Goal: Information Seeking & Learning: Learn about a topic

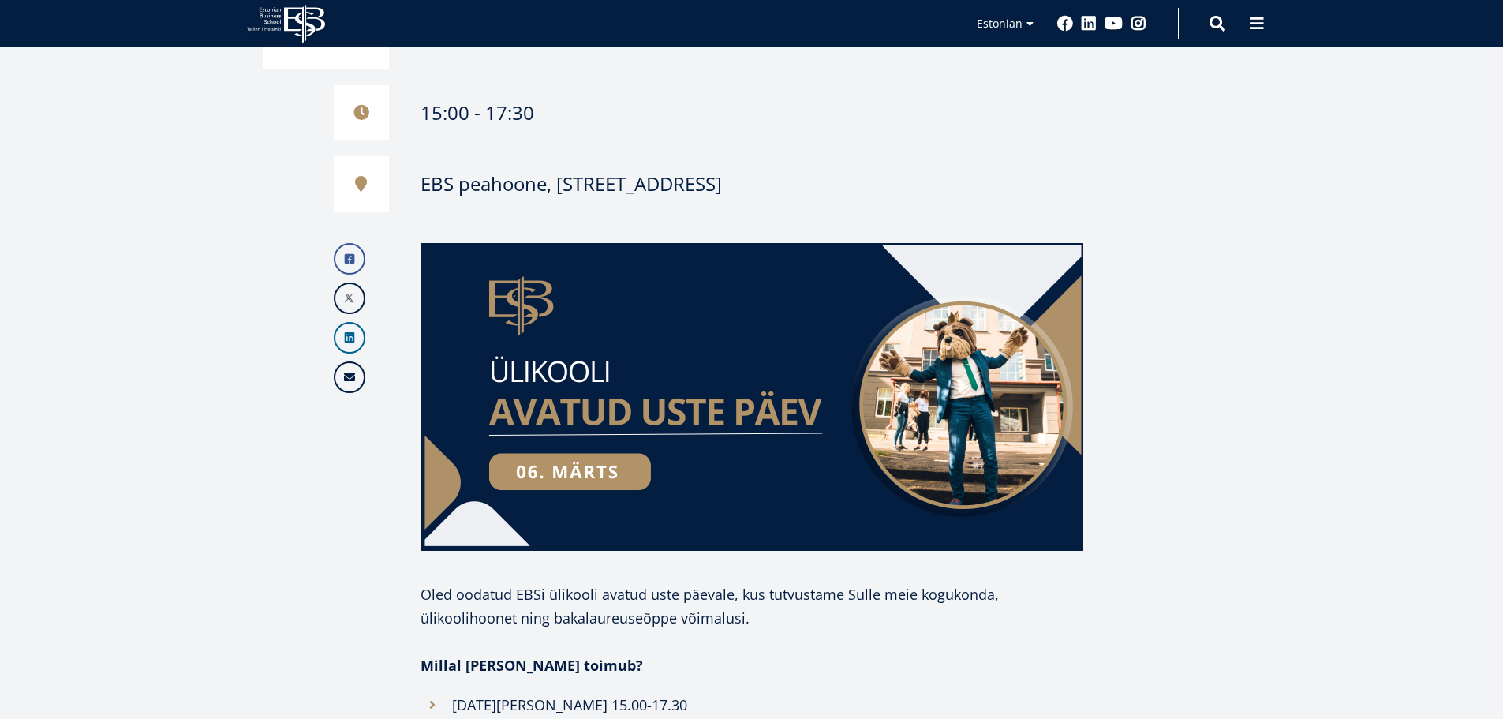
scroll to position [394, 0]
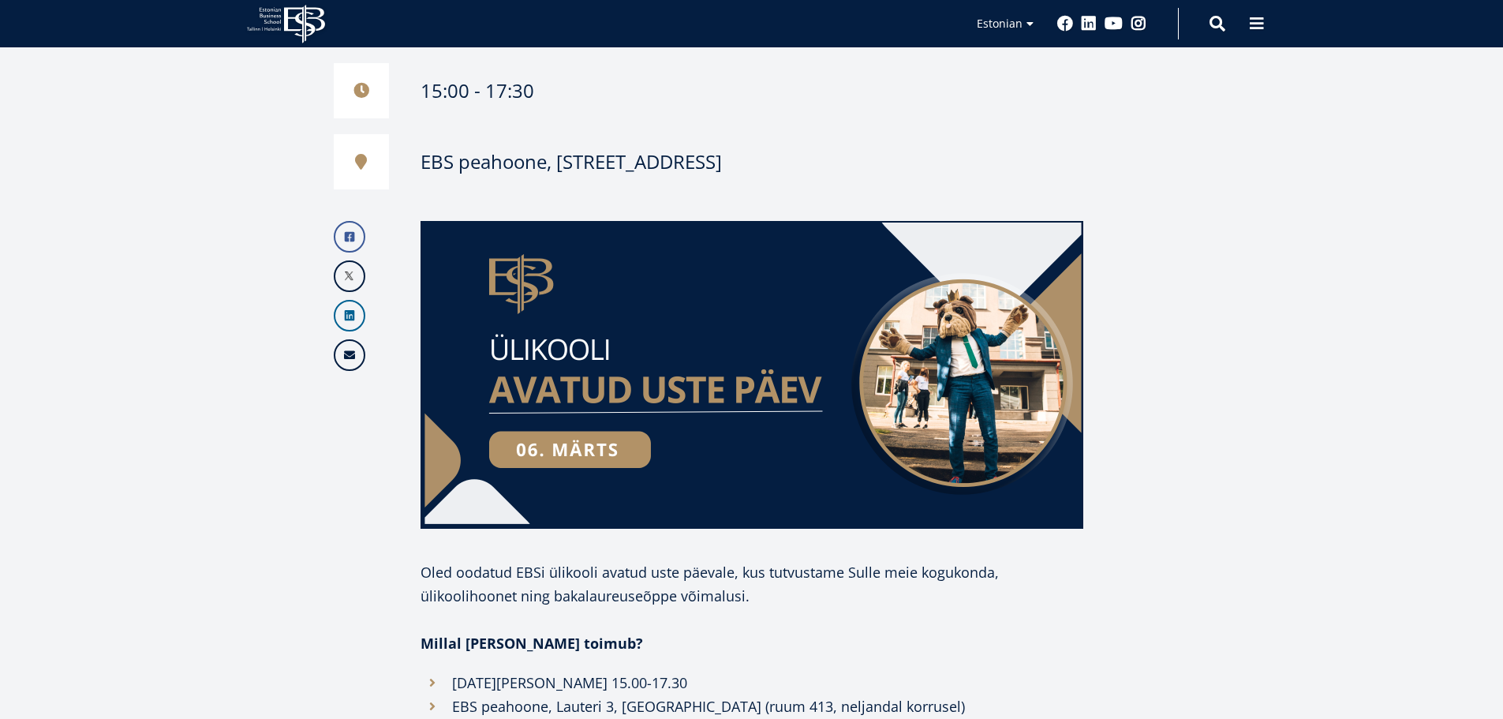
drag, startPoint x: 406, startPoint y: 571, endPoint x: 843, endPoint y: 594, distance: 437.7
click at [842, 597] on div "Facebook Linkedin Email Oled oodatud EBSi ülikooli avatud uste päevale, kus tut…" at bounding box center [673, 667] width 821 height 892
click at [844, 594] on p "Oled oodatud EBSi ülikooli avatud uste päevale, kus tutvustame Sulle meie koguk…" at bounding box center [752, 583] width 663 height 47
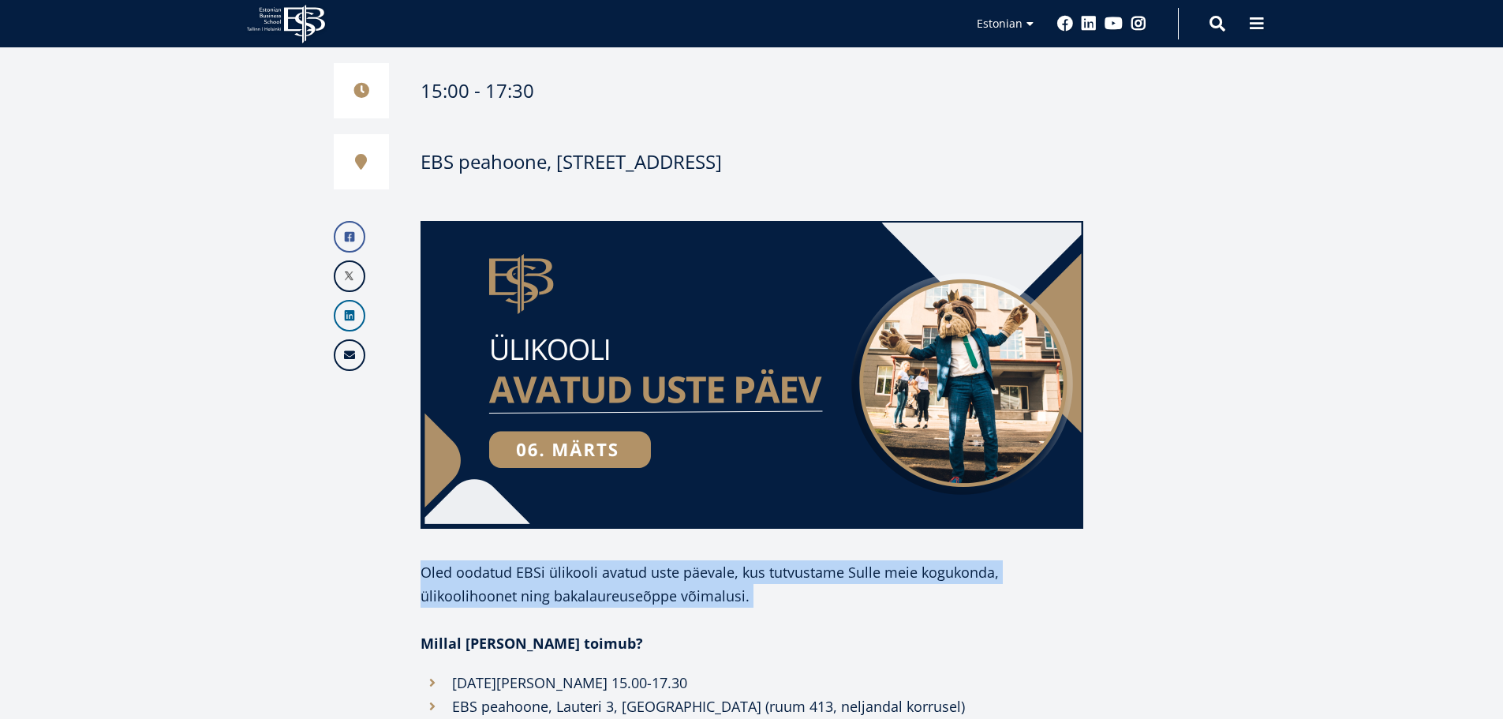
click at [844, 595] on p "Oled oodatud EBSi ülikooli avatud uste päevale, kus tutvustame Sulle meie koguk…" at bounding box center [752, 583] width 663 height 47
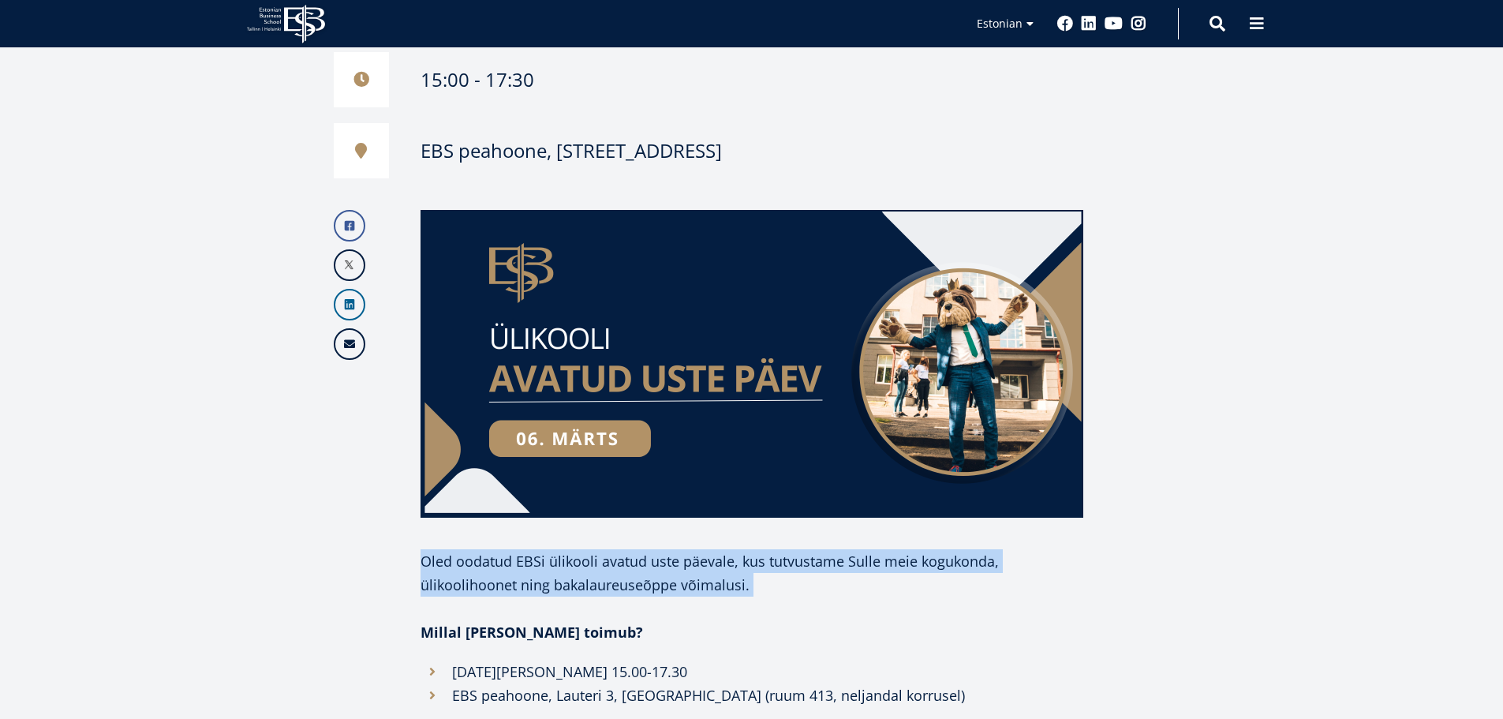
scroll to position [631, 0]
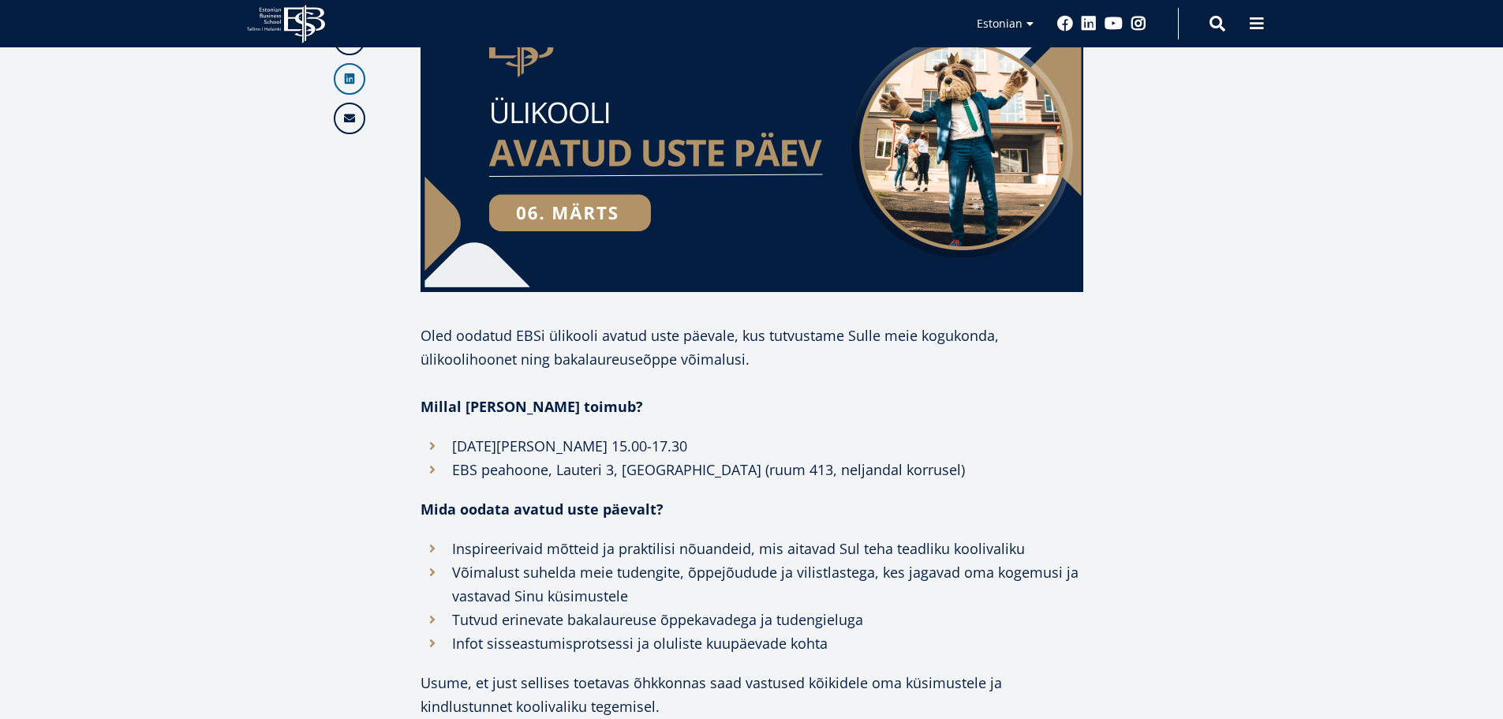
click at [618, 518] on p "Mida oodata avatud uste päevalt?" at bounding box center [752, 509] width 663 height 24
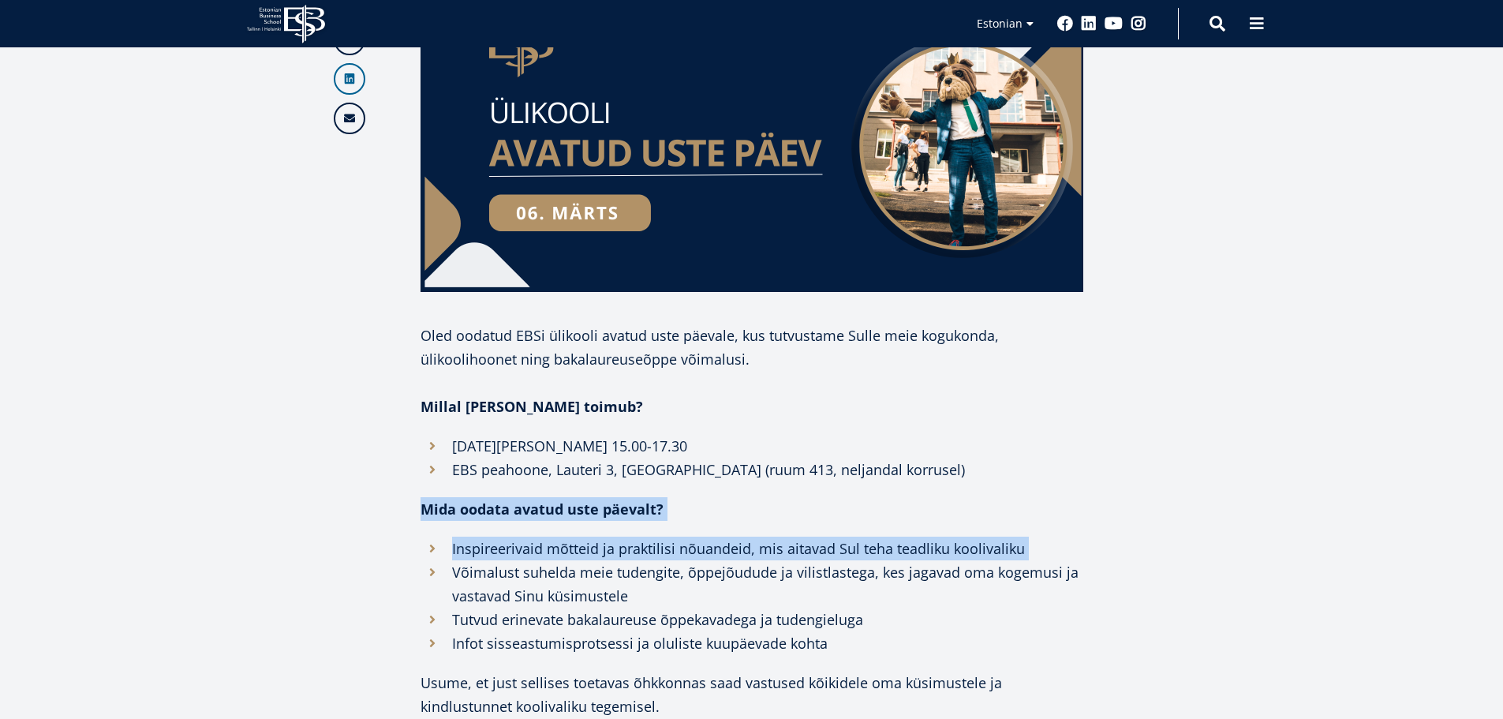
drag, startPoint x: 618, startPoint y: 518, endPoint x: 614, endPoint y: 553, distance: 34.9
click at [614, 553] on div "Oled oodatud EBSi ülikooli avatud uste päevale, kus tutvustame Sulle meie koguk…" at bounding box center [752, 544] width 663 height 442
click at [614, 553] on li "Inspireerivaid mõtteid ja praktilisi nõuandeid, mis aitavad Sul teha teadliku k…" at bounding box center [752, 549] width 663 height 24
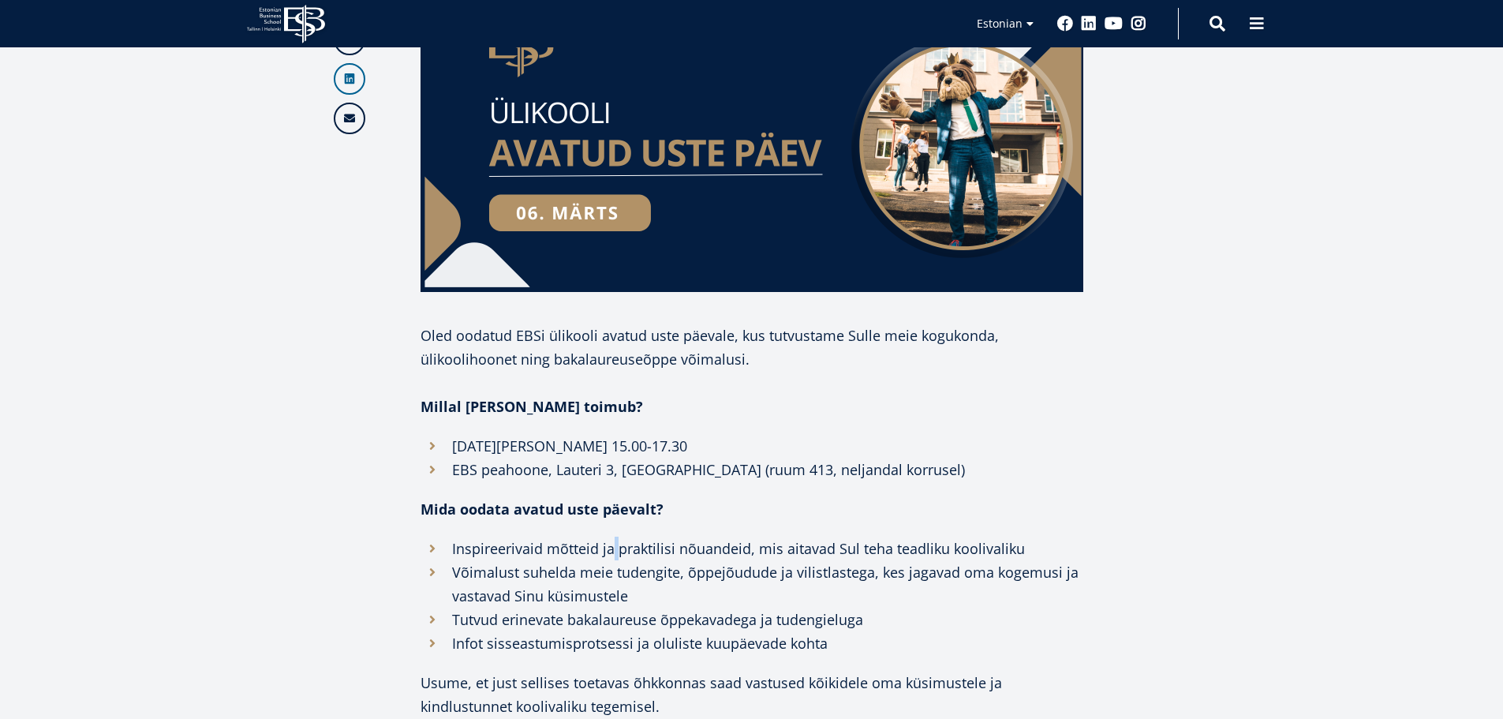
click at [614, 553] on li "Inspireerivaid mõtteid ja praktilisi nõuandeid, mis aitavad Sul teha teadliku k…" at bounding box center [752, 549] width 663 height 24
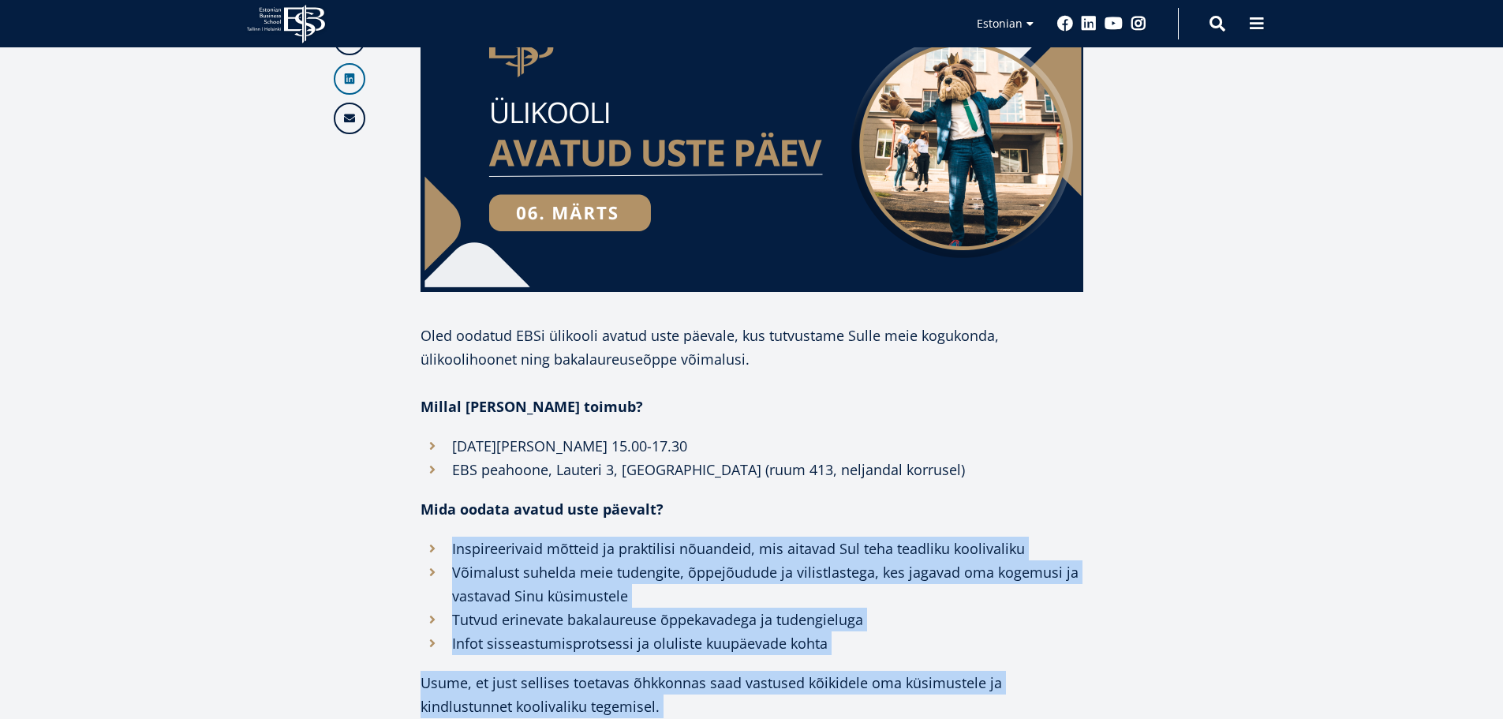
drag, startPoint x: 614, startPoint y: 553, endPoint x: 932, endPoint y: 656, distance: 334.3
click at [931, 656] on div "Oled oodatud EBSi ülikooli avatud uste päevale, kus tutvustame Sulle meie koguk…" at bounding box center [752, 544] width 663 height 442
click at [934, 636] on li "Infot sisseastumisprotsessi ja oluliste kuupäevade kohta" at bounding box center [752, 643] width 663 height 24
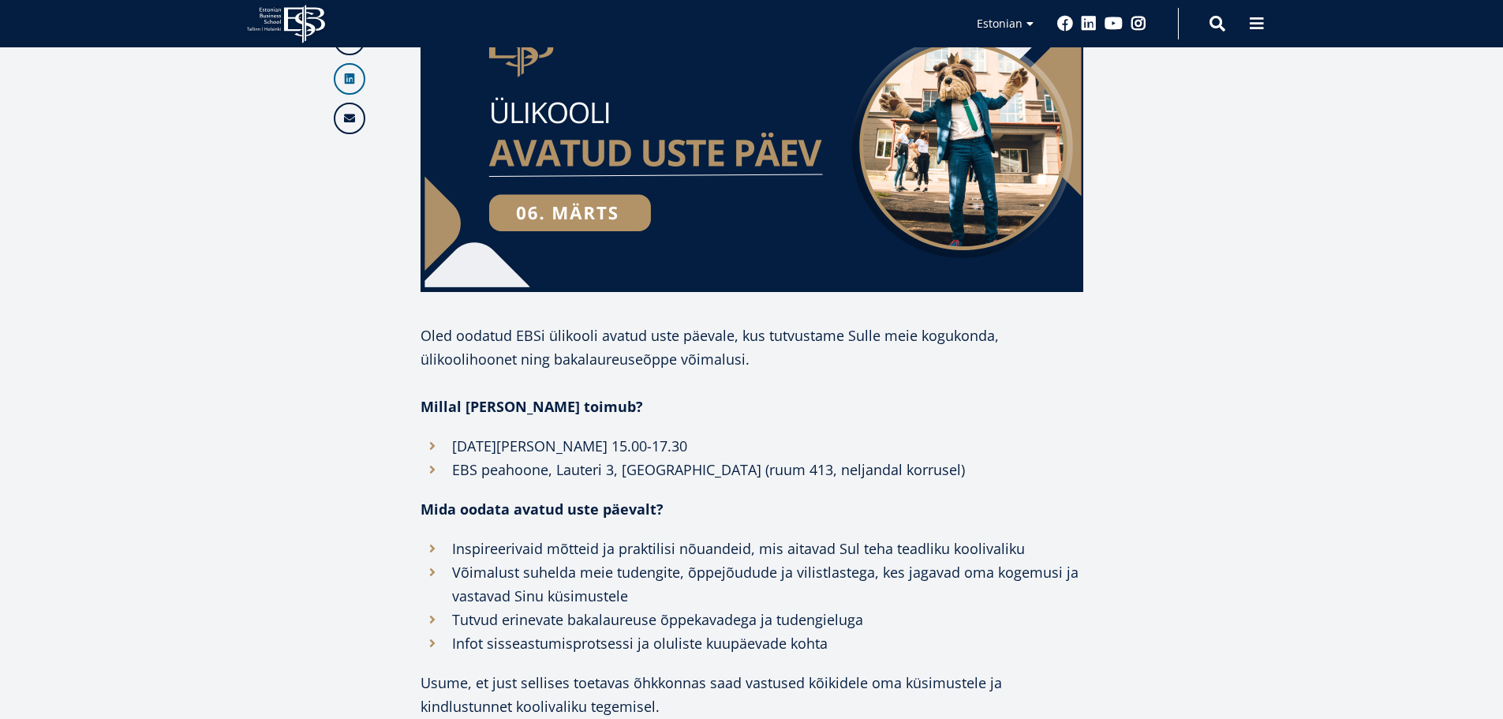
click at [934, 636] on li "Infot sisseastumisprotsessi ja oluliste kuupäevade kohta" at bounding box center [752, 643] width 663 height 24
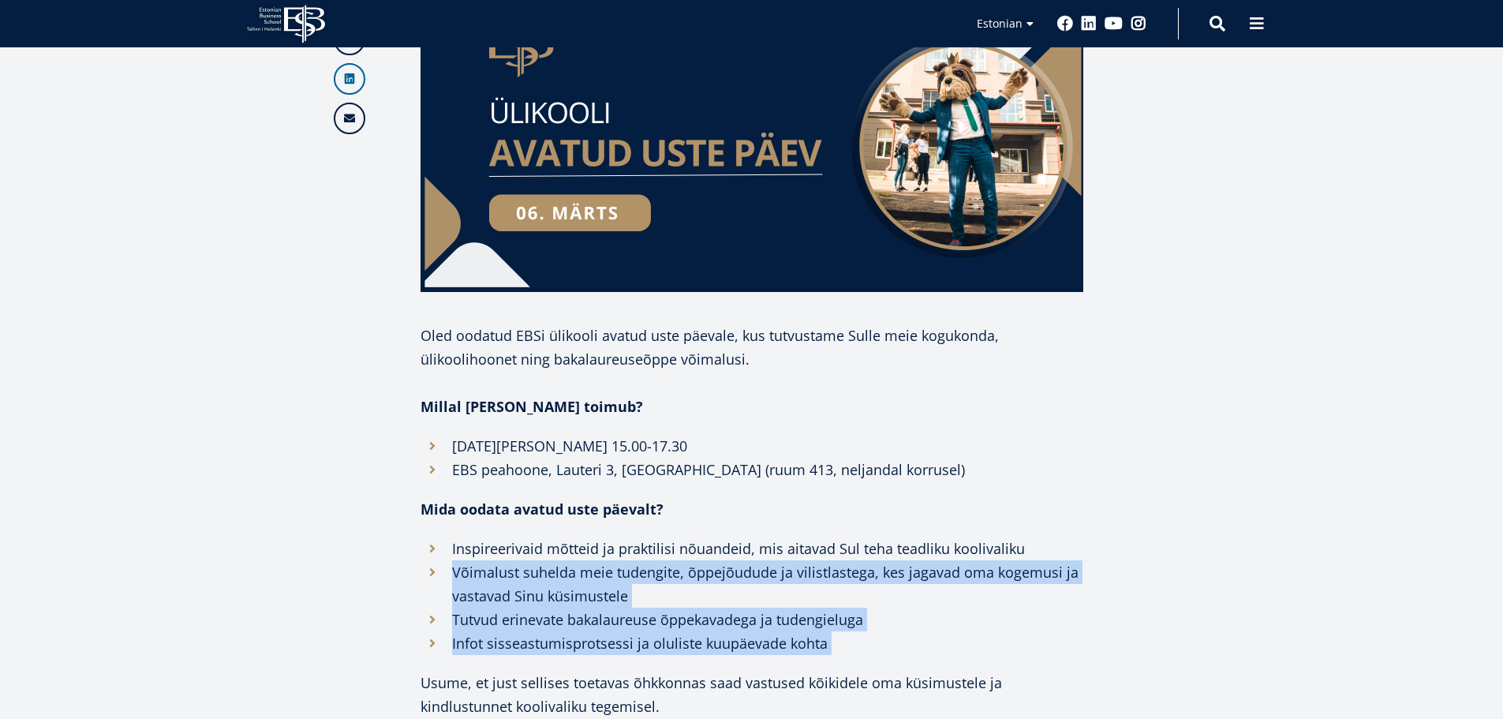
drag, startPoint x: 934, startPoint y: 636, endPoint x: 894, endPoint y: 510, distance: 131.7
click at [896, 515] on div "Oled oodatud EBSi ülikooli avatud uste päevale, kus tutvustame Sulle meie koguk…" at bounding box center [752, 544] width 663 height 442
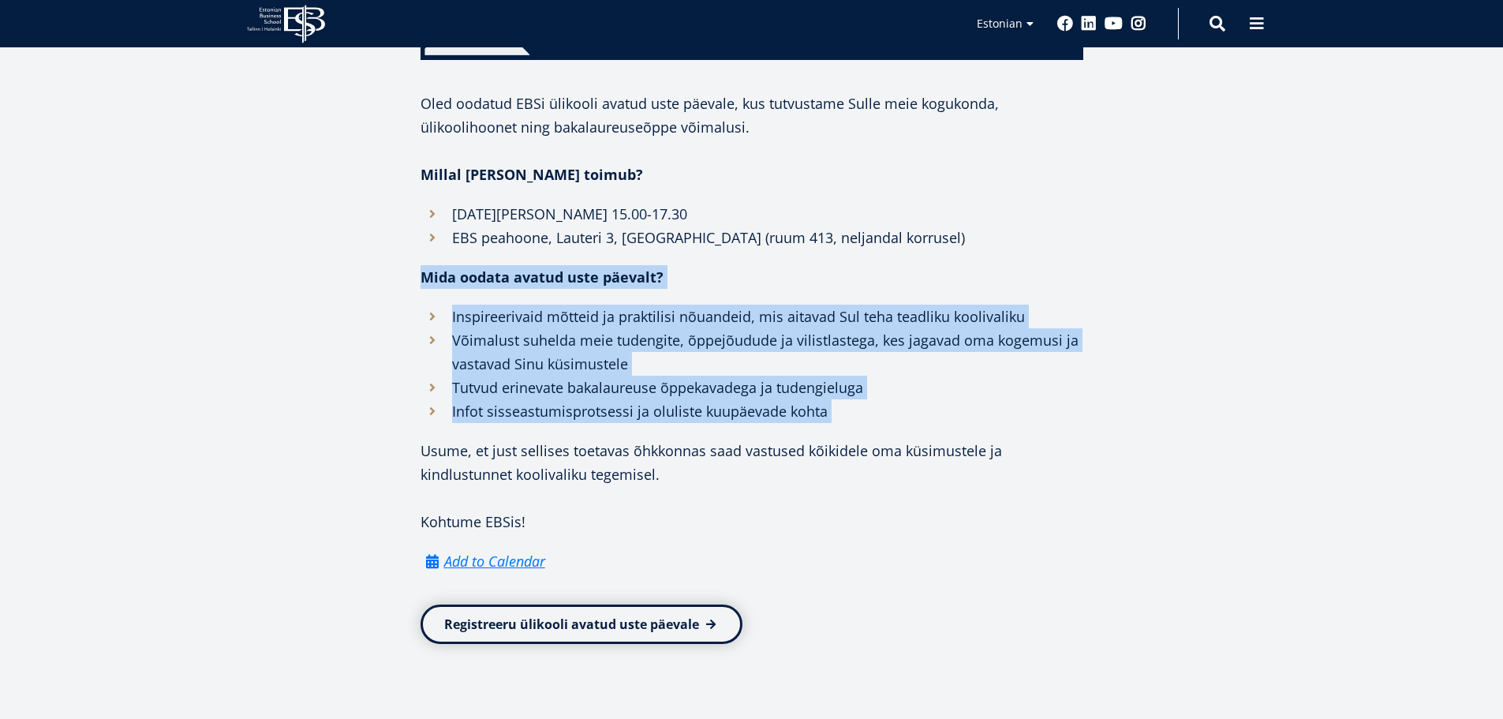
scroll to position [868, 0]
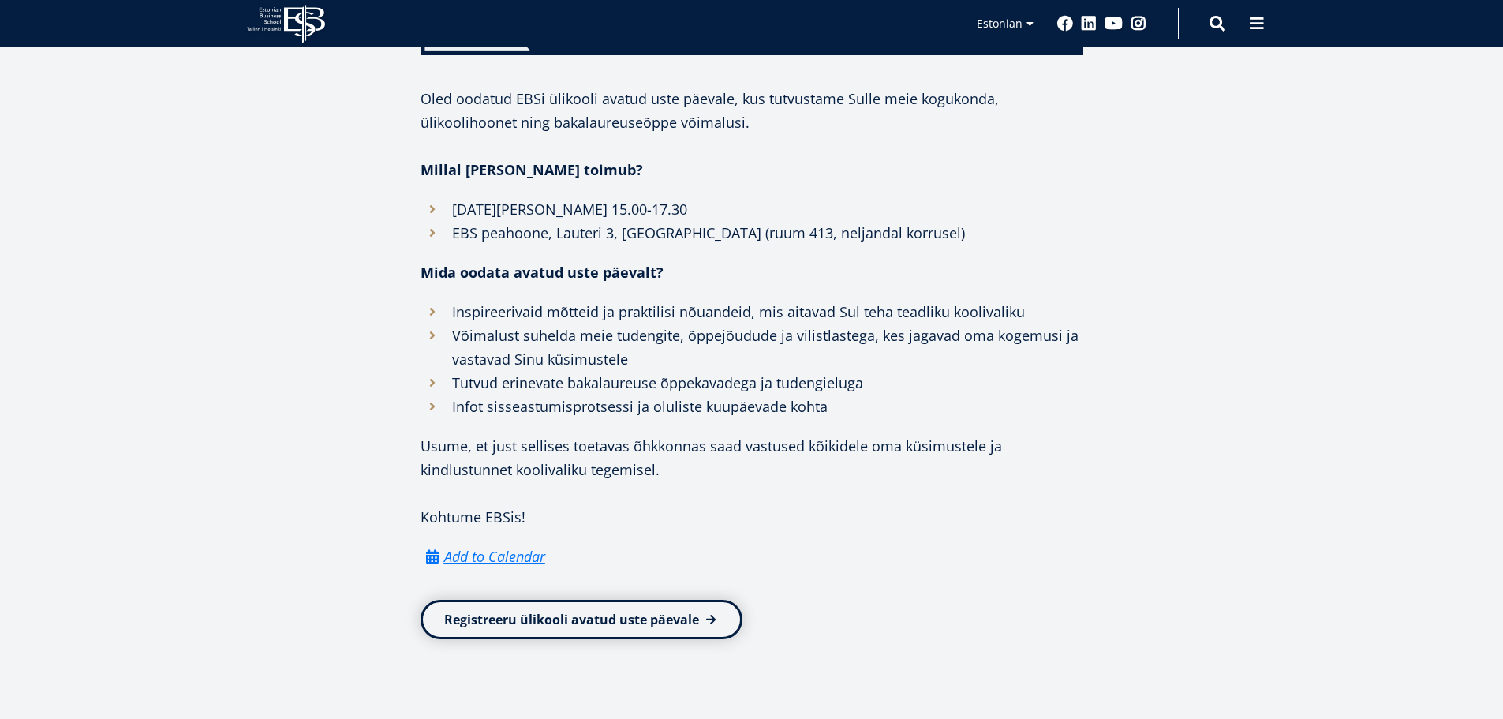
click at [856, 465] on p "Usume, et just sellises toetavas õhkkonnas saad vastused kõikidele oma küsimust…" at bounding box center [752, 457] width 663 height 47
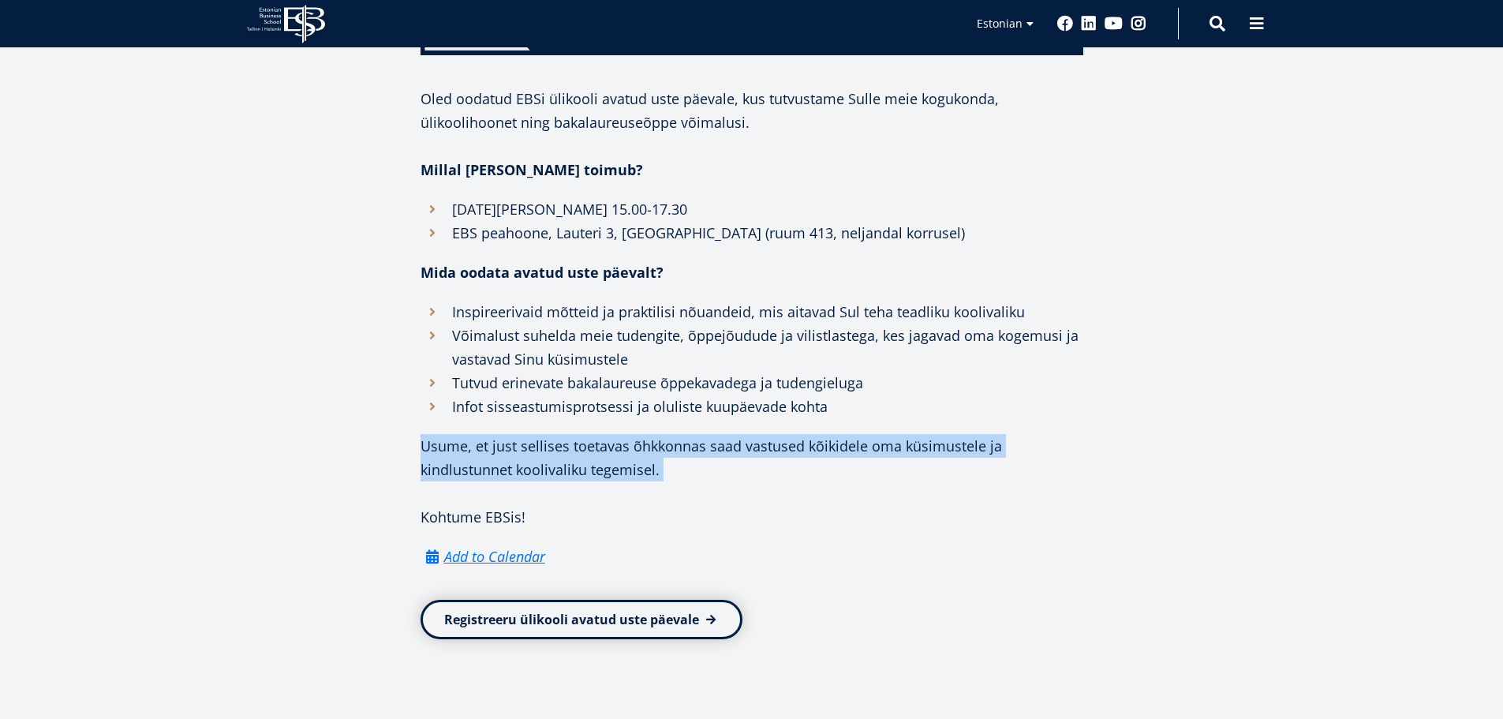
drag, startPoint x: 856, startPoint y: 465, endPoint x: 854, endPoint y: 450, distance: 15.2
click at [854, 450] on p "Usume, et just sellises toetavas õhkkonnas saad vastused kõikidele oma küsimust…" at bounding box center [752, 457] width 663 height 47
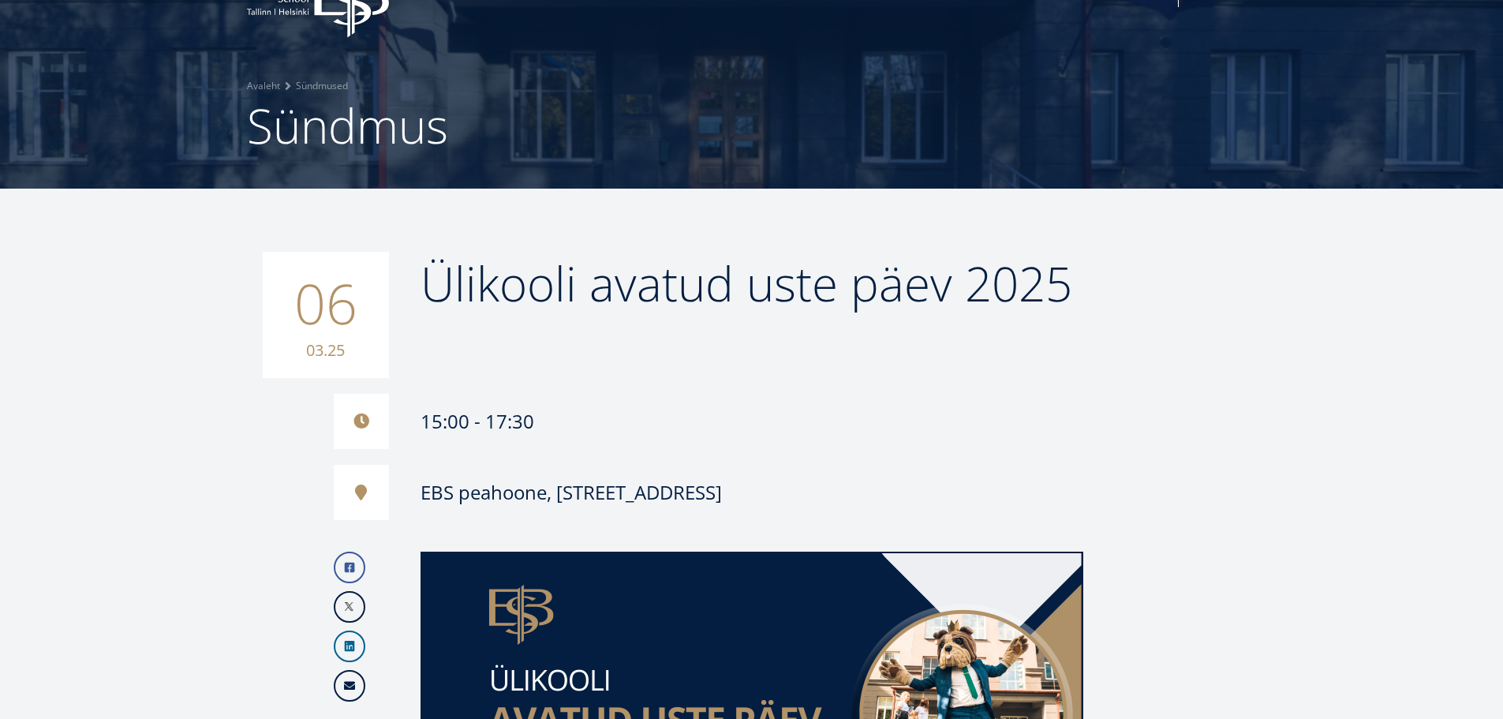
scroll to position [47, 0]
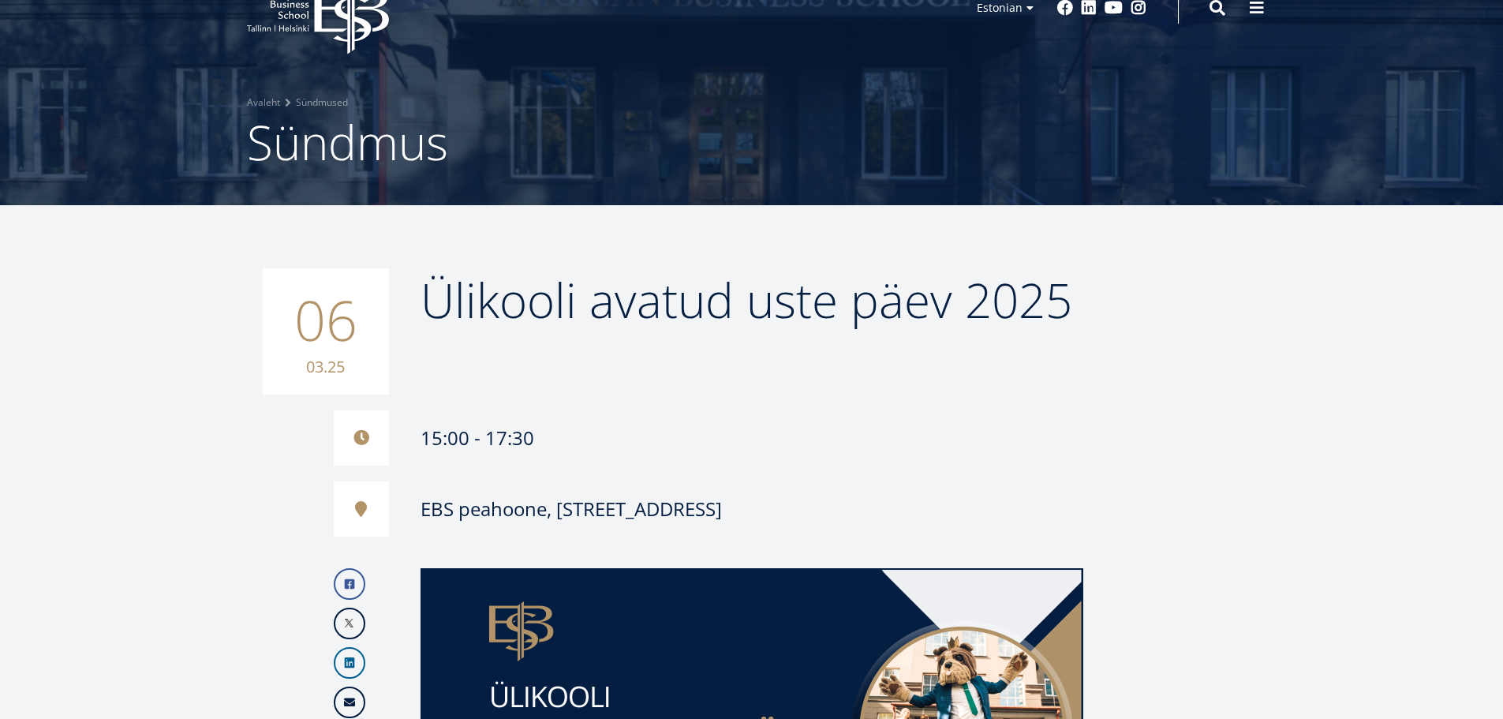
drag, startPoint x: 326, startPoint y: 331, endPoint x: 343, endPoint y: 366, distance: 39.5
click at [343, 366] on div "06 03.25" at bounding box center [326, 331] width 126 height 126
click at [343, 366] on small "03.25" at bounding box center [326, 367] width 95 height 24
click at [271, 99] on link "Avaleht" at bounding box center [263, 103] width 33 height 16
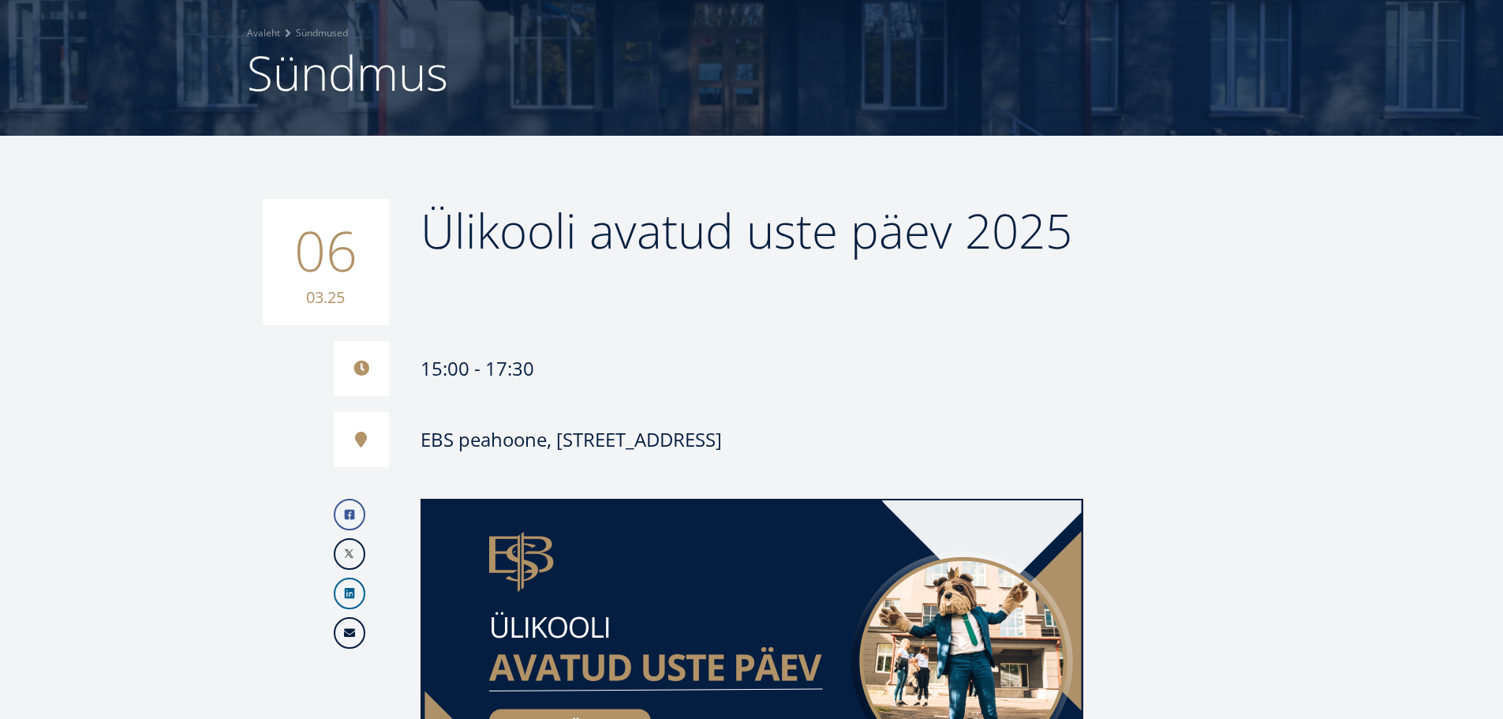
scroll to position [394, 0]
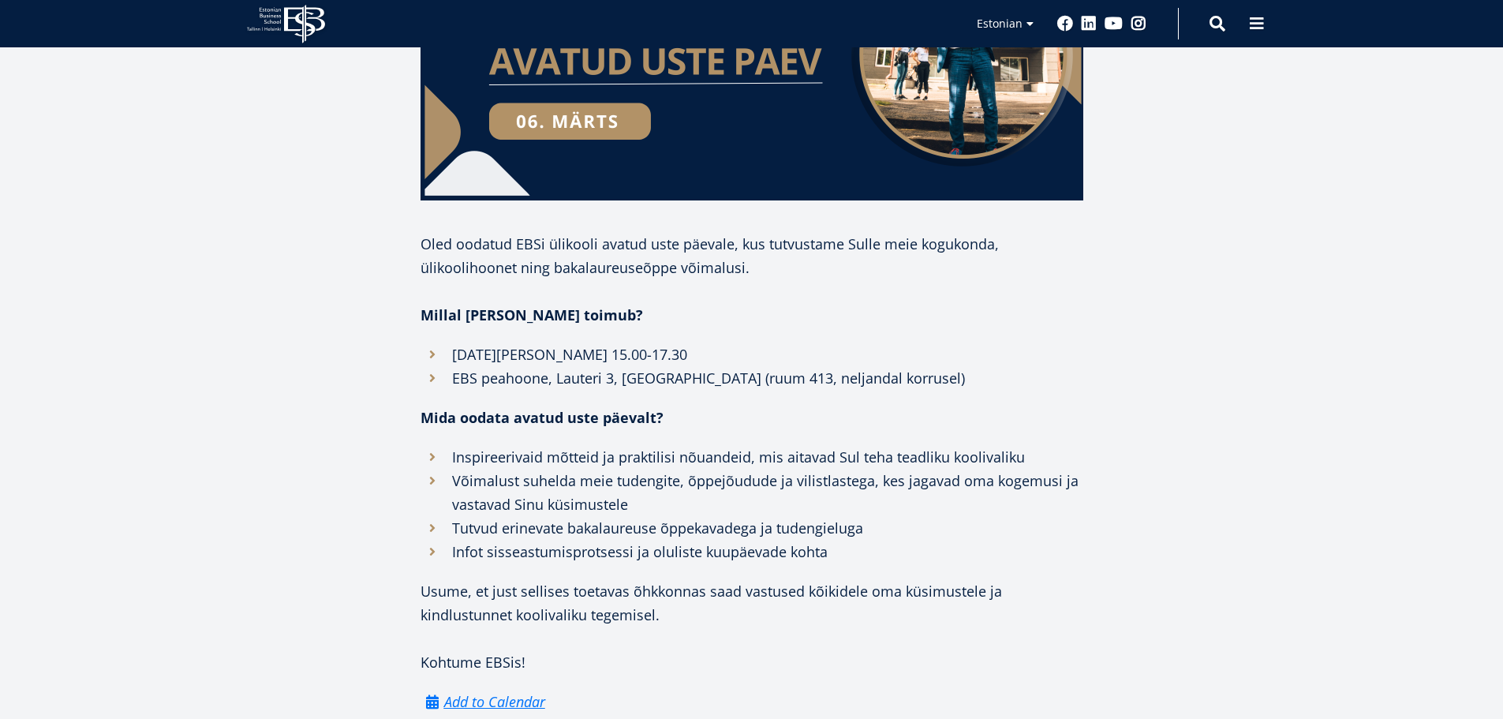
scroll to position [1105, 0]
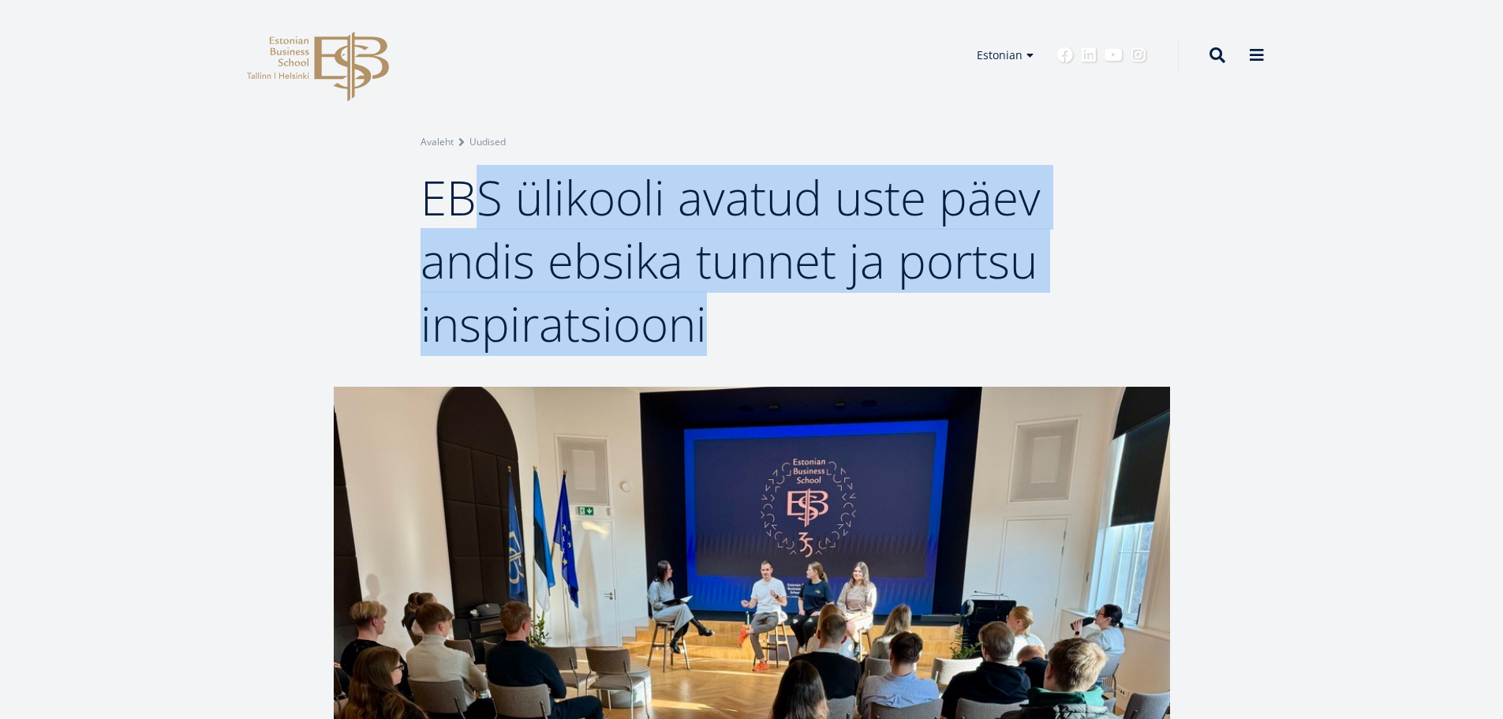
drag, startPoint x: 514, startPoint y: 220, endPoint x: 794, endPoint y: 330, distance: 300.1
click at [794, 330] on h1 "EBS ülikooli avatud uste päev andis ebsika tunnet ja portsu inspiratsiooni" at bounding box center [752, 260] width 663 height 189
click at [778, 304] on h1 "EBS ülikooli avatud uste päev andis ebsika tunnet ja portsu inspiratsiooni" at bounding box center [752, 260] width 663 height 189
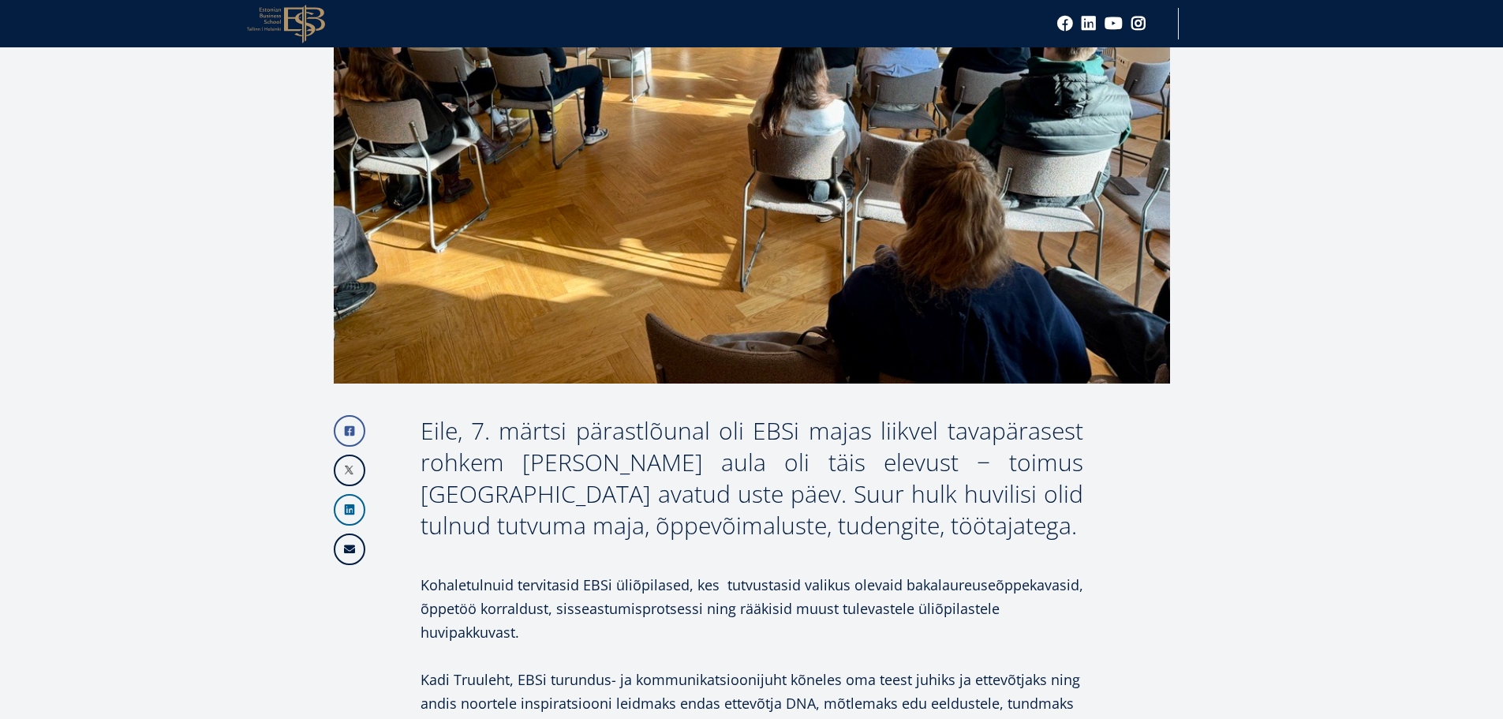
scroll to position [631, 0]
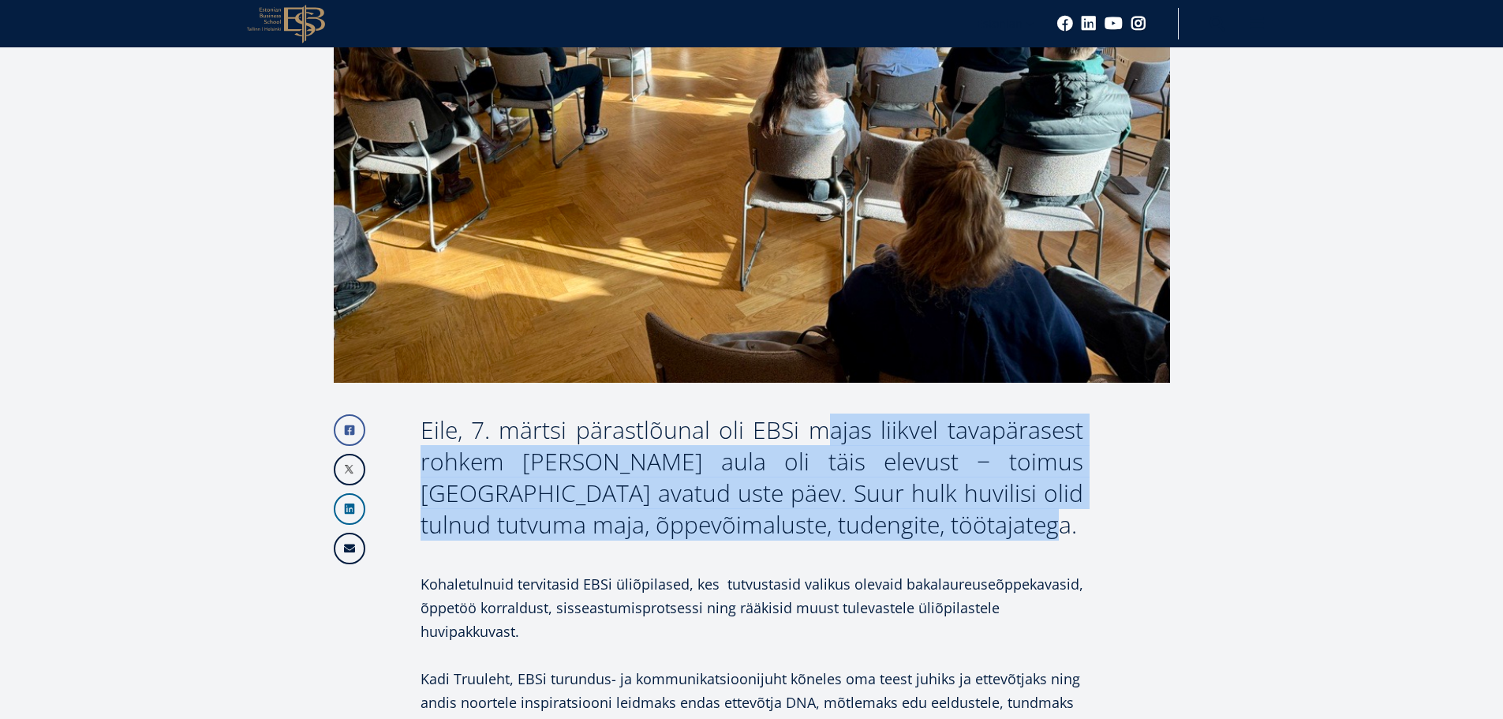
drag, startPoint x: 754, startPoint y: 424, endPoint x: 891, endPoint y: 523, distance: 168.9
click at [891, 523] on div "Eile, 7. märtsi pärastlõunal oli EBSi majas liikvel tavapärasest rohkem noori j…" at bounding box center [752, 477] width 663 height 126
click at [892, 523] on div "Eile, 7. märtsi pärastlõunal oli EBSi majas liikvel tavapärasest rohkem noori j…" at bounding box center [752, 477] width 663 height 126
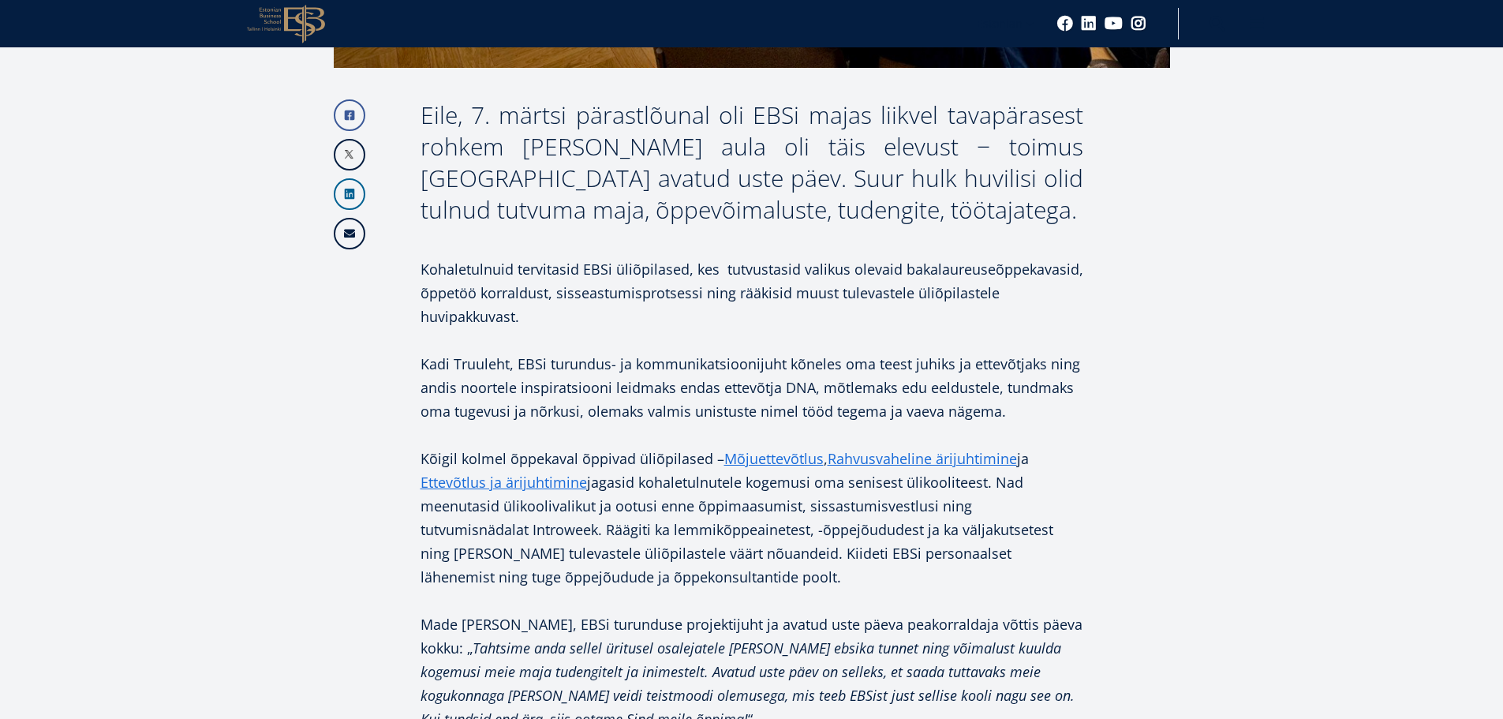
scroll to position [947, 0]
click at [446, 271] on p "Kohaletulnuid tervitasid EBSi üliõpilased, kes tutvustasid valikus olevaid baka…" at bounding box center [752, 291] width 663 height 71
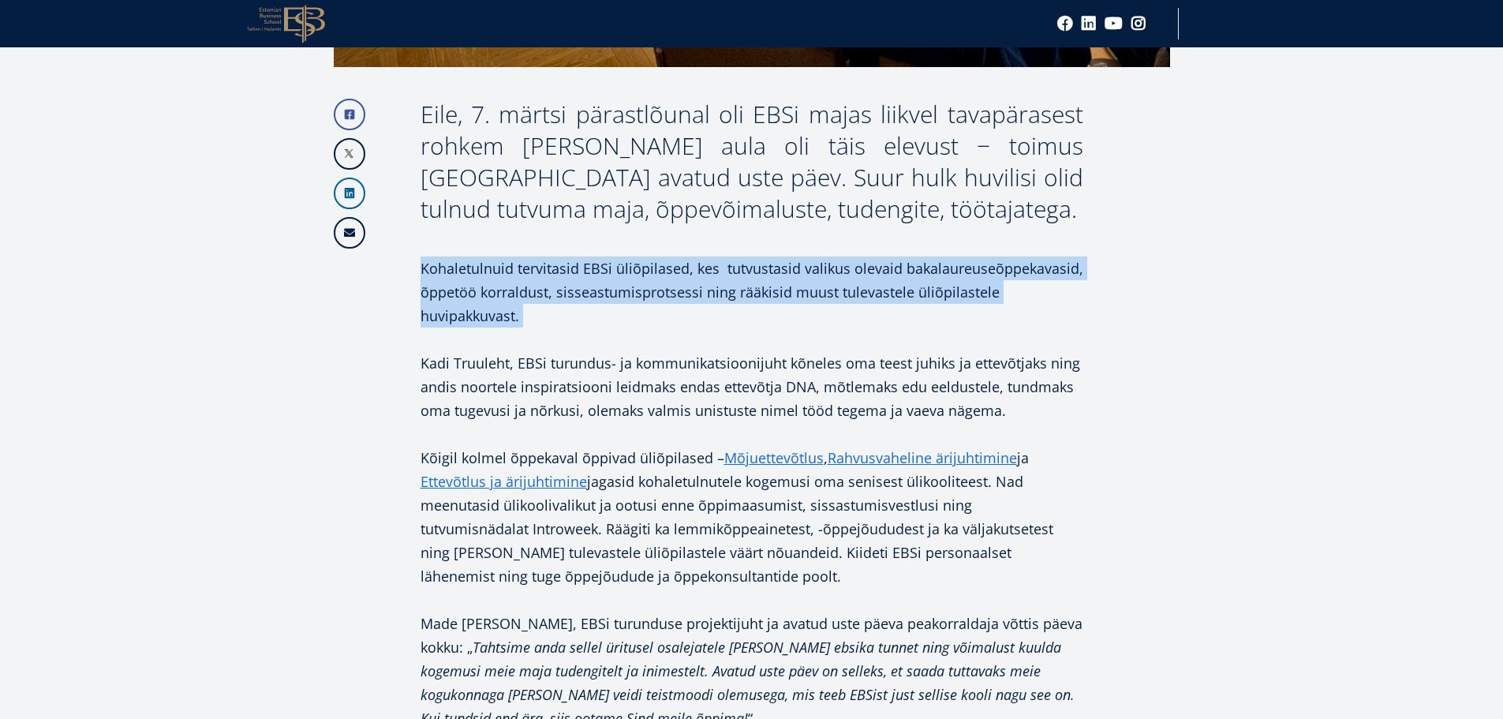
drag, startPoint x: 446, startPoint y: 271, endPoint x: 582, endPoint y: 311, distance: 142.3
click at [583, 312] on p "Kohaletulnuid tervitasid EBSi üliõpilased, kes tutvustasid valikus olevaid baka…" at bounding box center [752, 291] width 663 height 71
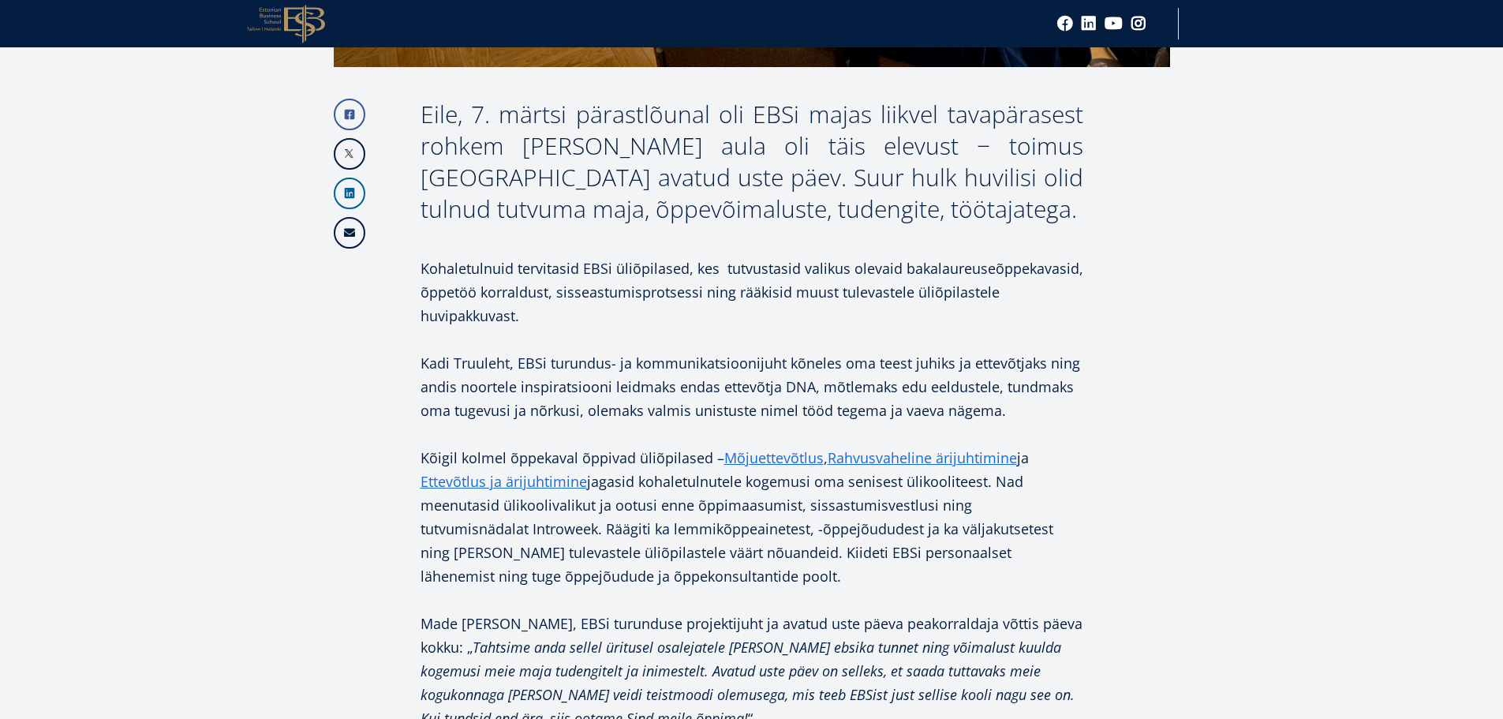
click at [427, 370] on p "Kadi Truuleht, EBSi turundus- ja kommunikatsioonijuht kõneles oma teest juhiks …" at bounding box center [752, 386] width 663 height 71
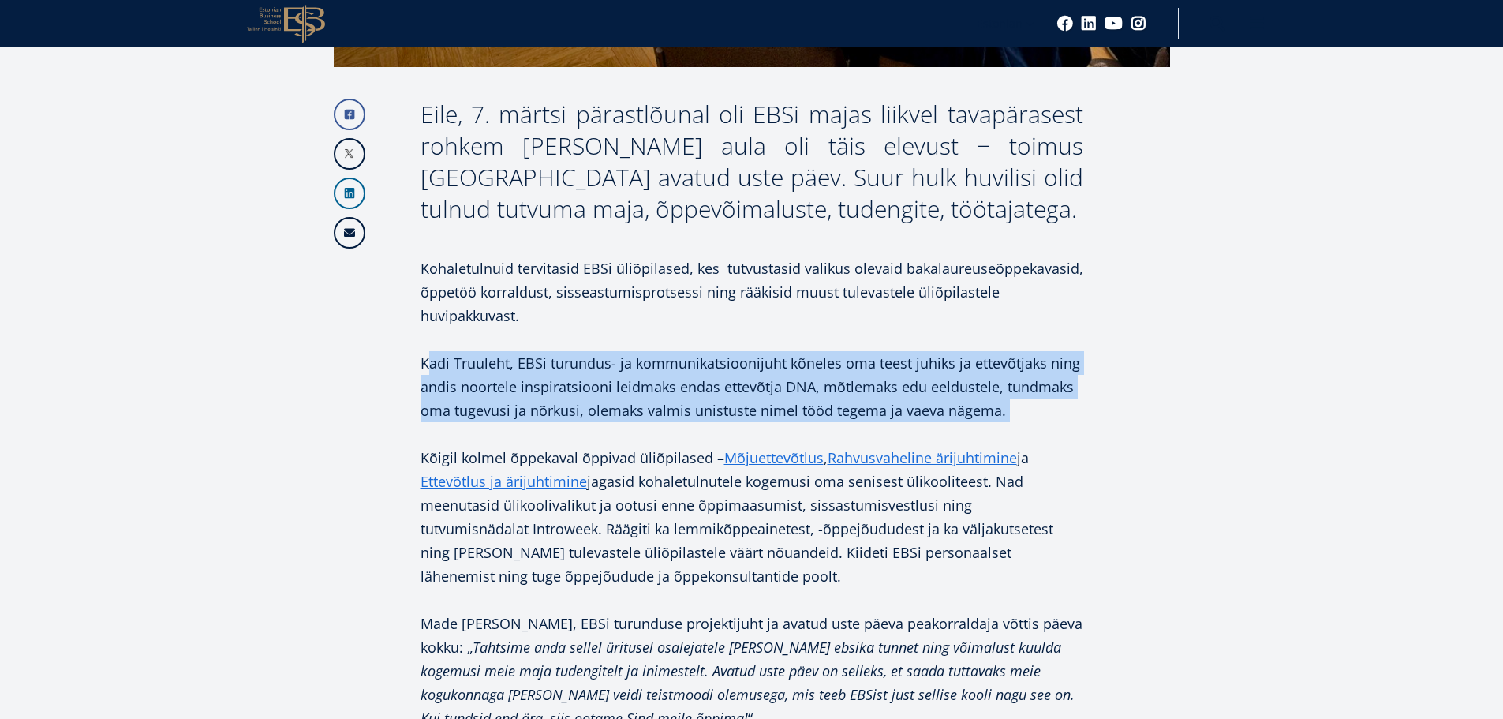
drag, startPoint x: 427, startPoint y: 370, endPoint x: 1063, endPoint y: 410, distance: 637.2
click at [1063, 410] on p "Kadi Truuleht, EBSi turundus- ja kommunikatsioonijuht kõneles oma teest juhiks …" at bounding box center [752, 386] width 663 height 71
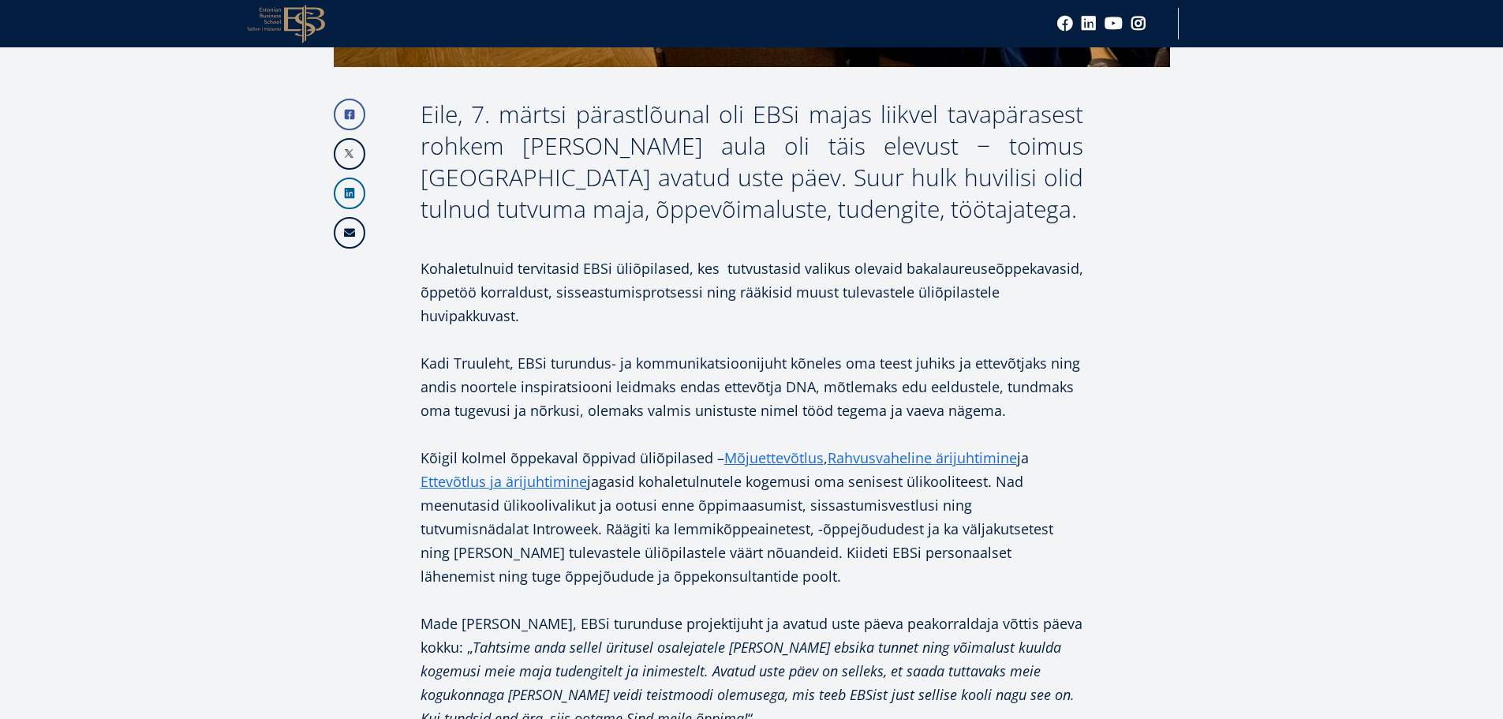
click at [1063, 410] on p "Kadi Truuleht, EBSi turundus- ja kommunikatsioonijuht kõneles oma teest juhiks …" at bounding box center [752, 386] width 663 height 71
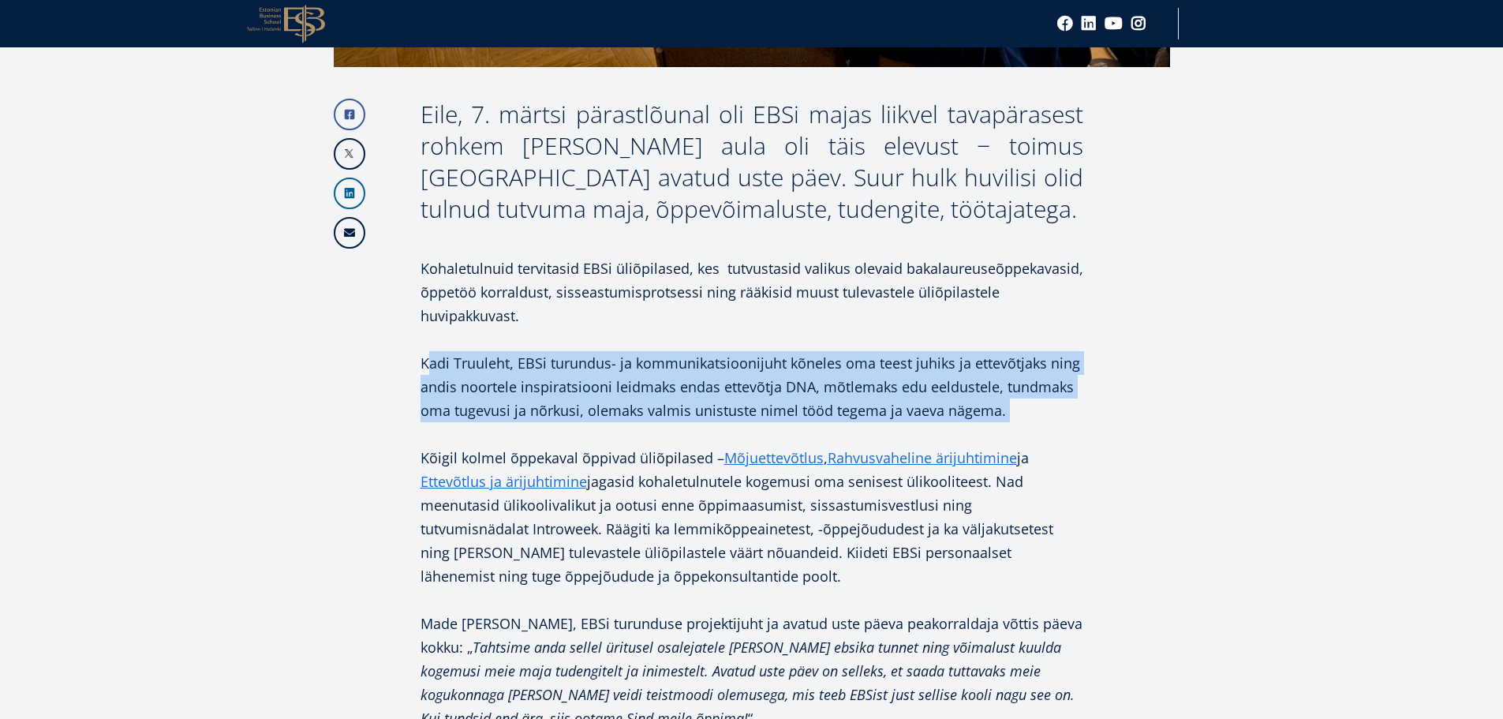
click at [1063, 410] on p "Kadi Truuleht, EBSi turundus- ja kommunikatsioonijuht kõneles oma teest juhiks …" at bounding box center [752, 386] width 663 height 71
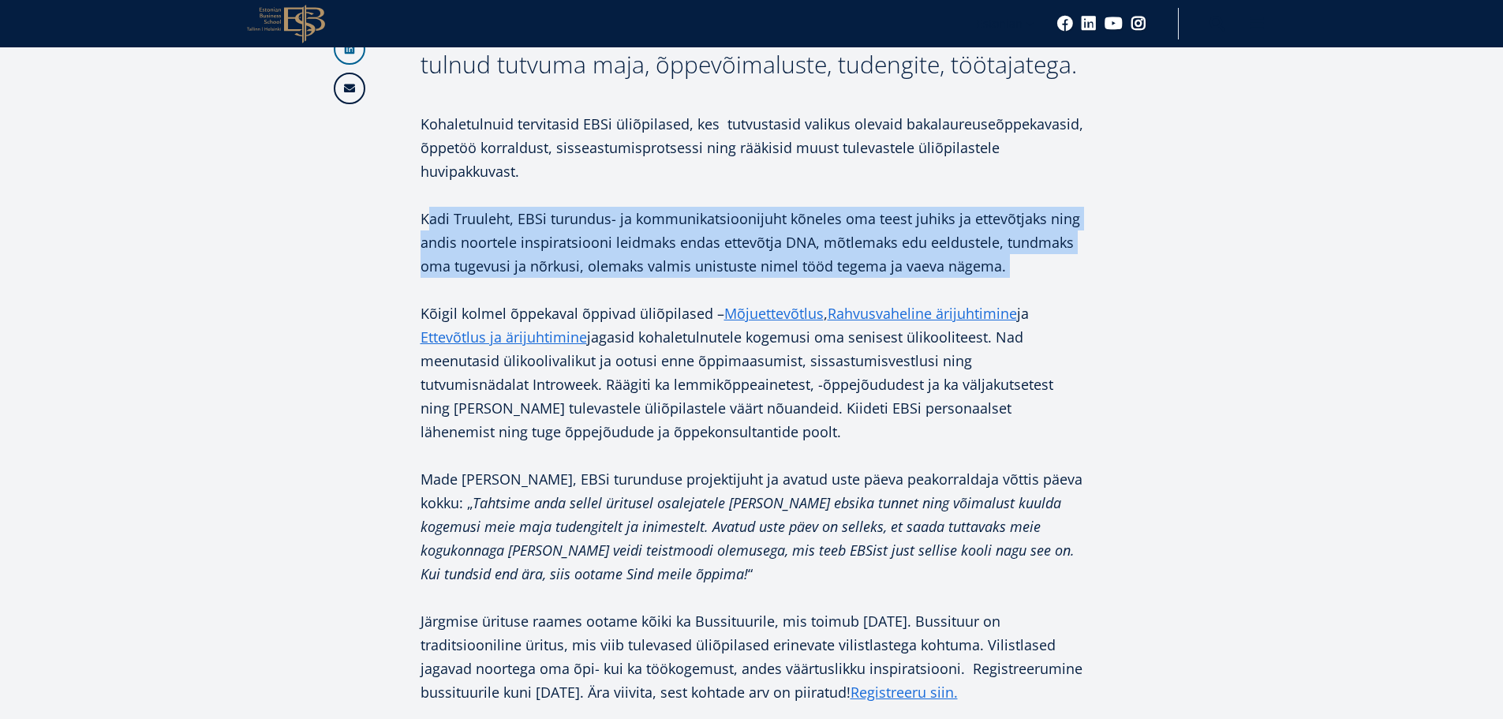
scroll to position [1105, 0]
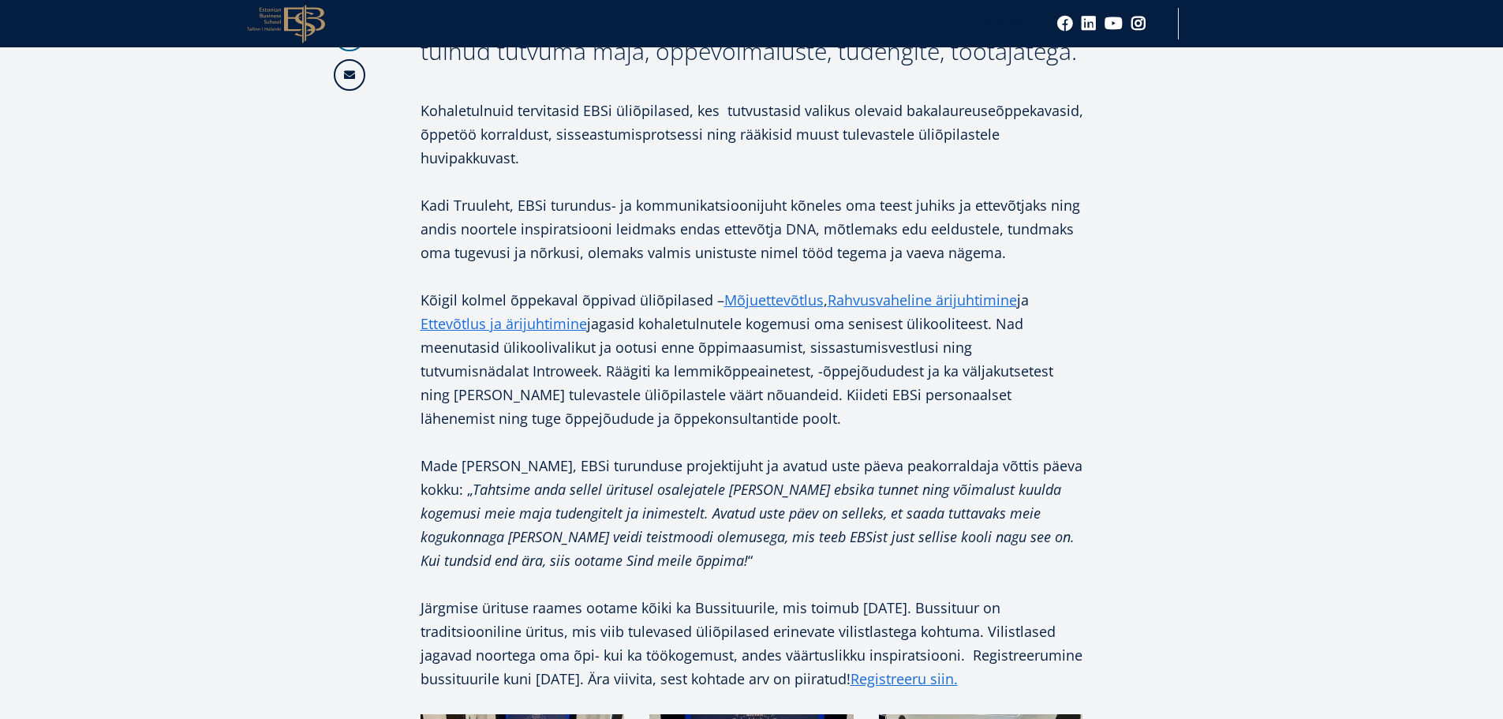
click at [605, 320] on p "Kõigil kolmel õppekaval õppivad üliõpilased – Mõjuettevõtlus , Rahvusvaheline ä…" at bounding box center [752, 359] width 663 height 142
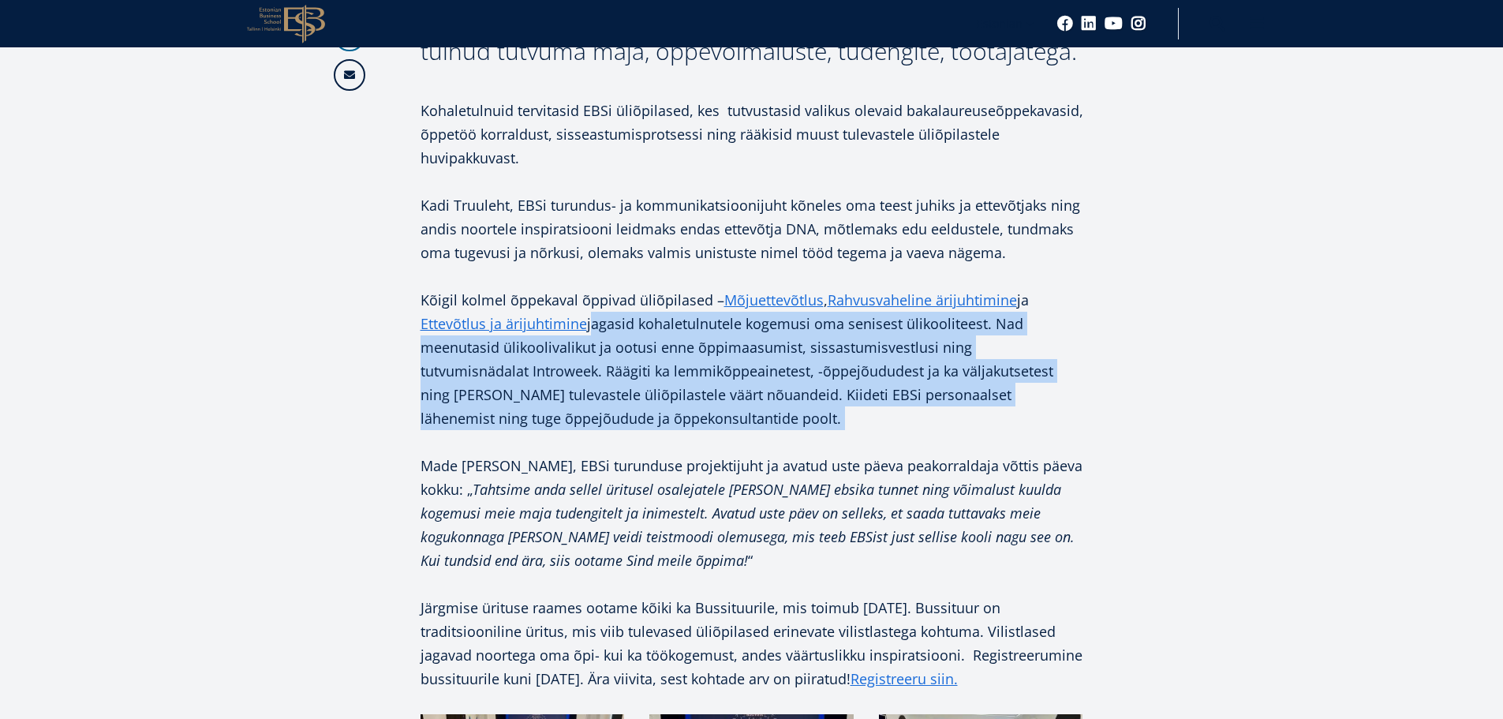
drag, startPoint x: 605, startPoint y: 320, endPoint x: 751, endPoint y: 420, distance: 176.6
click at [751, 420] on p "Kõigil kolmel õppekaval õppivad üliõpilased – Mõjuettevõtlus , Rahvusvaheline ä…" at bounding box center [752, 359] width 663 height 142
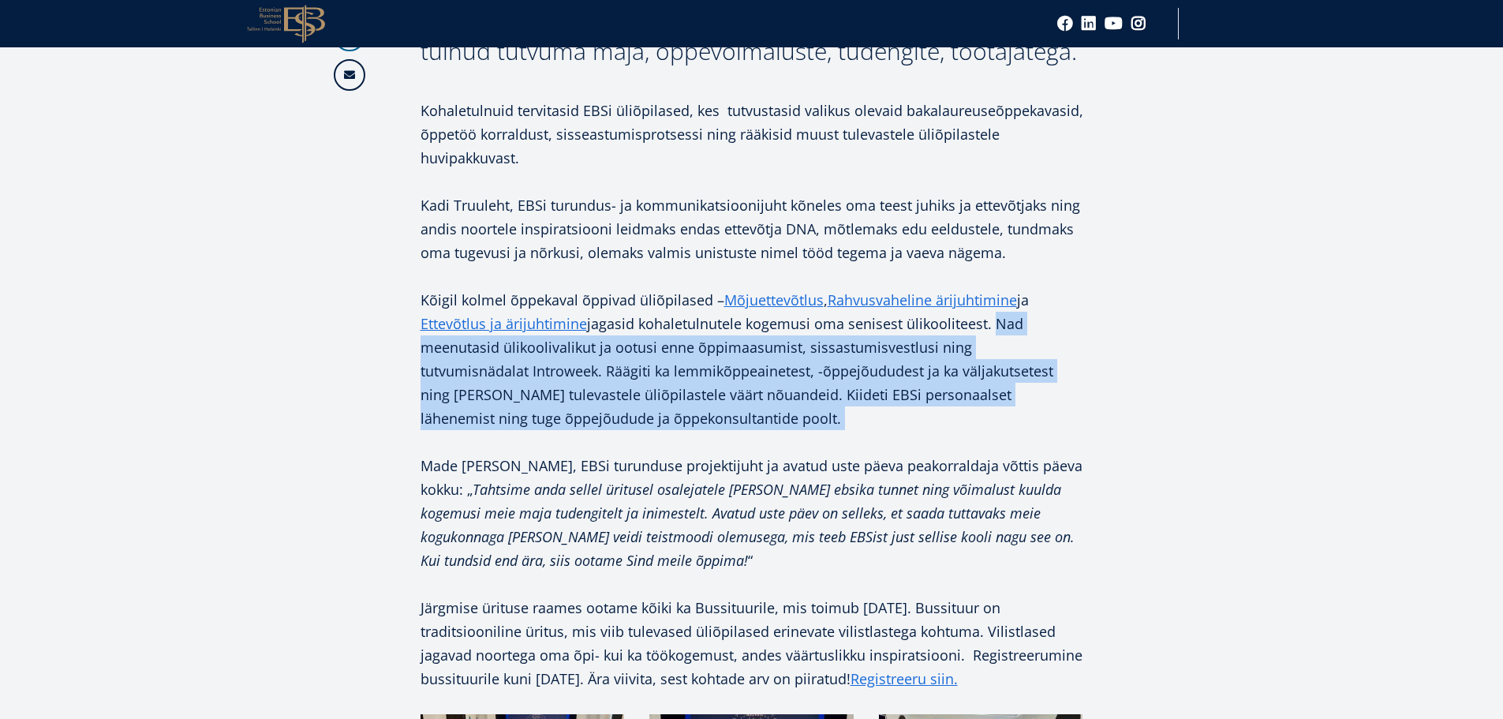
drag, startPoint x: 751, startPoint y: 420, endPoint x: 990, endPoint y: 325, distance: 257.1
click at [989, 325] on p "Kõigil kolmel õppekaval õppivad üliõpilased – Mõjuettevõtlus , Rahvusvaheline ä…" at bounding box center [752, 359] width 663 height 142
click at [996, 329] on p "Kõigil kolmel õppekaval õppivad üliõpilased – Mõjuettevõtlus , Rahvusvaheline ä…" at bounding box center [752, 359] width 663 height 142
drag, startPoint x: 996, startPoint y: 329, endPoint x: 1068, endPoint y: 422, distance: 118.1
click at [1068, 422] on p "Kõigil kolmel õppekaval õppivad üliõpilased – Mõjuettevõtlus , Rahvusvaheline ä…" at bounding box center [752, 359] width 663 height 142
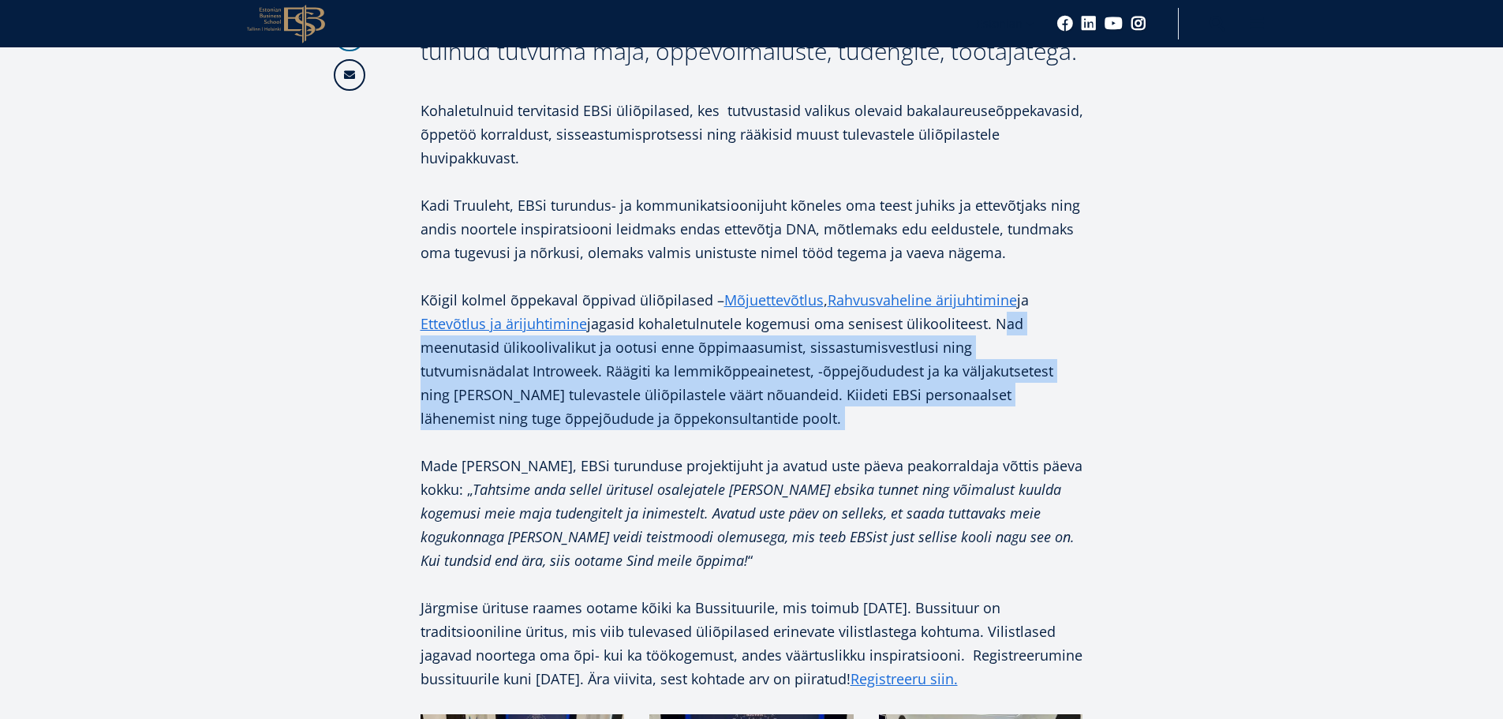
click at [1068, 422] on p "Kõigil kolmel õppekaval õppivad üliõpilased – Mõjuettevõtlus , Rahvusvaheline ä…" at bounding box center [752, 359] width 663 height 142
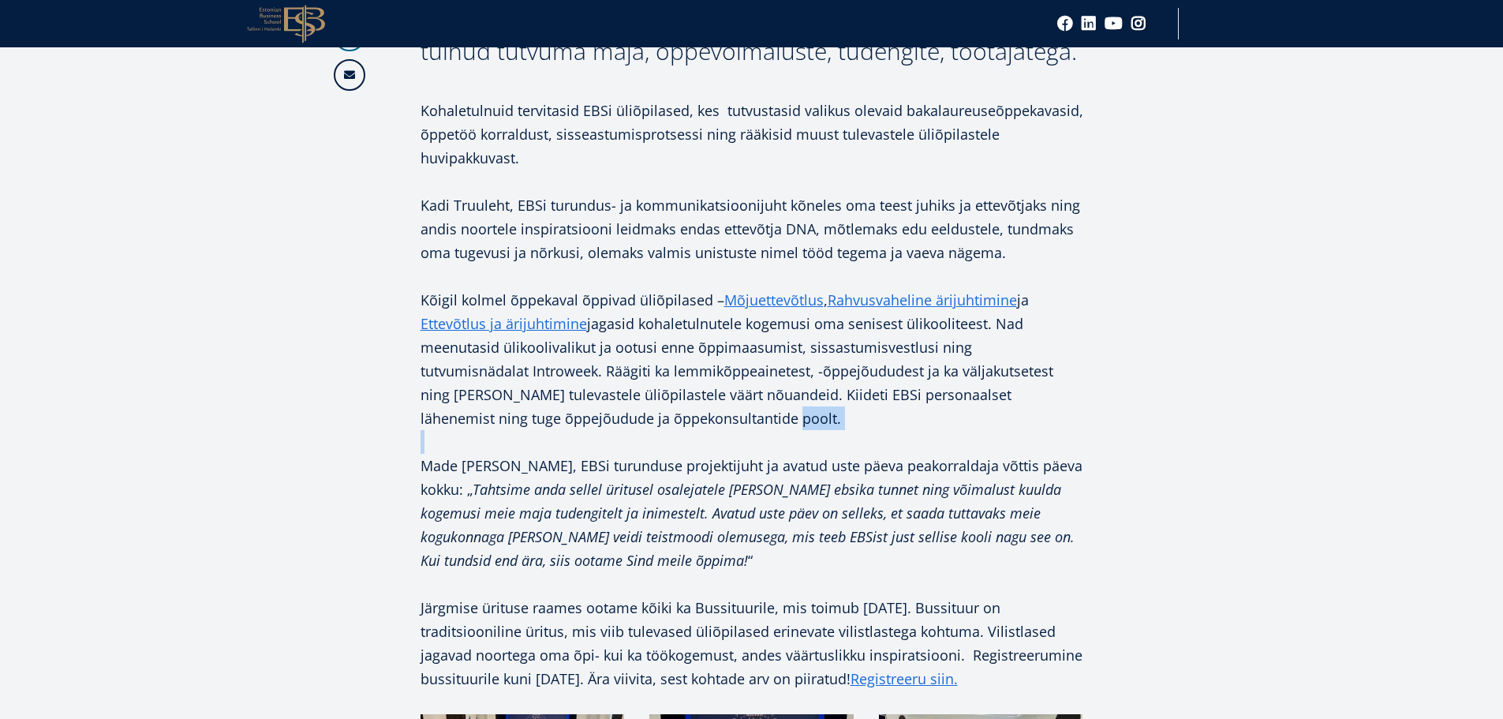
click at [1068, 422] on p "Kõigil kolmel õppekaval õppivad üliõpilased – Mõjuettevõtlus , Rahvusvaheline ä…" at bounding box center [752, 359] width 663 height 142
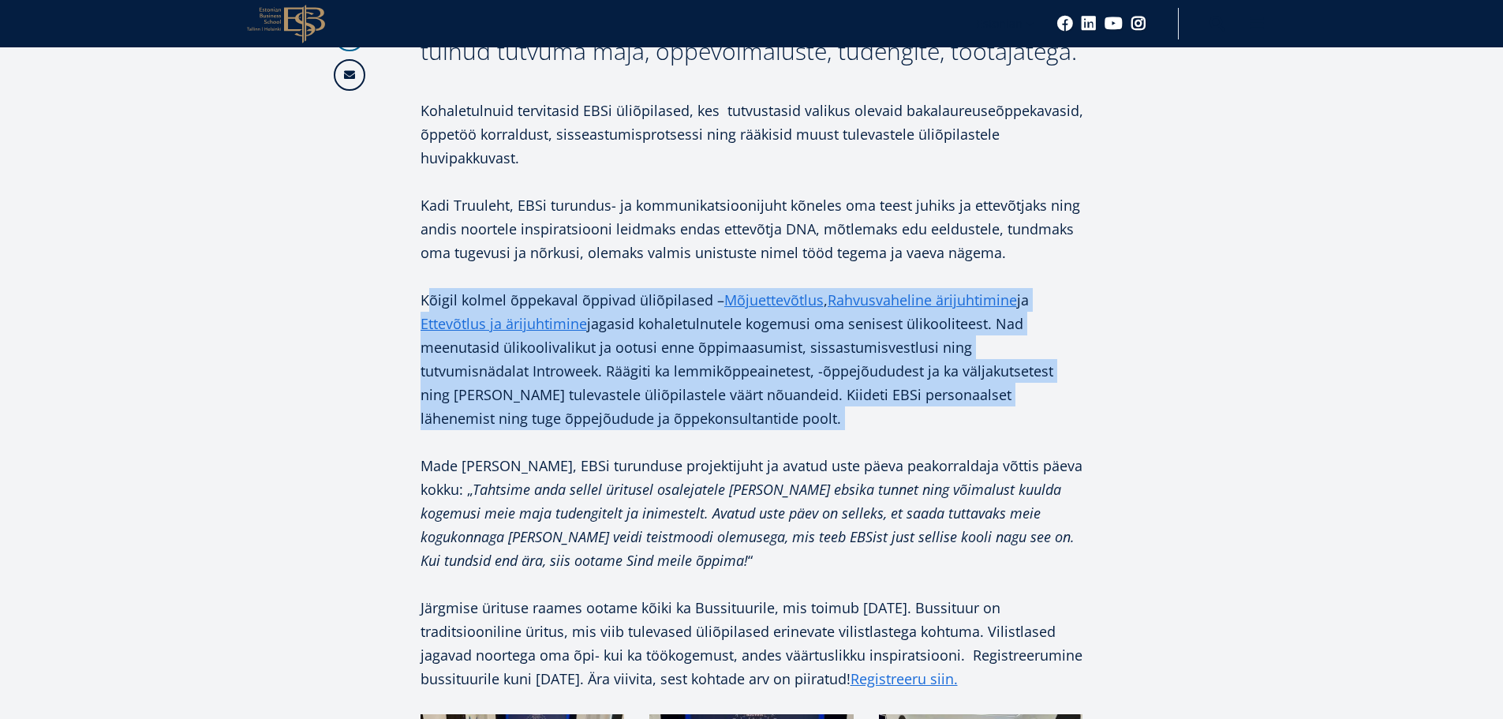
click at [1068, 422] on p "Kõigil kolmel õppekaval õppivad üliõpilased – Mõjuettevõtlus , Rahvusvaheline ä…" at bounding box center [752, 359] width 663 height 142
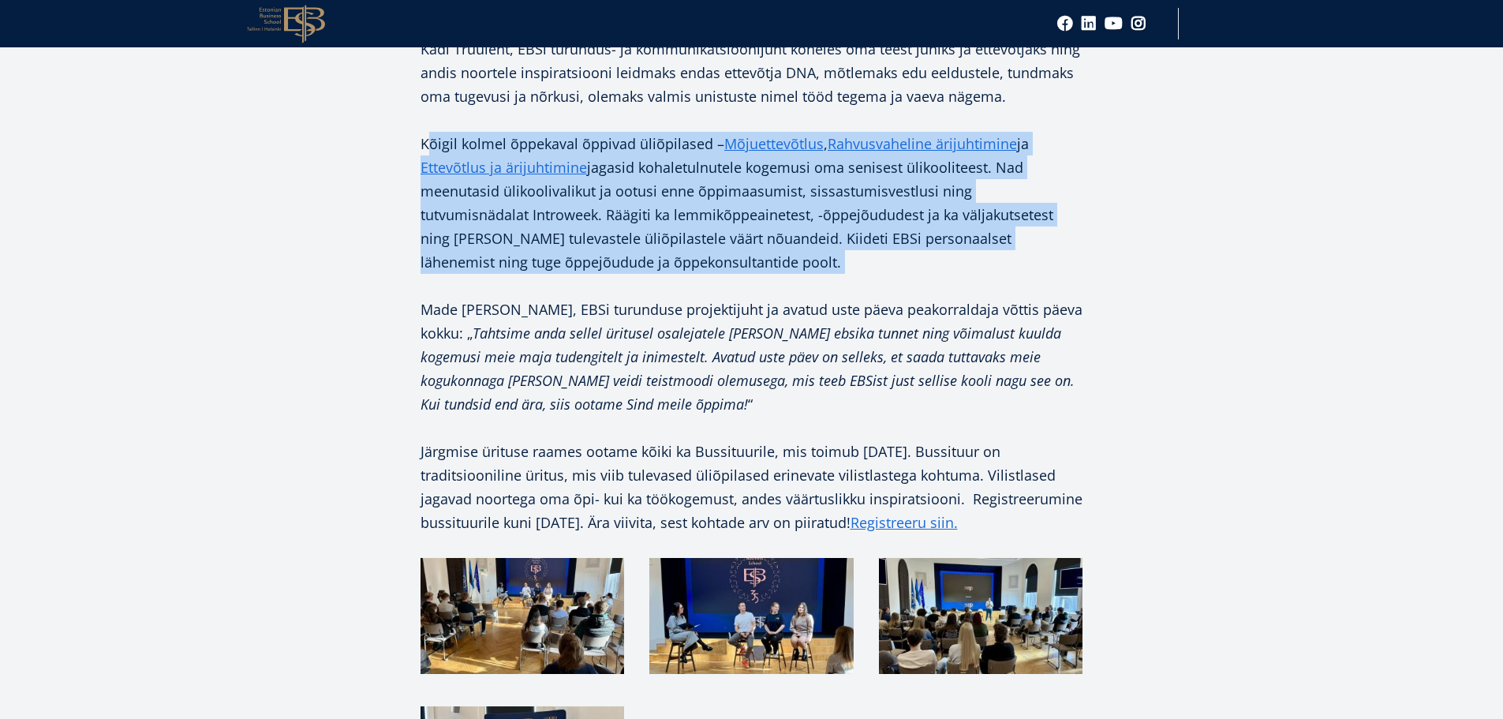
scroll to position [1262, 0]
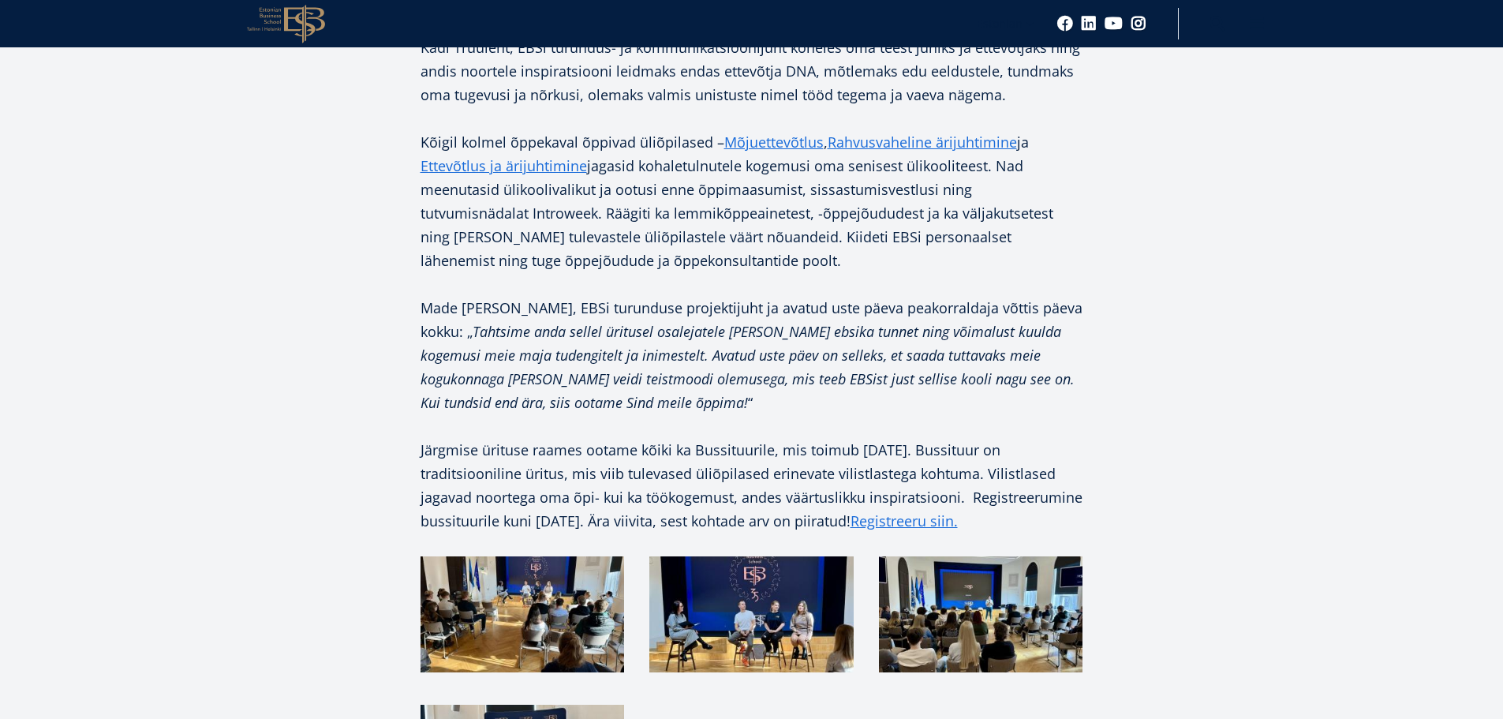
click at [424, 309] on p "Made Katsevič, EBSi turunduse projektijuht ja avatud uste päeva peakorraldaja v…" at bounding box center [752, 355] width 663 height 118
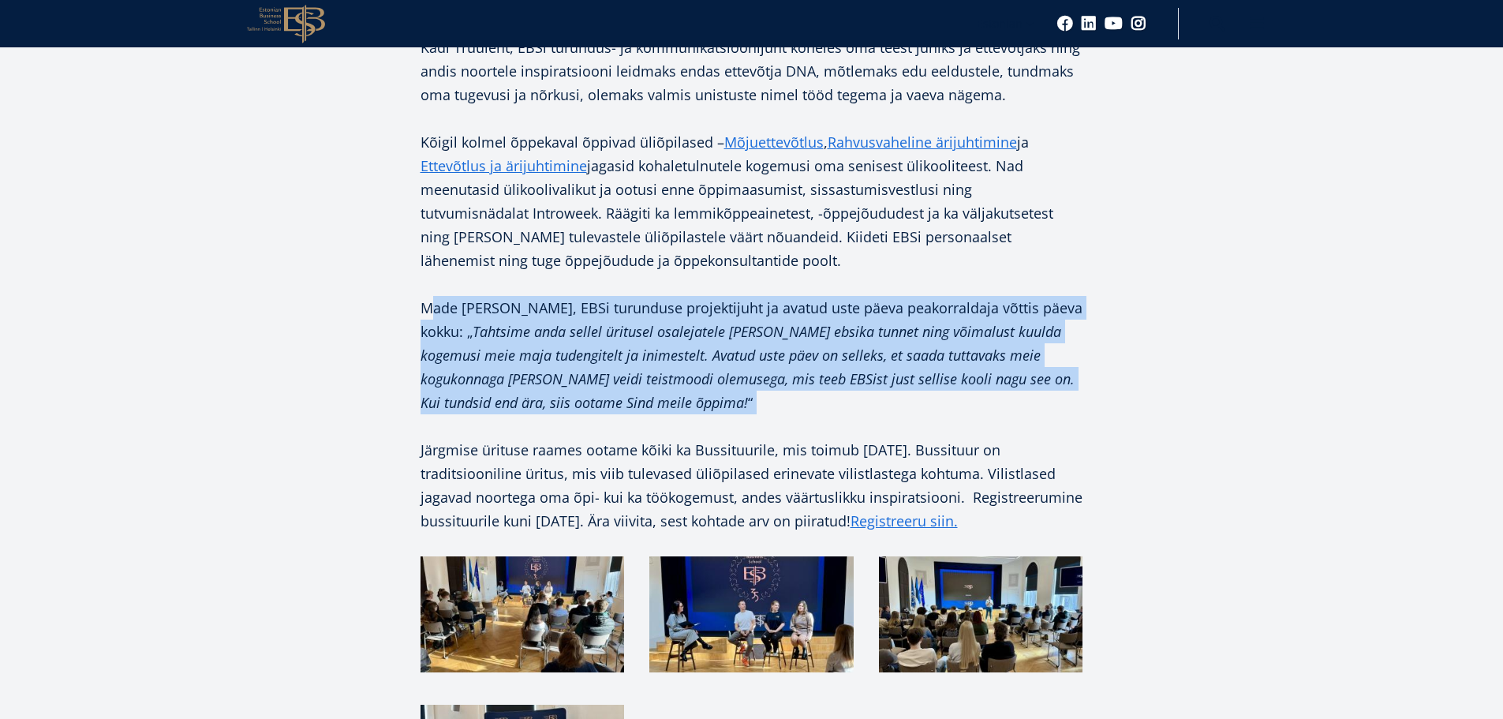
drag, startPoint x: 424, startPoint y: 309, endPoint x: 1044, endPoint y: 401, distance: 626.1
click at [1044, 401] on p "Made Katsevič, EBSi turunduse projektijuht ja avatud uste päeva peakorraldaja v…" at bounding box center [752, 355] width 663 height 118
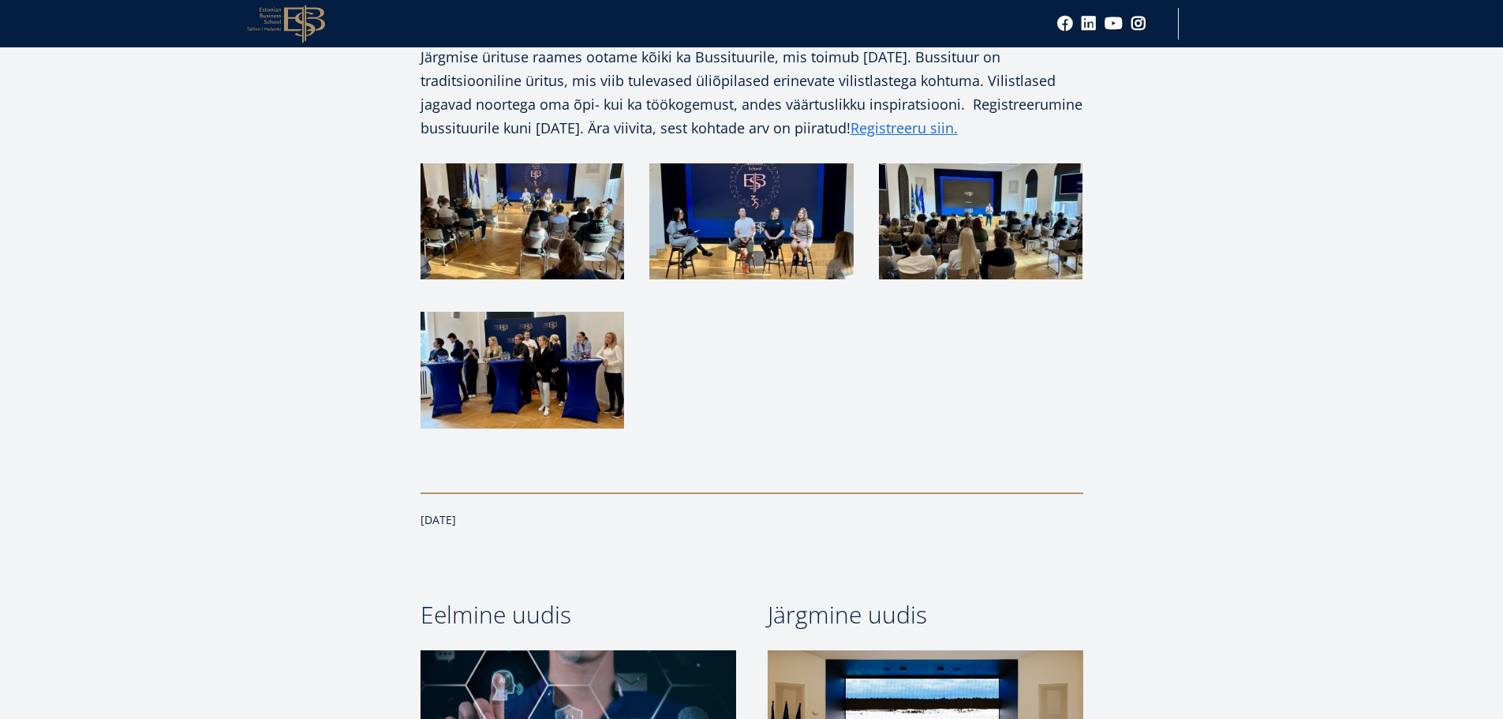
scroll to position [1894, 0]
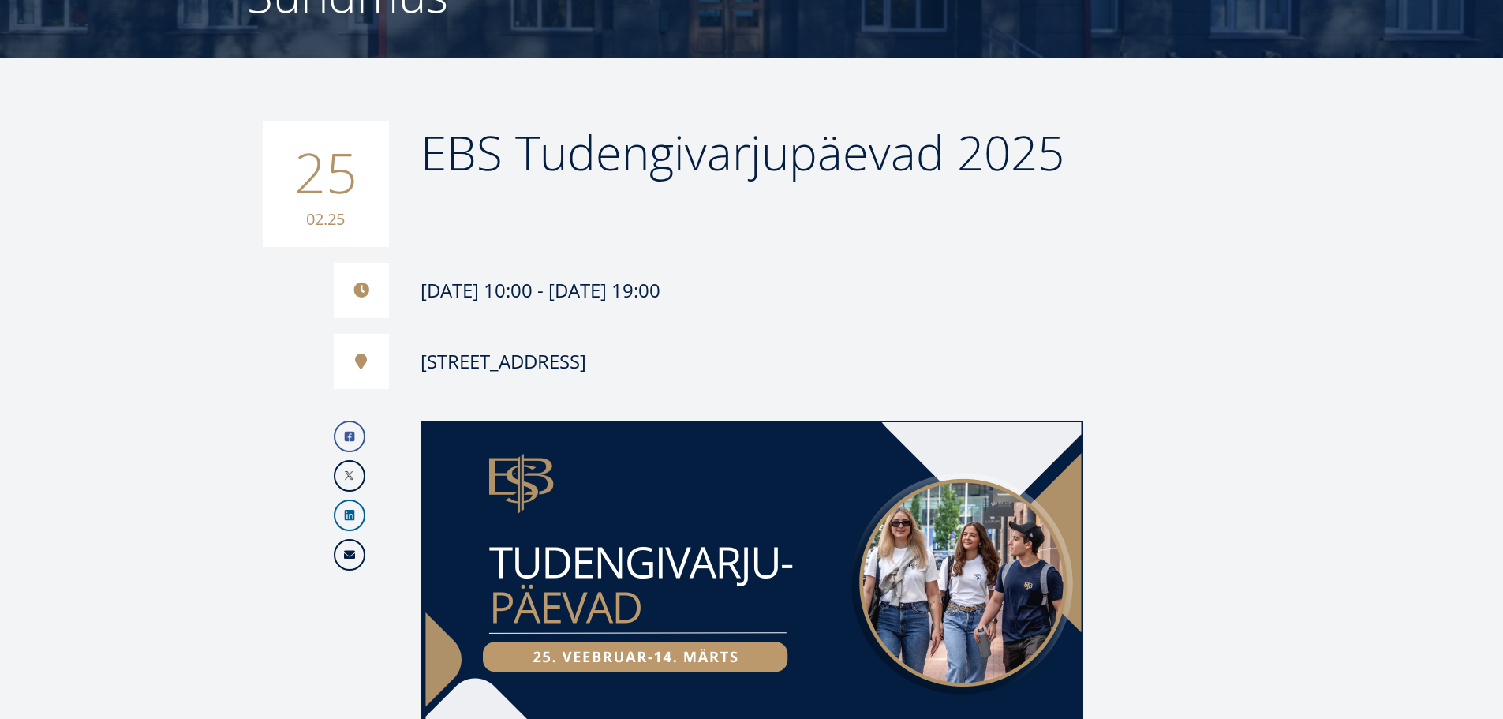
scroll to position [237, 0]
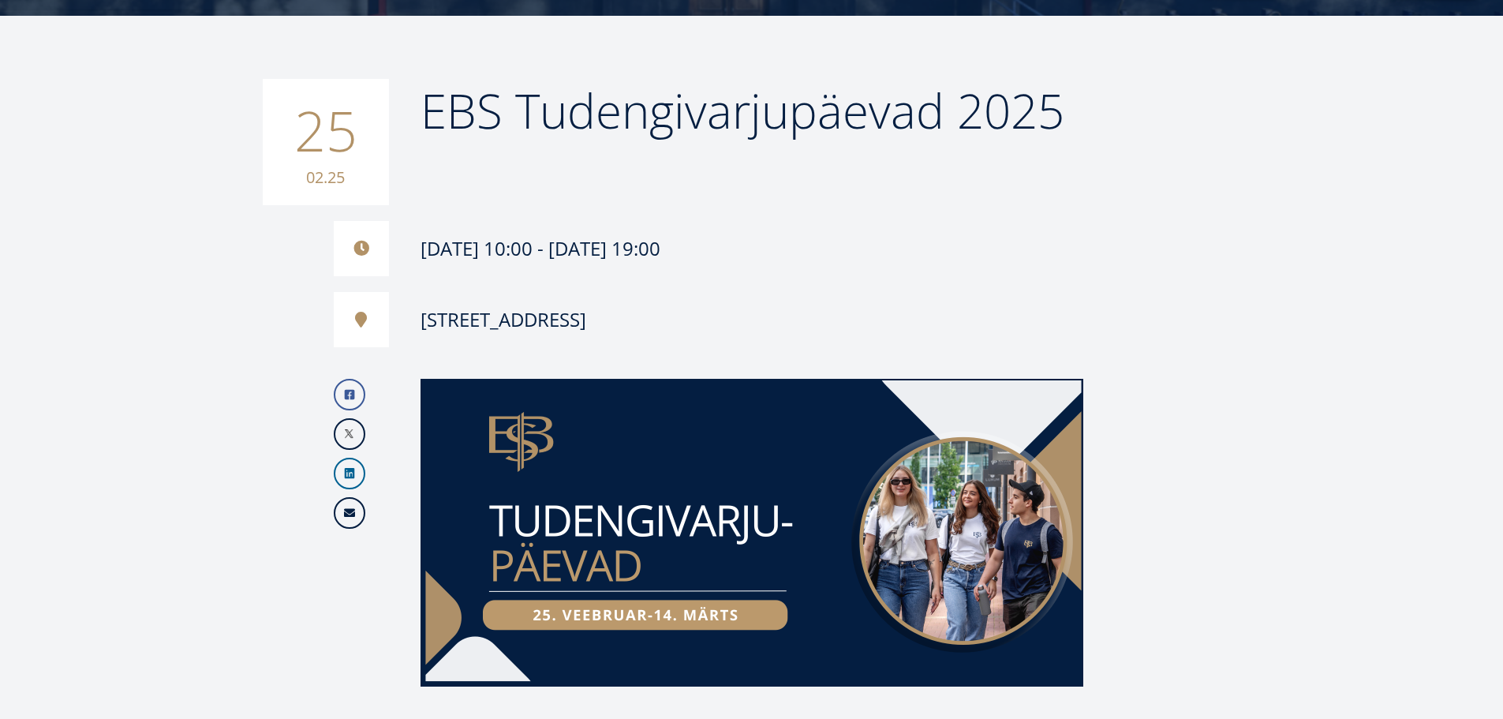
drag, startPoint x: 615, startPoint y: 205, endPoint x: 673, endPoint y: 270, distance: 86.6
click at [680, 293] on div "Lauteri 3, Tallinn" at bounding box center [709, 319] width 750 height 55
drag, startPoint x: 680, startPoint y: 293, endPoint x: 693, endPoint y: 300, distance: 14.5
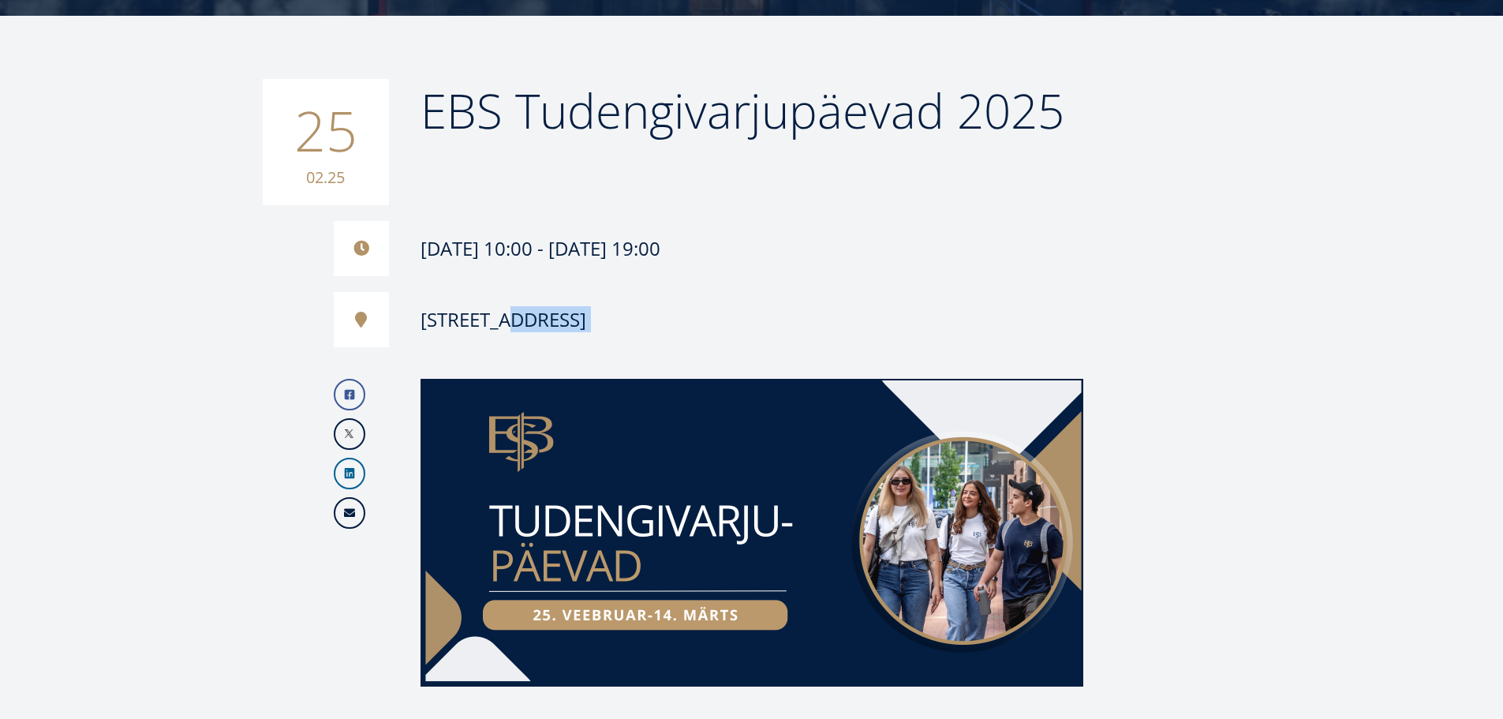
click at [693, 300] on div "Lauteri 3, Tallinn" at bounding box center [709, 319] width 750 height 55
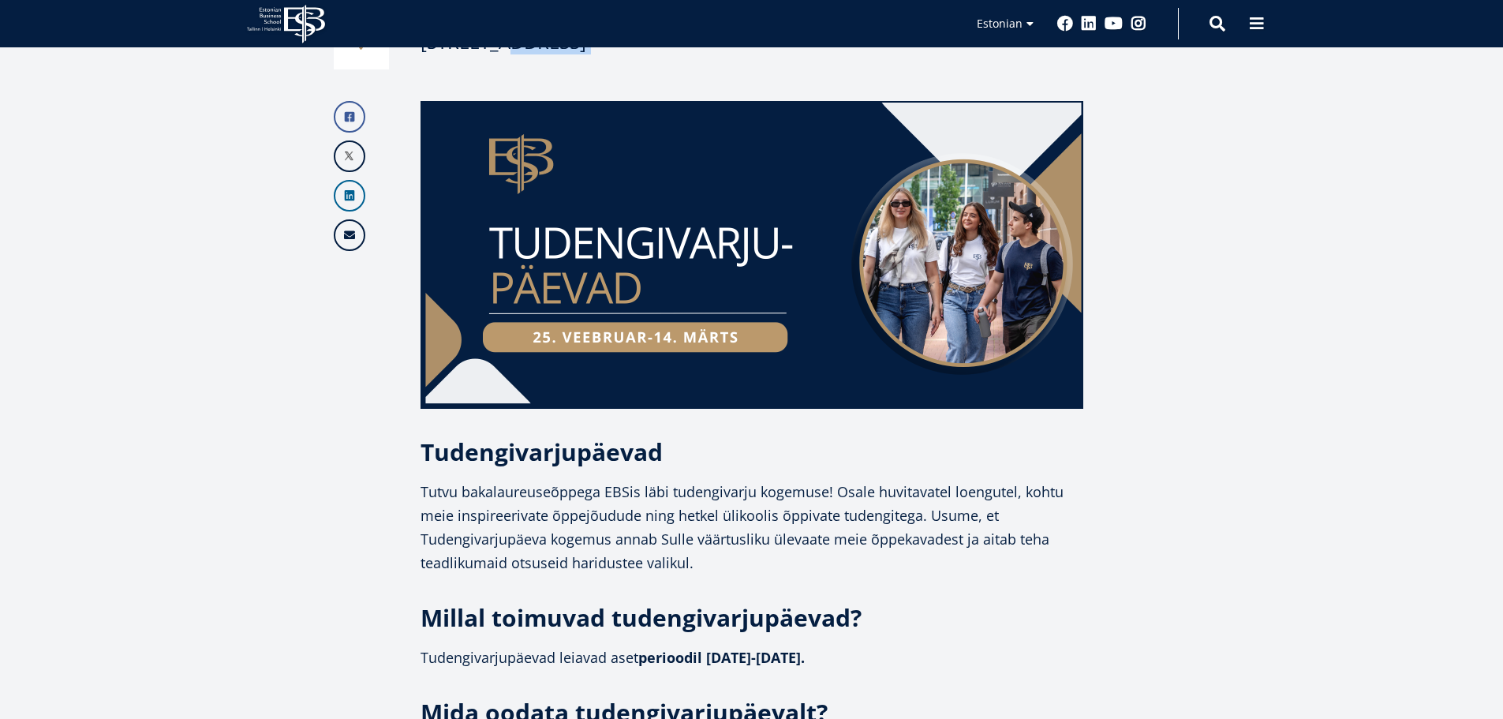
scroll to position [631, 0]
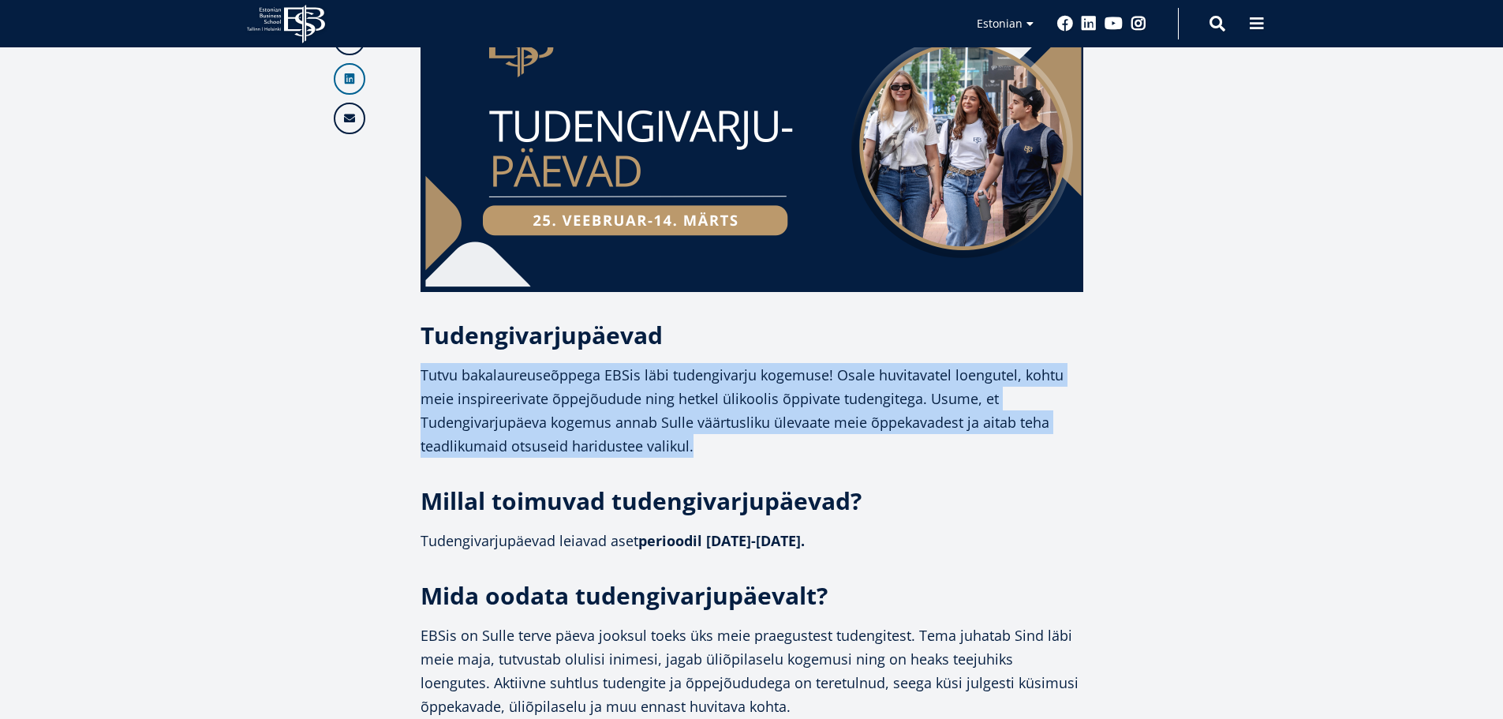
drag, startPoint x: 676, startPoint y: 350, endPoint x: 731, endPoint y: 413, distance: 83.9
click at [731, 413] on p "Tutvu bakalaureuseõppega EBSis läbi tudengivarju kogemuse! Osale huvitavatel lo…" at bounding box center [752, 410] width 663 height 95
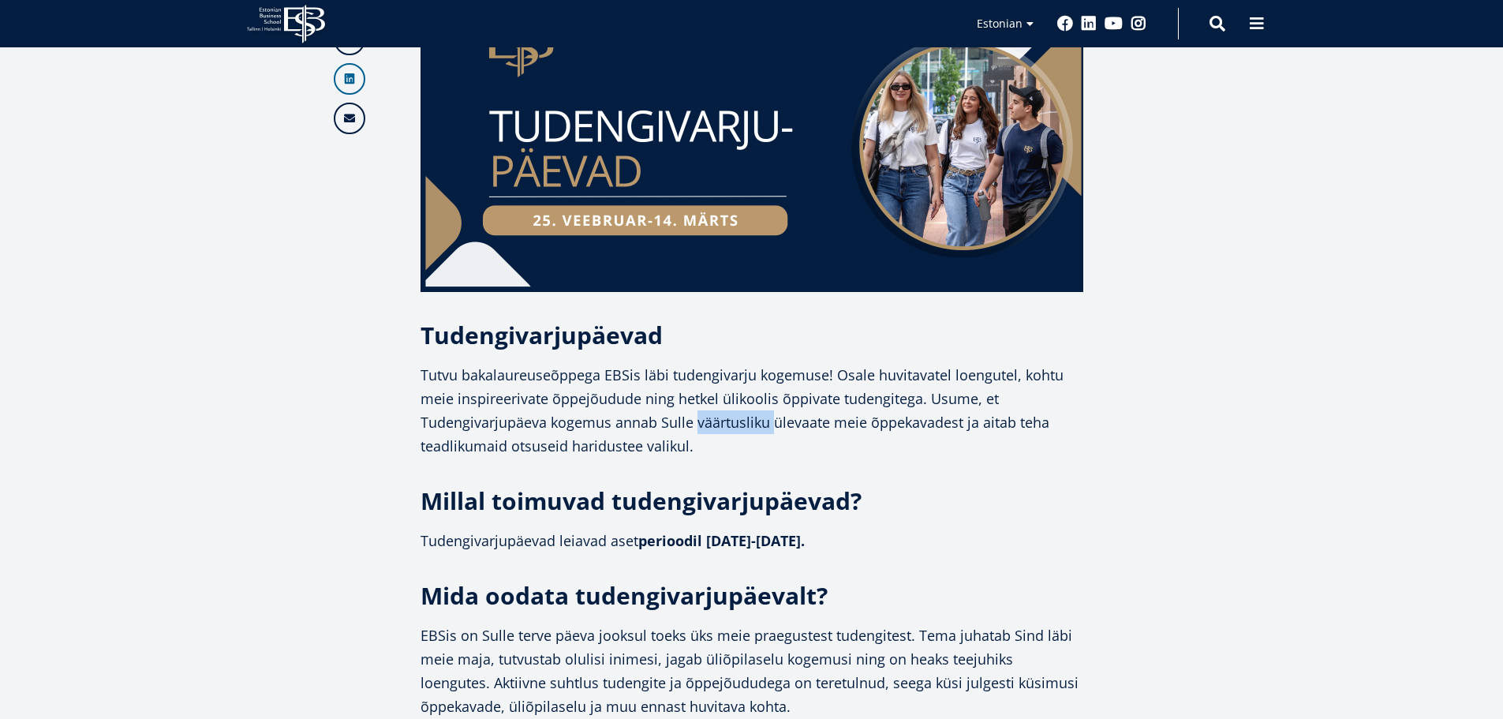
click at [731, 413] on p "Tutvu bakalaureuseõppega EBSis läbi tudengivarju kogemuse! Osale huvitavatel lo…" at bounding box center [752, 410] width 663 height 95
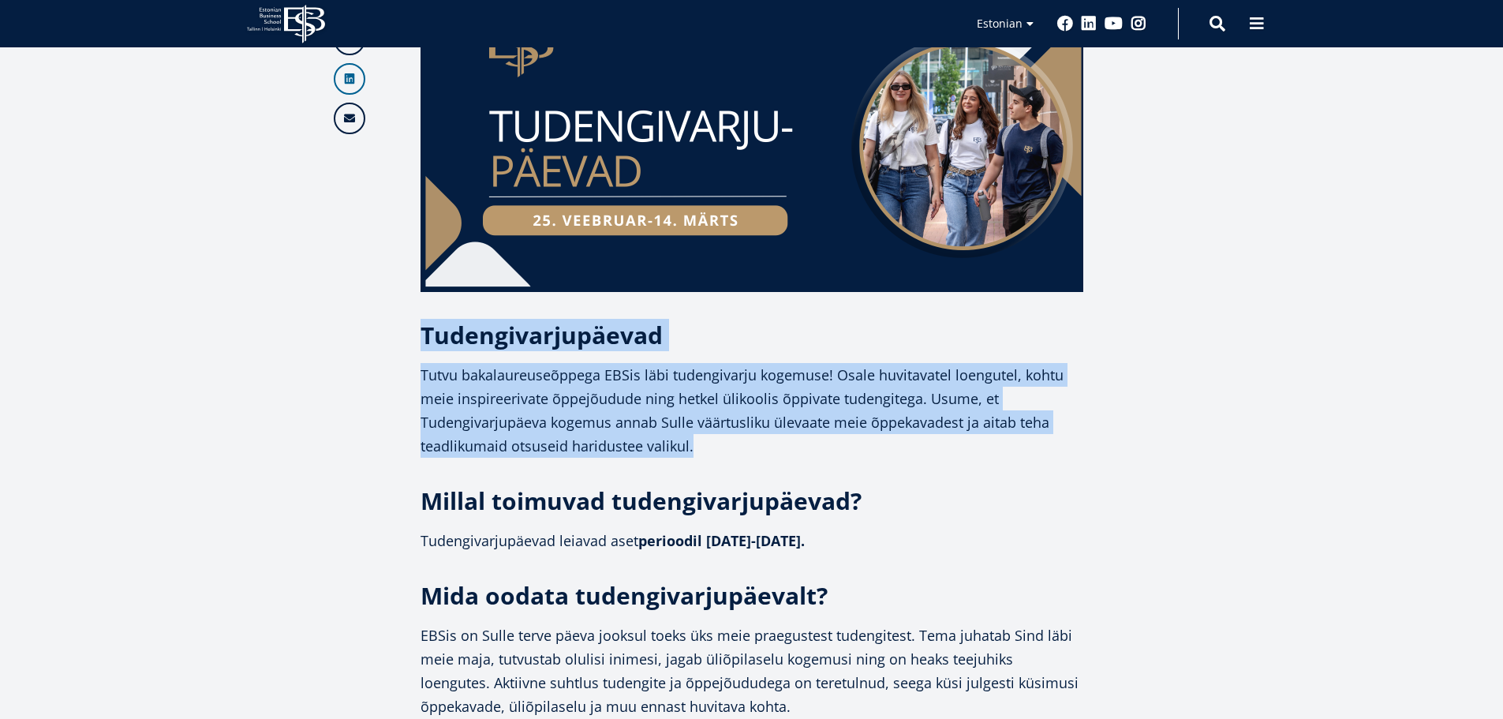
drag, startPoint x: 731, startPoint y: 413, endPoint x: 713, endPoint y: 331, distance: 84.8
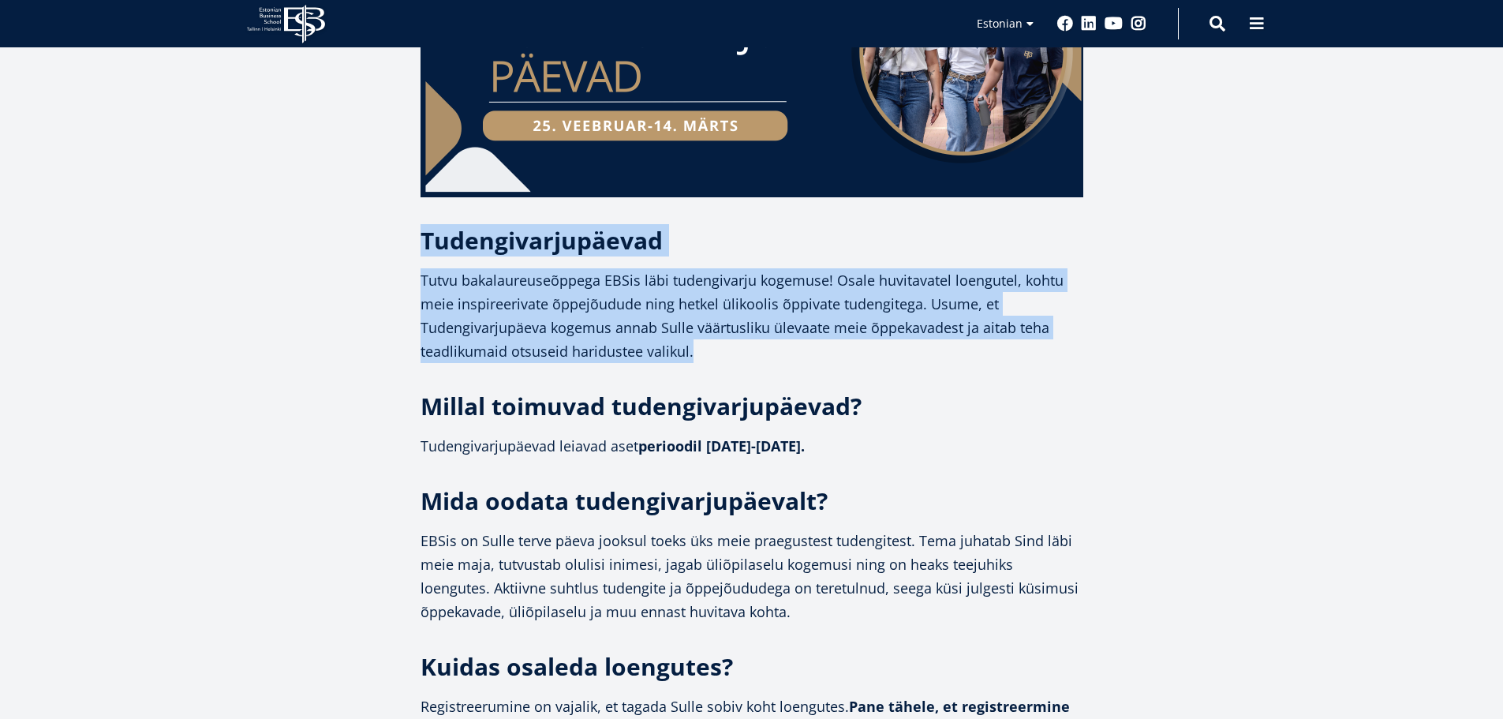
scroll to position [868, 0]
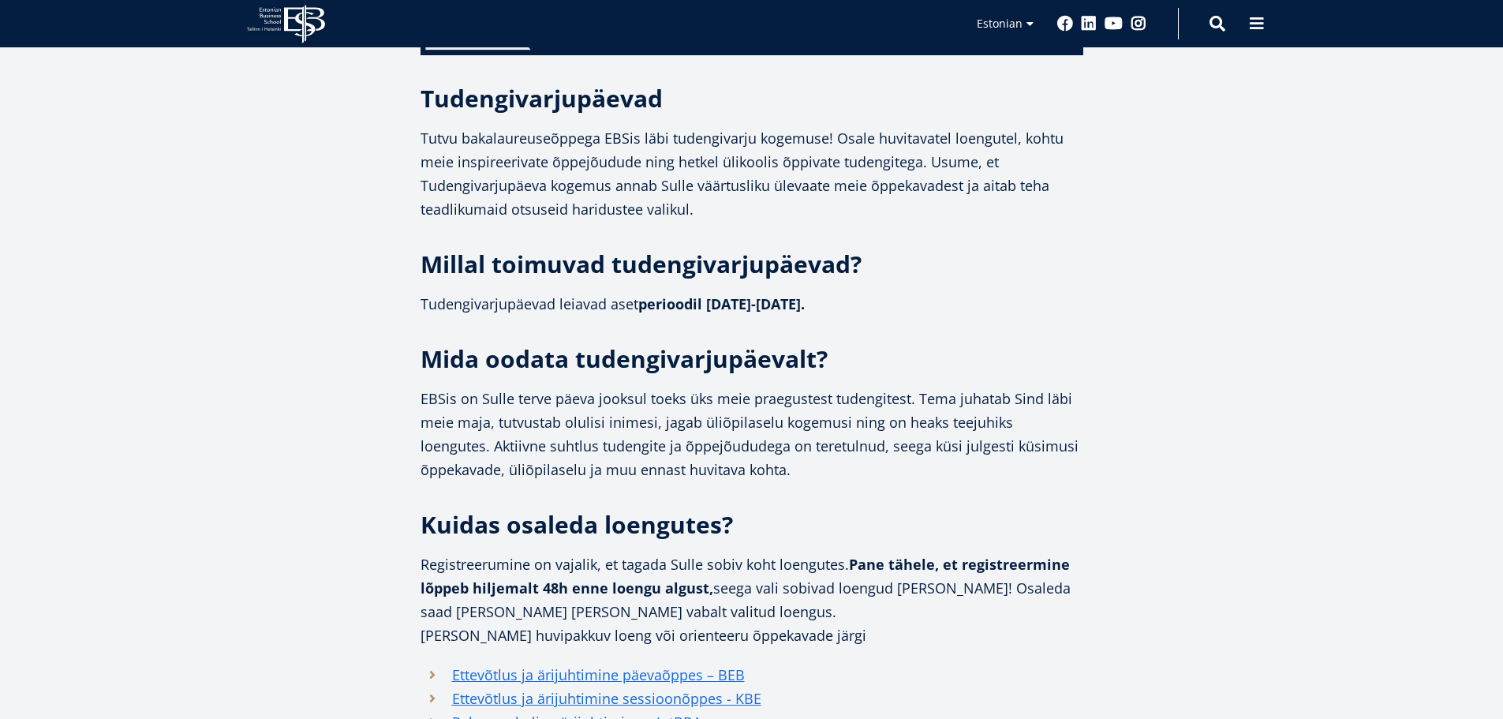
click at [428, 391] on p "EBSis on Sulle terve päeva jooksul toeks üks meie praegustest tudengitest. Tema…" at bounding box center [752, 434] width 663 height 95
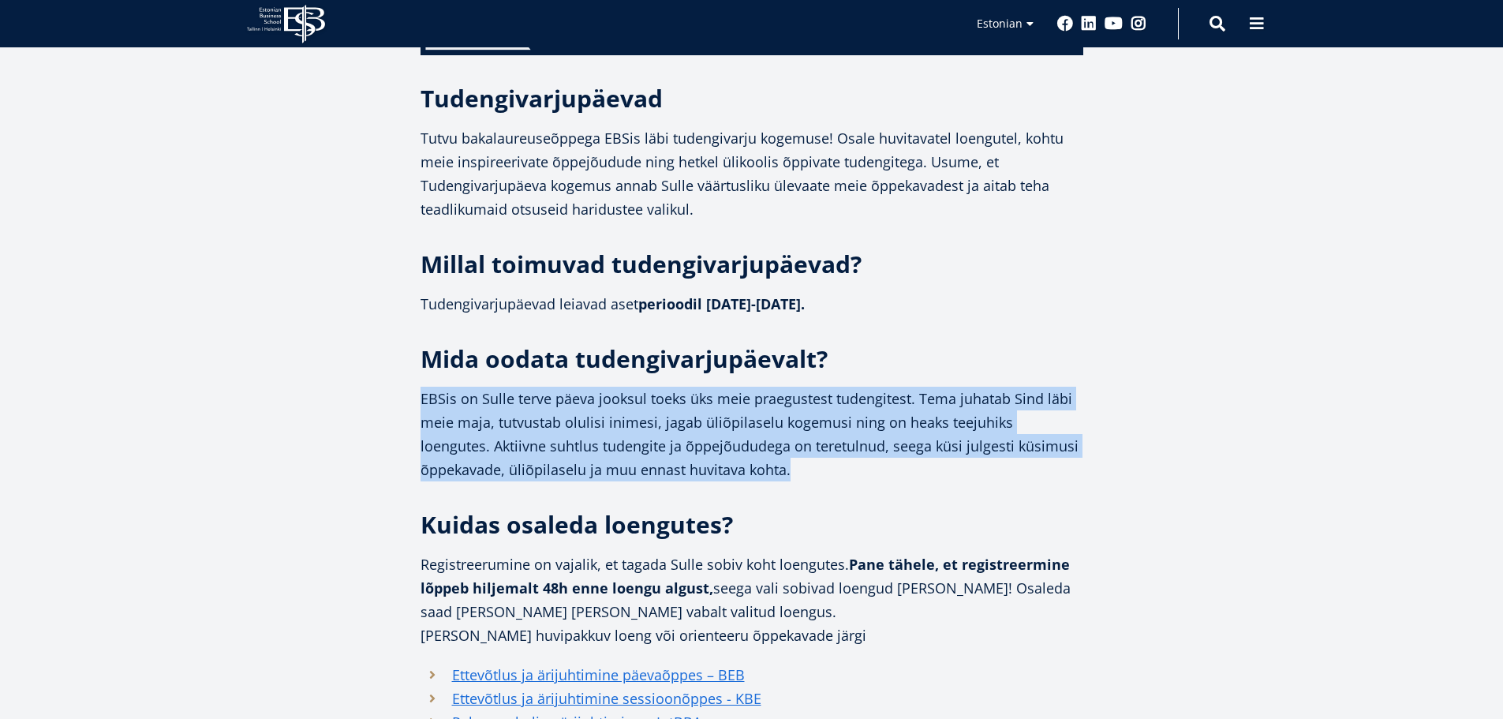
drag, startPoint x: 428, startPoint y: 391, endPoint x: 1076, endPoint y: 472, distance: 652.8
click at [1077, 472] on p "EBSis on Sulle terve päeva jooksul toeks üks meie praegustest tudengitest. Tema…" at bounding box center [752, 434] width 663 height 95
click at [1076, 472] on p "EBSis on Sulle terve päeva jooksul toeks üks meie praegustest tudengitest. Tema…" at bounding box center [752, 434] width 663 height 95
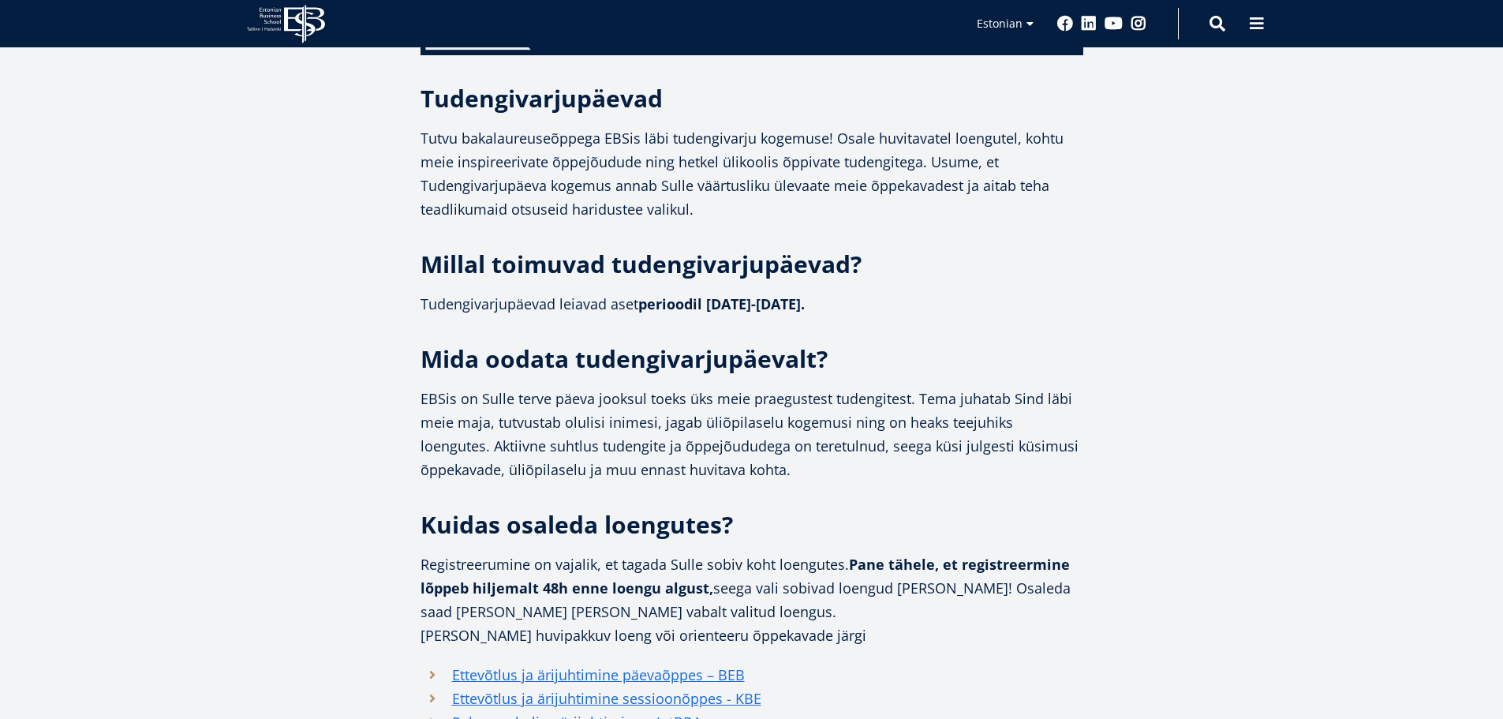
click at [1076, 472] on p "EBSis on Sulle terve päeva jooksul toeks üks meie praegustest tudengitest. Tema…" at bounding box center [752, 434] width 663 height 95
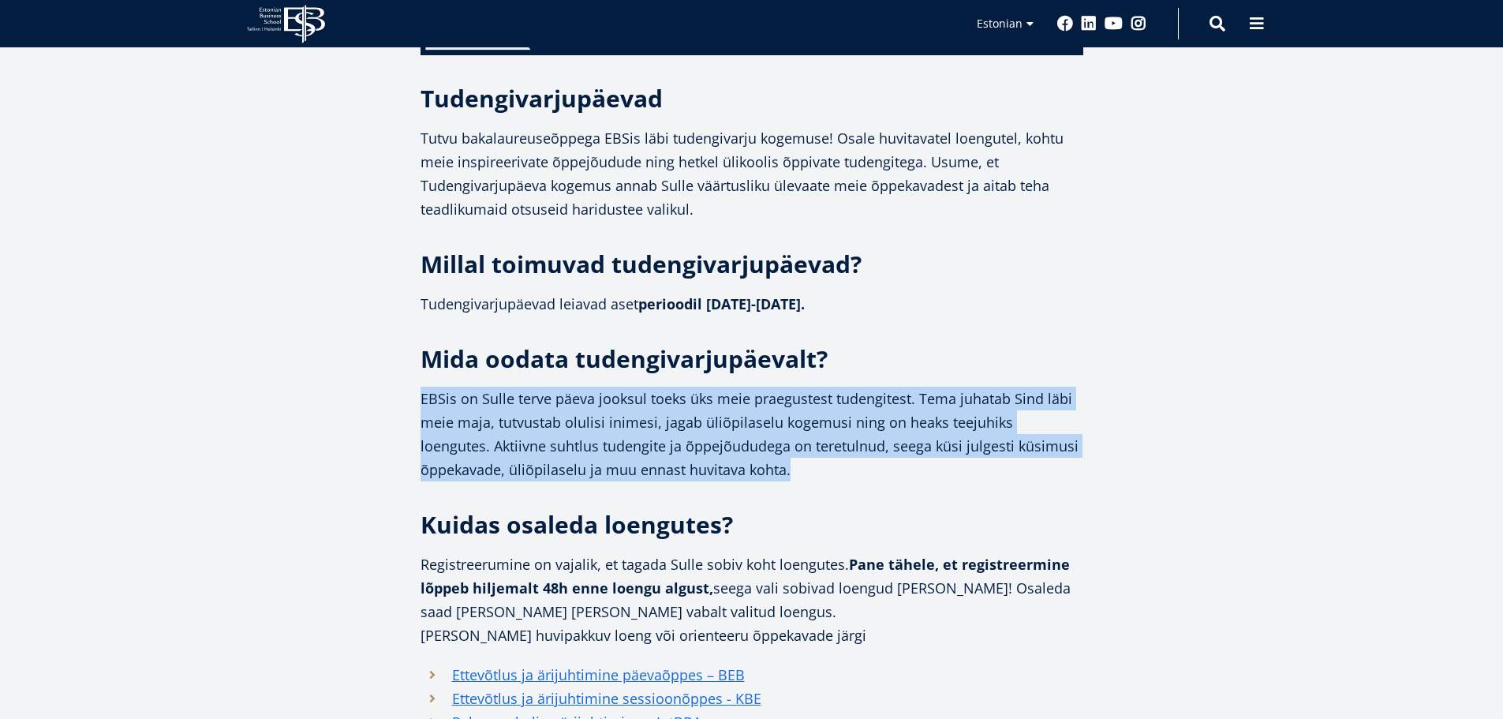
drag, startPoint x: 1076, startPoint y: 472, endPoint x: 1023, endPoint y: 371, distance: 114.0
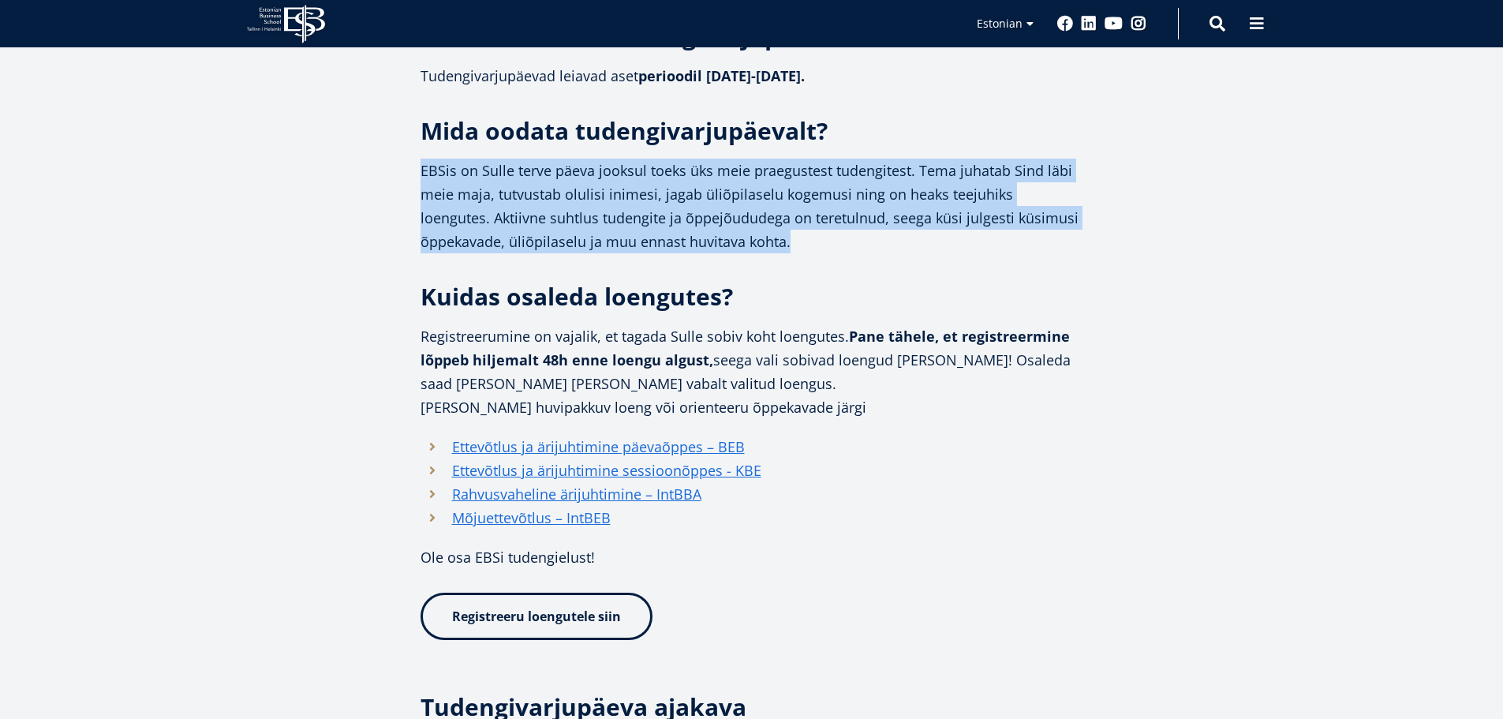
scroll to position [1105, 0]
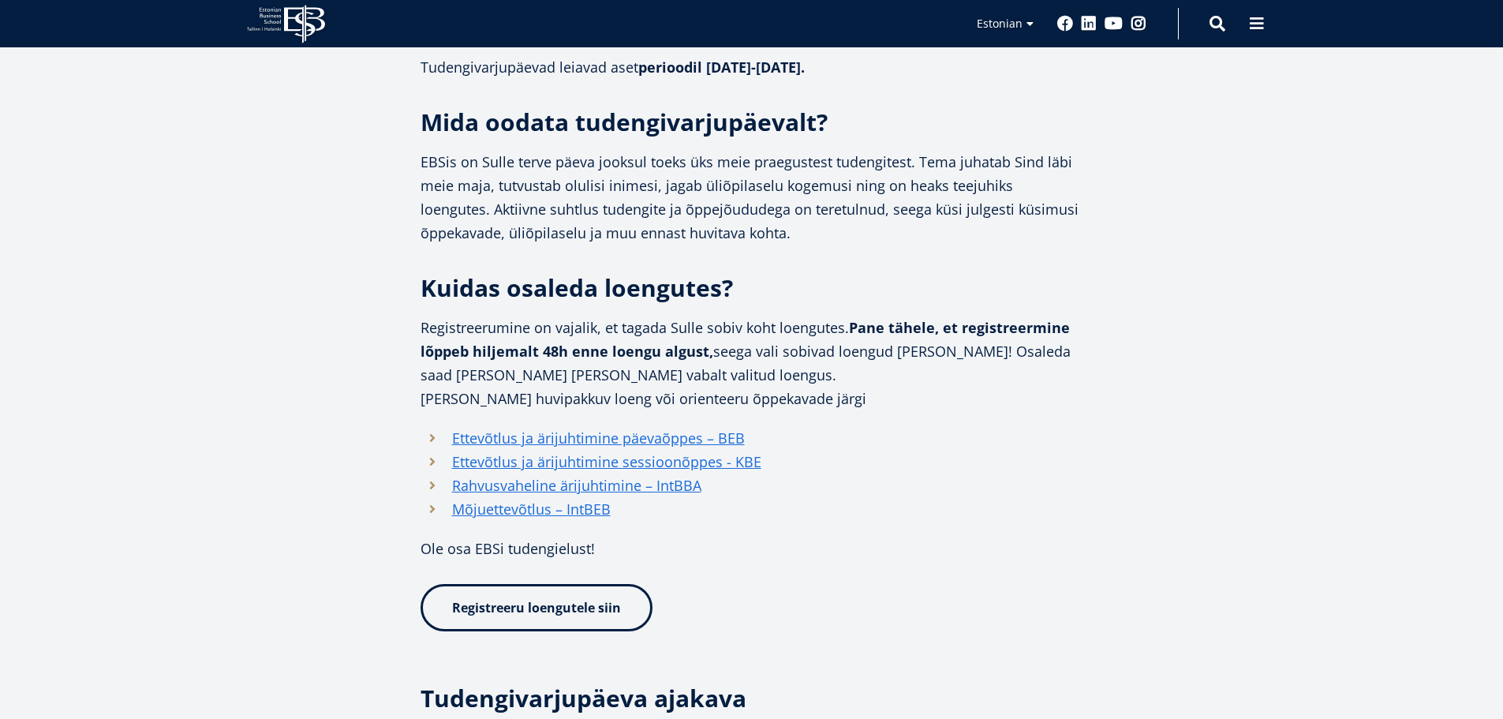
click at [853, 376] on p "Registreerumine on vajalik, et tagada Sulle sobiv koht loengutes. Pane tähele, …" at bounding box center [752, 351] width 663 height 71
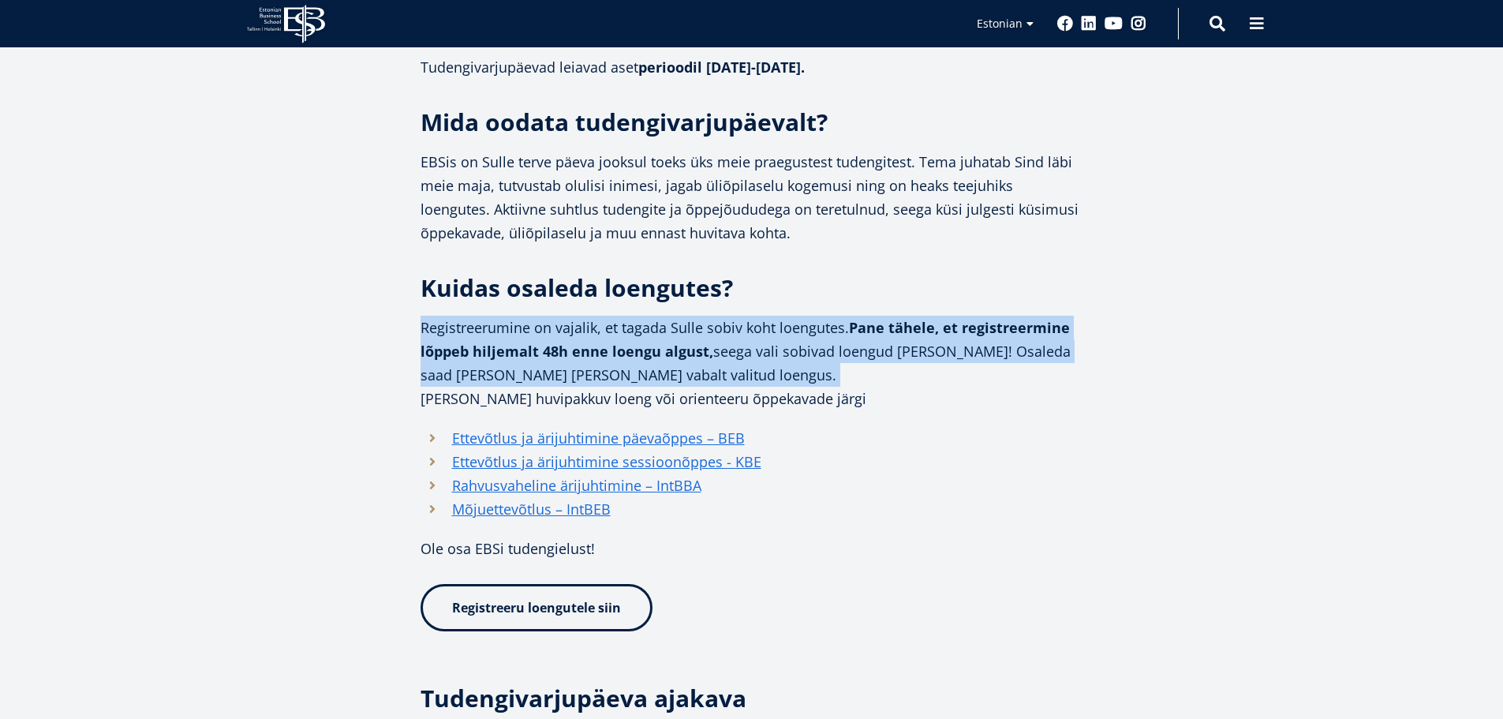
drag, startPoint x: 853, startPoint y: 376, endPoint x: 866, endPoint y: 344, distance: 34.0
click at [866, 344] on p "Registreerumine on vajalik, et tagada Sulle sobiv koht loengutes. Pane tähele, …" at bounding box center [752, 351] width 663 height 71
click at [866, 345] on p "Registreerumine on vajalik, et tagada Sulle sobiv koht loengutes. Pane tähele, …" at bounding box center [752, 351] width 663 height 71
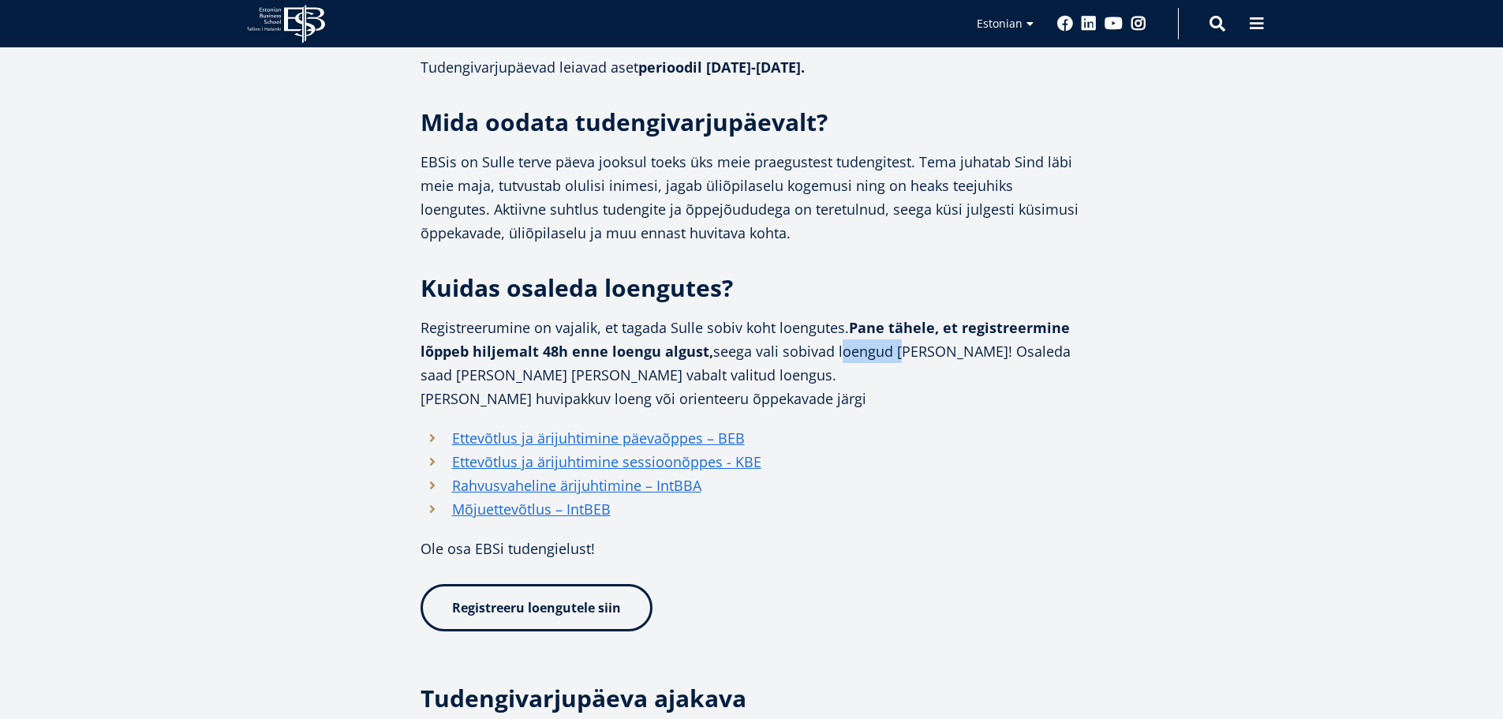
click at [866, 345] on p "Registreerumine on vajalik, et tagada Sulle sobiv koht loengutes. Pane tähele, …" at bounding box center [752, 351] width 663 height 71
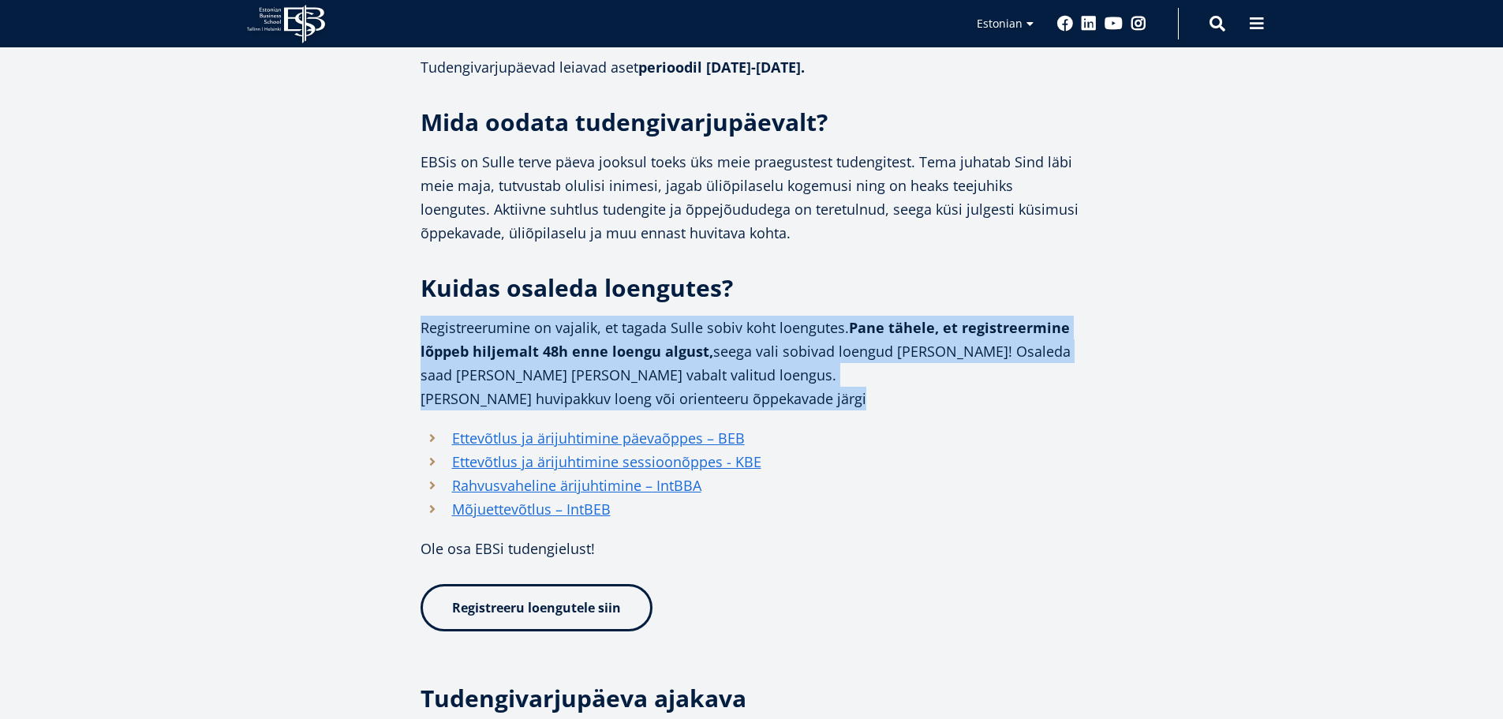
drag, startPoint x: 866, startPoint y: 345, endPoint x: 875, endPoint y: 399, distance: 55.3
click at [875, 399] on p "Vali endale huvipakkuv loeng või orienteeru õppekavade järgi" at bounding box center [752, 399] width 663 height 24
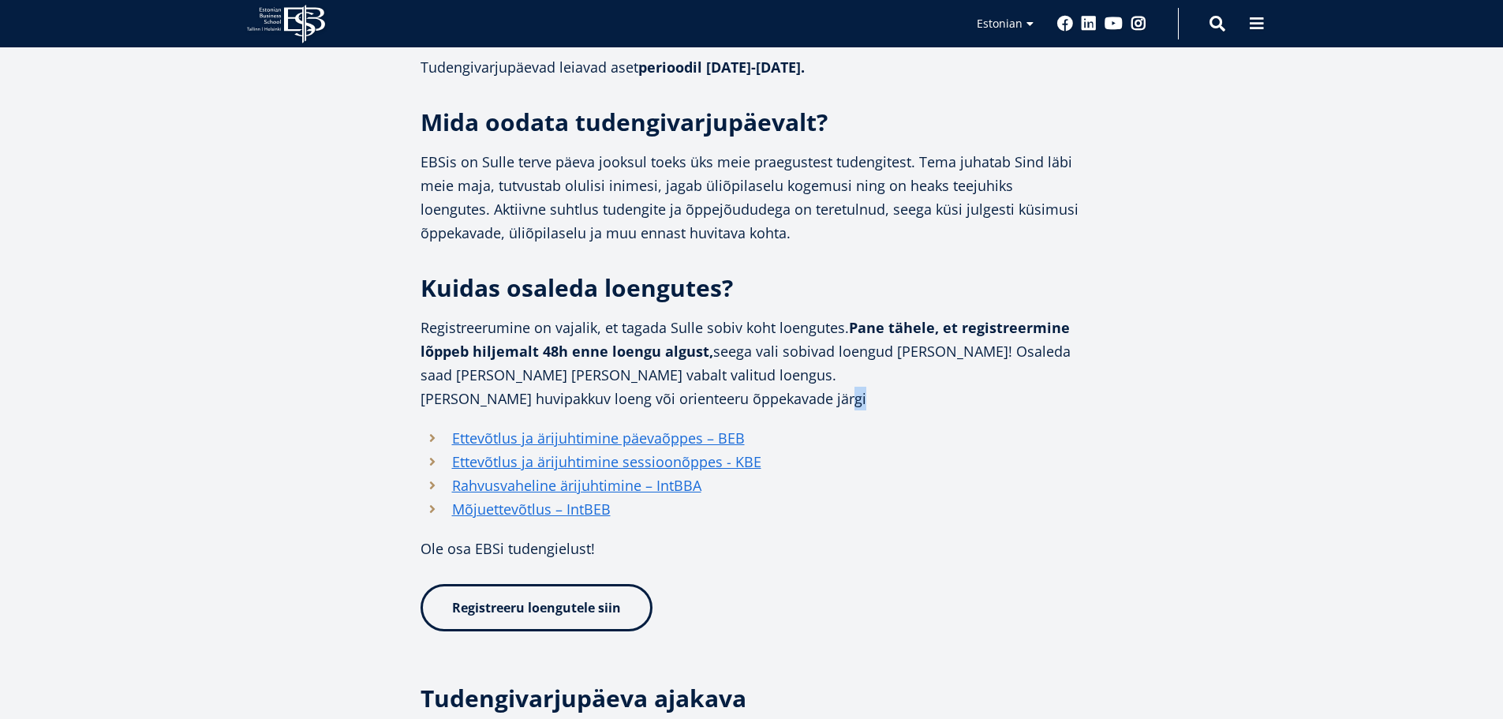
click at [875, 399] on p "Vali endale huvipakkuv loeng või orienteeru õppekavade järgi" at bounding box center [752, 399] width 663 height 24
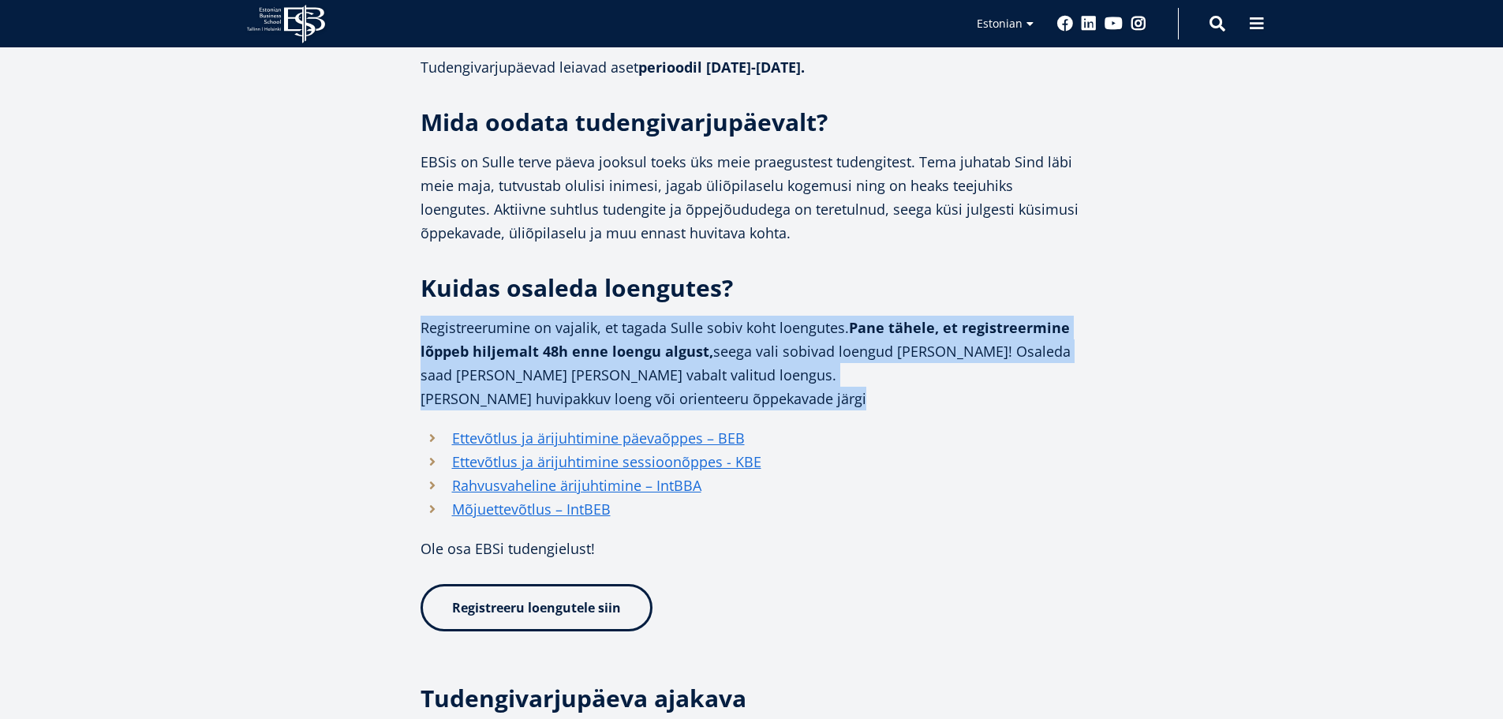
drag, startPoint x: 878, startPoint y: 389, endPoint x: 876, endPoint y: 341, distance: 48.2
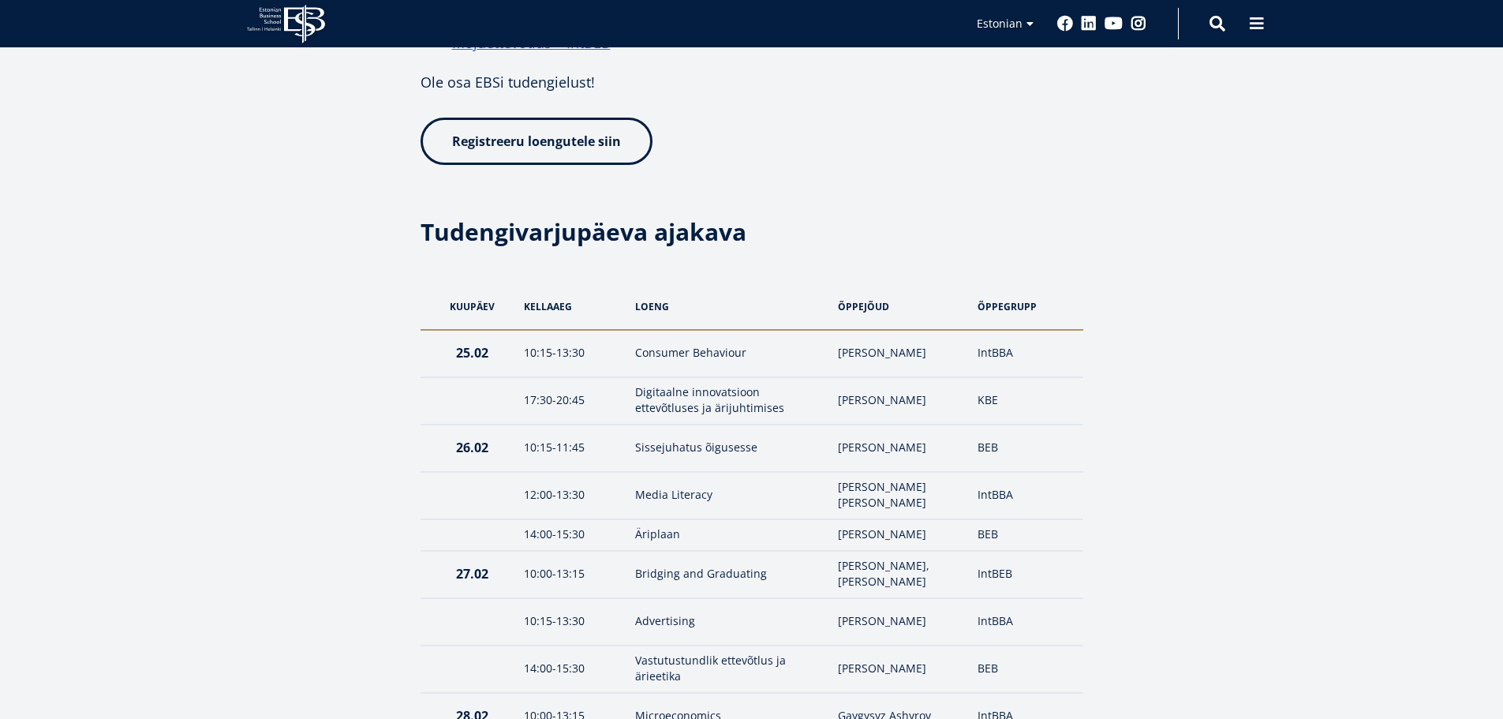
scroll to position [1578, 0]
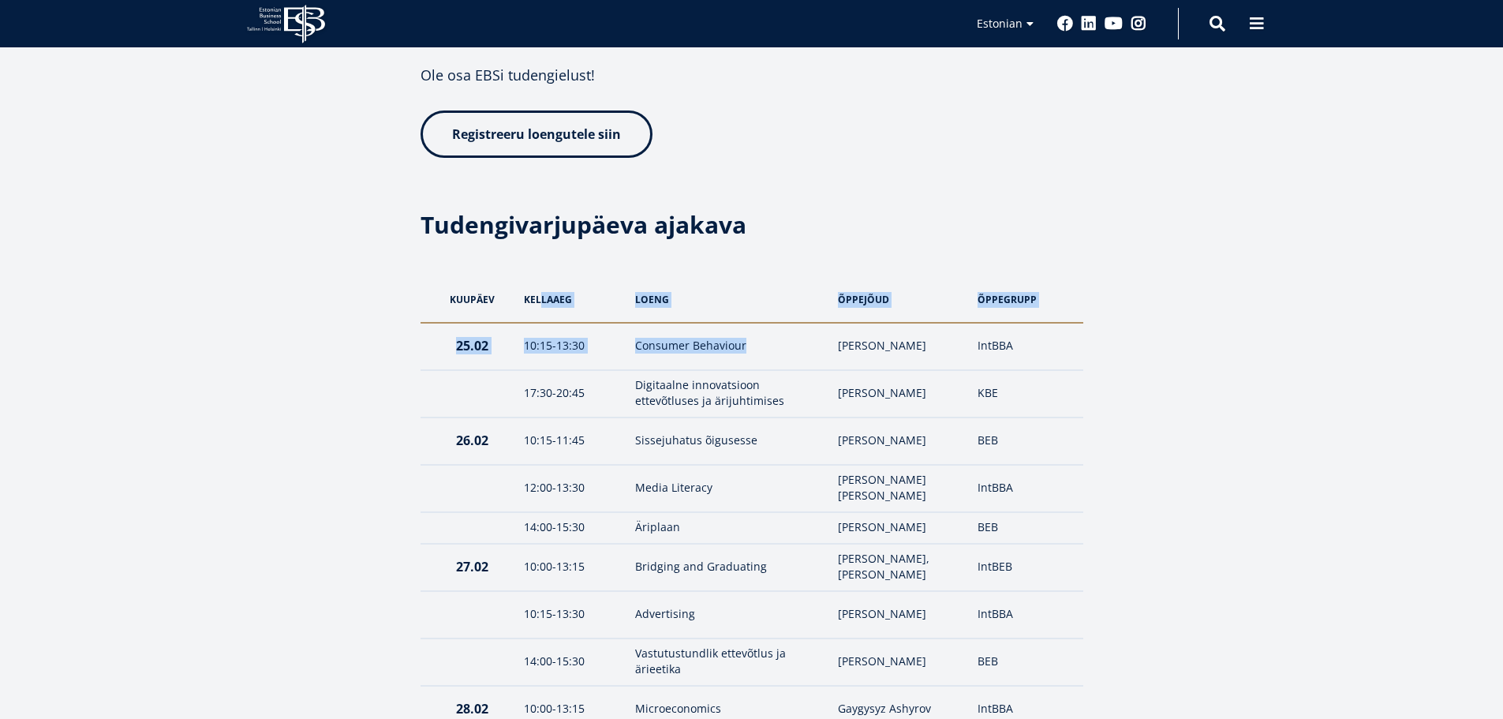
drag, startPoint x: 544, startPoint y: 308, endPoint x: 762, endPoint y: 360, distance: 224.5
click at [762, 359] on td "Consumer Behaviour" at bounding box center [729, 346] width 204 height 47
click at [761, 359] on td "Consumer Behaviour" at bounding box center [729, 346] width 204 height 47
drag, startPoint x: 761, startPoint y: 359, endPoint x: 956, endPoint y: 346, distance: 195.3
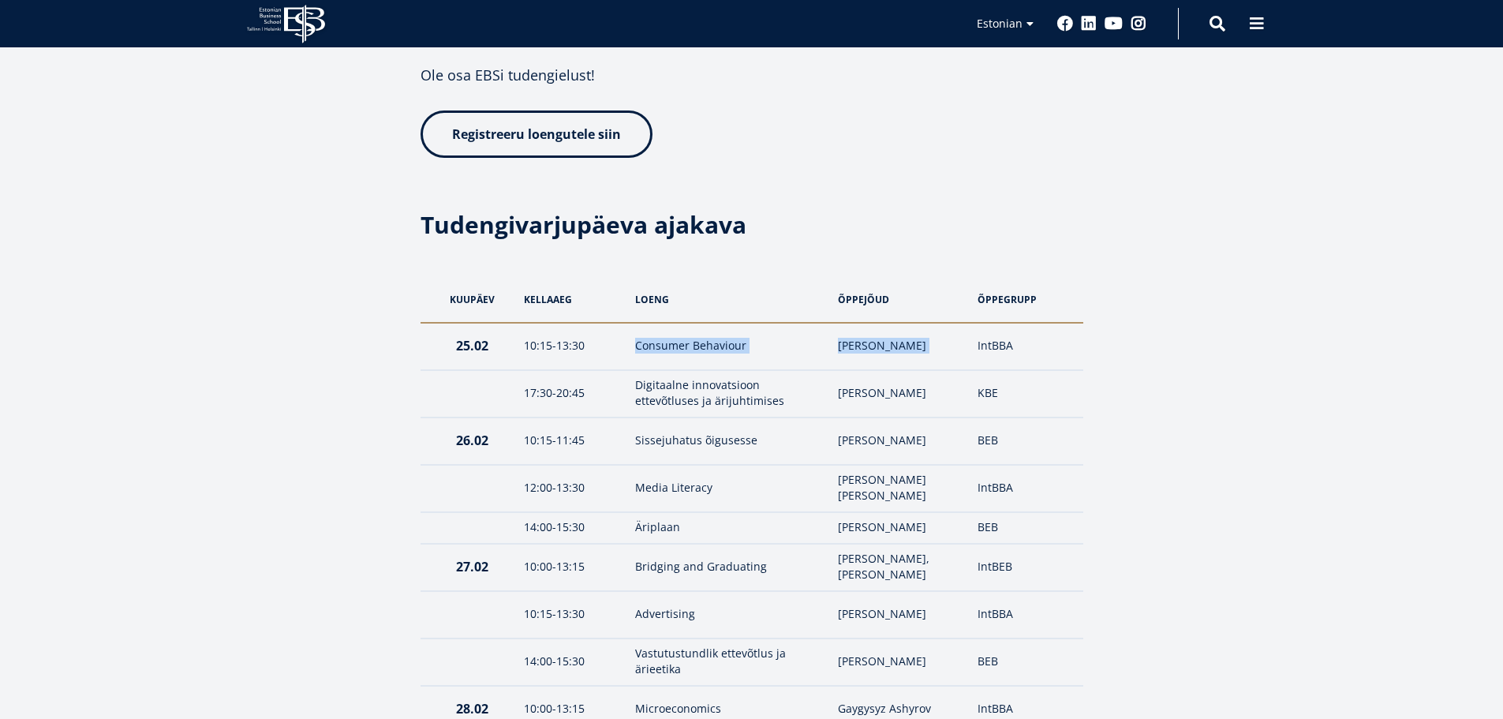
click at [956, 346] on tr "25.02 10:15-13:30 Consumer Behaviour Pablo Veyrat IntBBA" at bounding box center [752, 346] width 663 height 47
click at [678, 406] on td "Digitaalne innovatsioon ettevõtluses ja ärijuhtimises" at bounding box center [729, 393] width 204 height 47
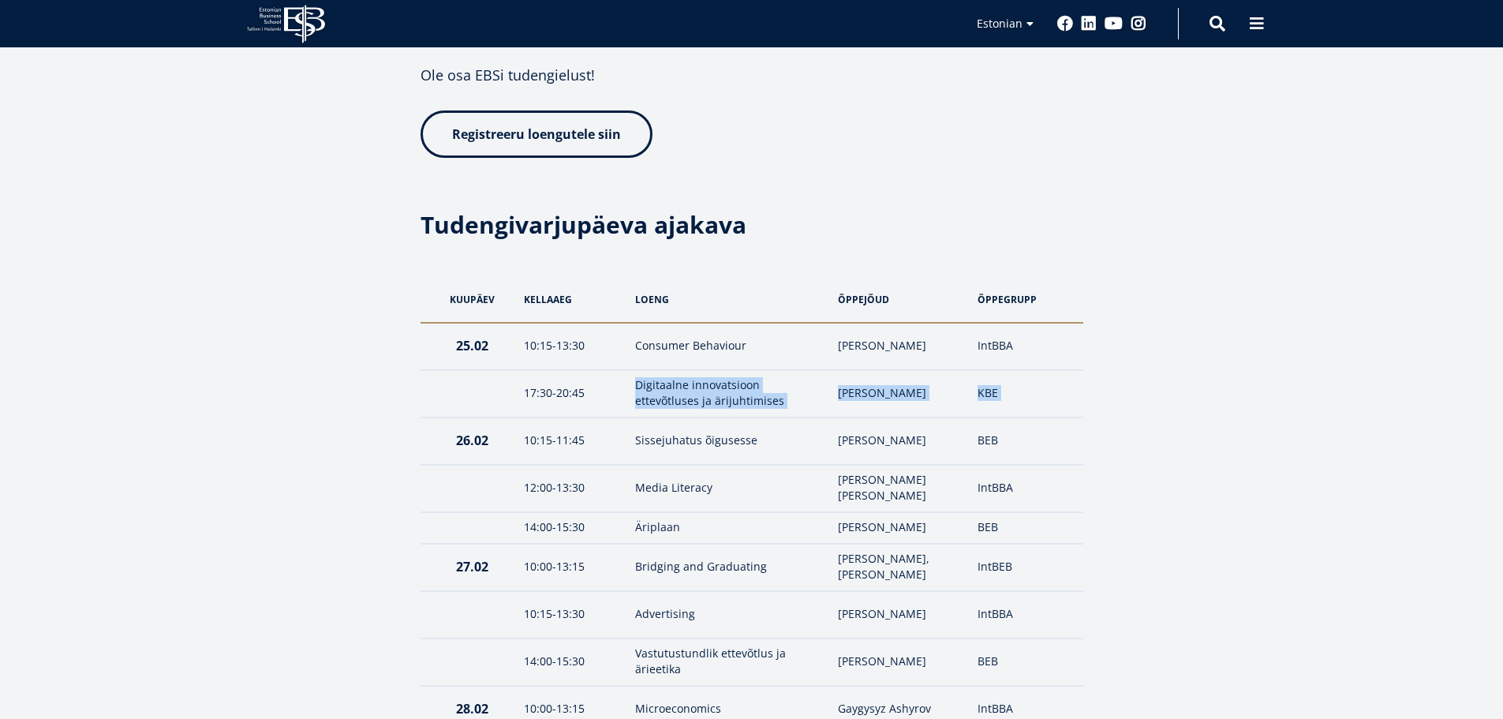
drag, startPoint x: 678, startPoint y: 406, endPoint x: 1000, endPoint y: 403, distance: 322.7
click at [1000, 403] on tr "17:30-20:45 Digitaalne innovatsioon ettevõtluses ja ärijuhtimises Anu Ruul KBE" at bounding box center [752, 393] width 663 height 47
click at [1000, 402] on td "KBE" at bounding box center [1026, 393] width 113 height 47
drag, startPoint x: 1000, startPoint y: 402, endPoint x: 691, endPoint y: 417, distance: 309.6
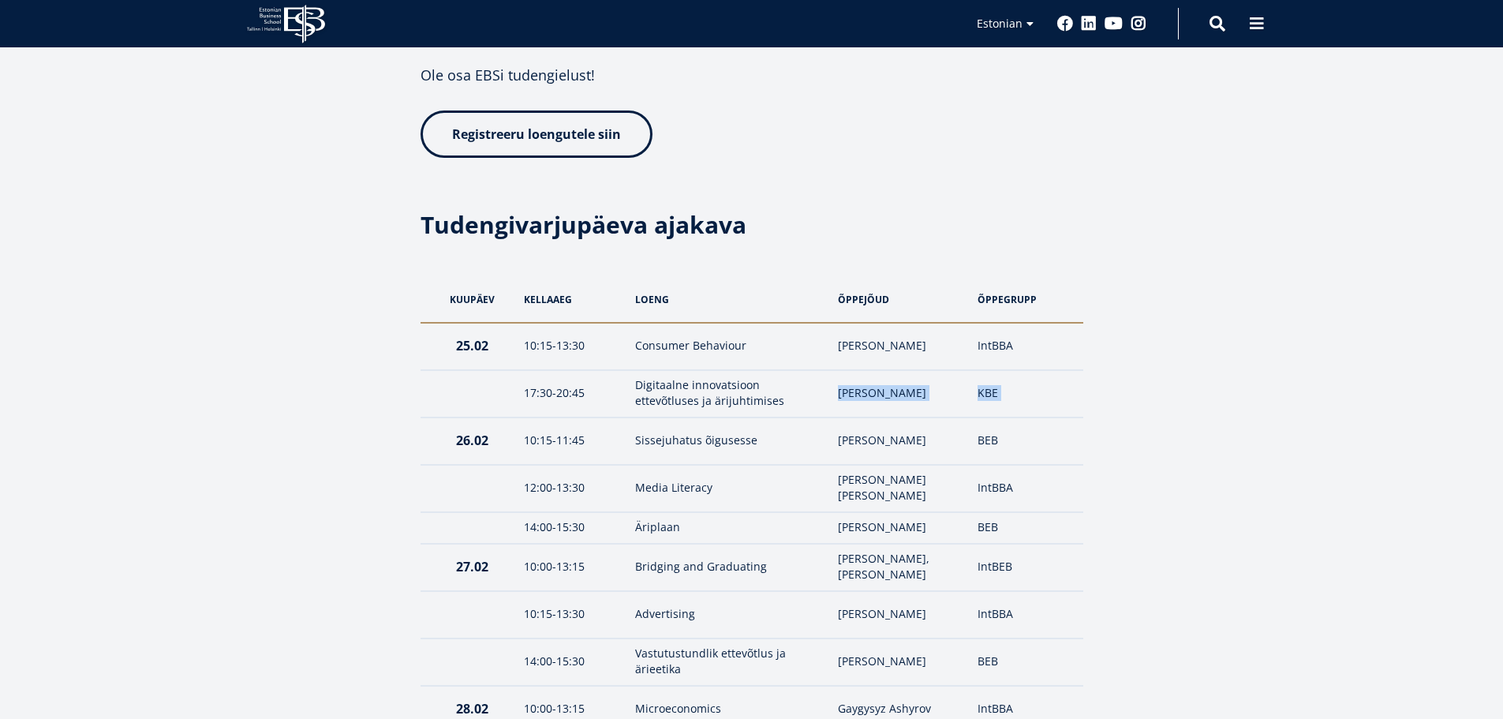
click at [715, 417] on tr "17:30-20:45 Digitaalne innovatsioon ettevõtluses ja ärijuhtimises Anu Ruul KBE" at bounding box center [752, 393] width 663 height 47
click at [691, 417] on td "Digitaalne innovatsioon ettevõtluses ja ärijuhtimises" at bounding box center [729, 393] width 204 height 47
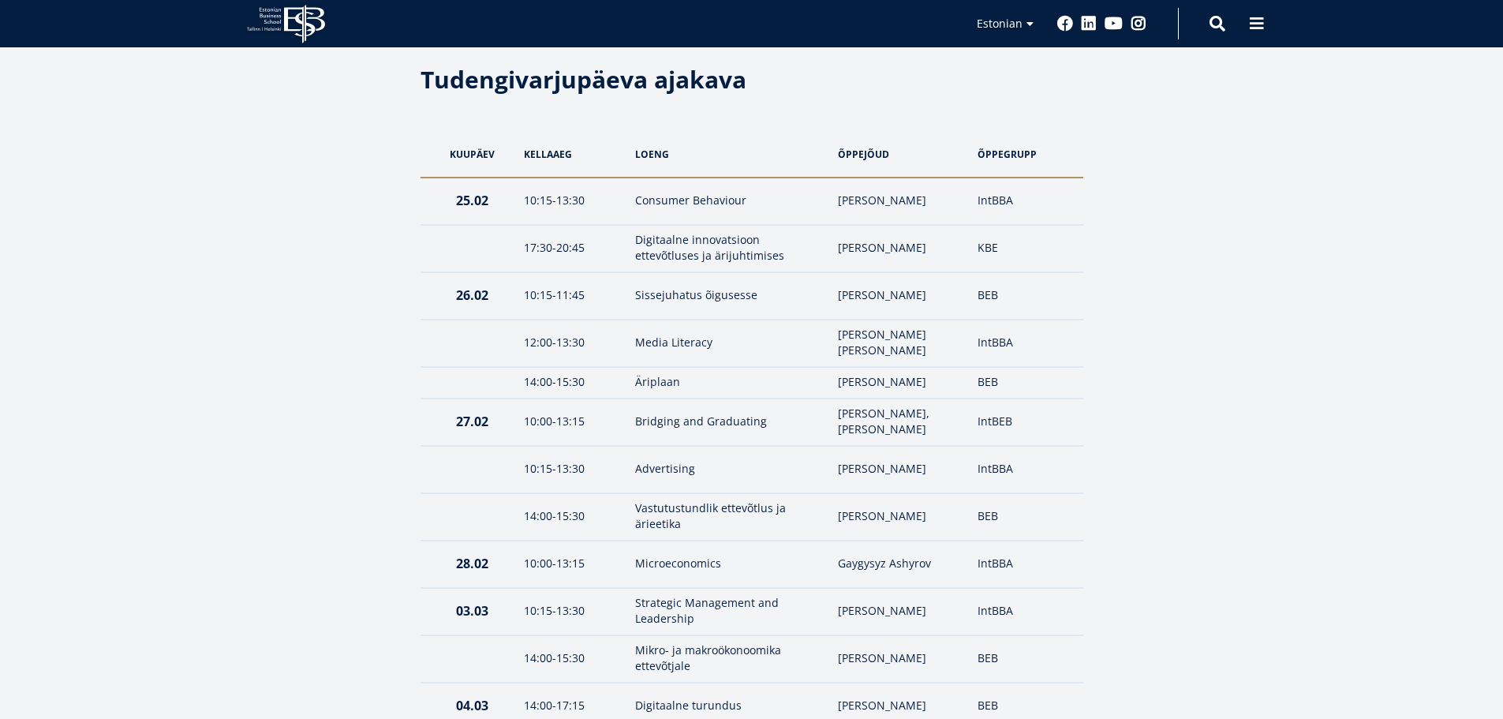
scroll to position [1736, 0]
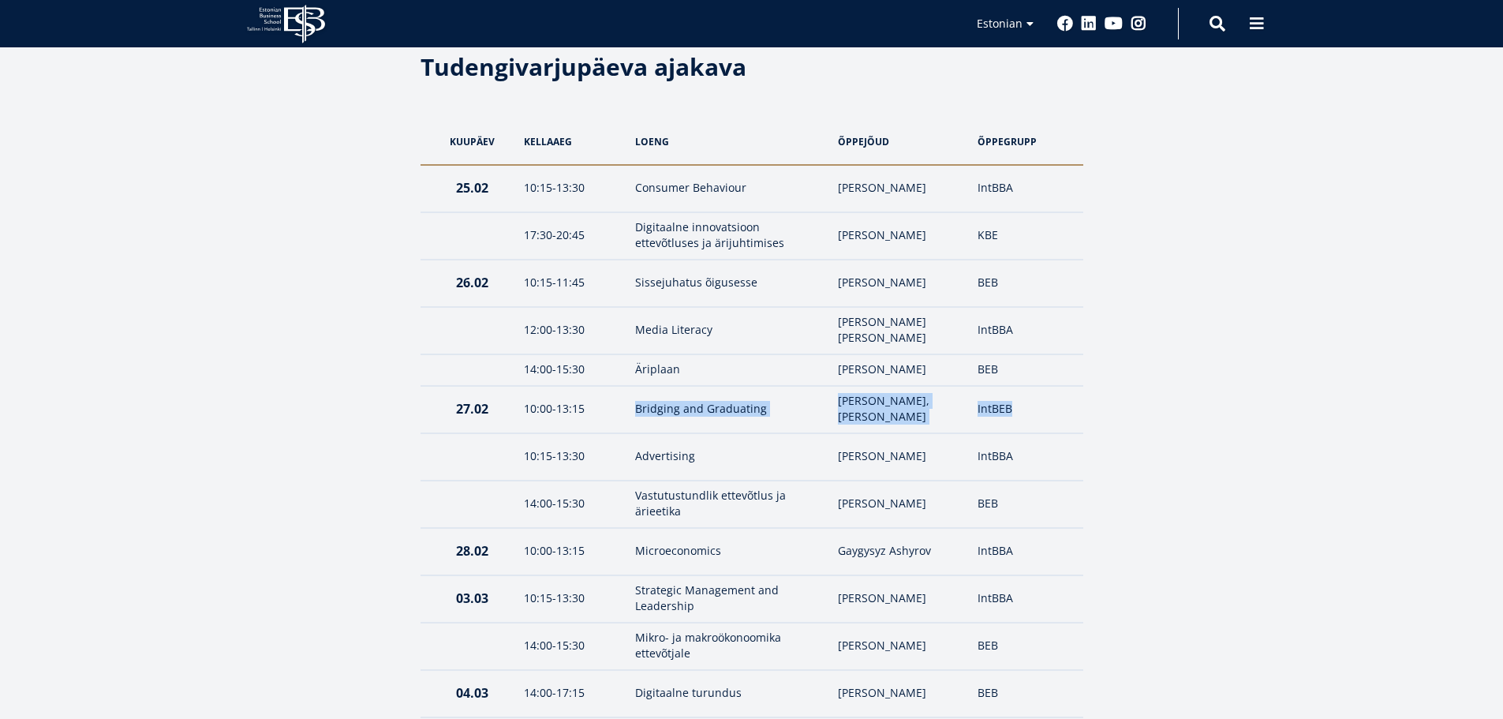
drag, startPoint x: 644, startPoint y: 387, endPoint x: 1010, endPoint y: 394, distance: 366.2
click at [1010, 394] on tr "27.02 10:00-13:15 Bridging and Graduating Jim Seltenrijch, Kati Miller IntBEB" at bounding box center [752, 409] width 663 height 47
click at [1010, 394] on td "IntBEB" at bounding box center [1026, 409] width 113 height 47
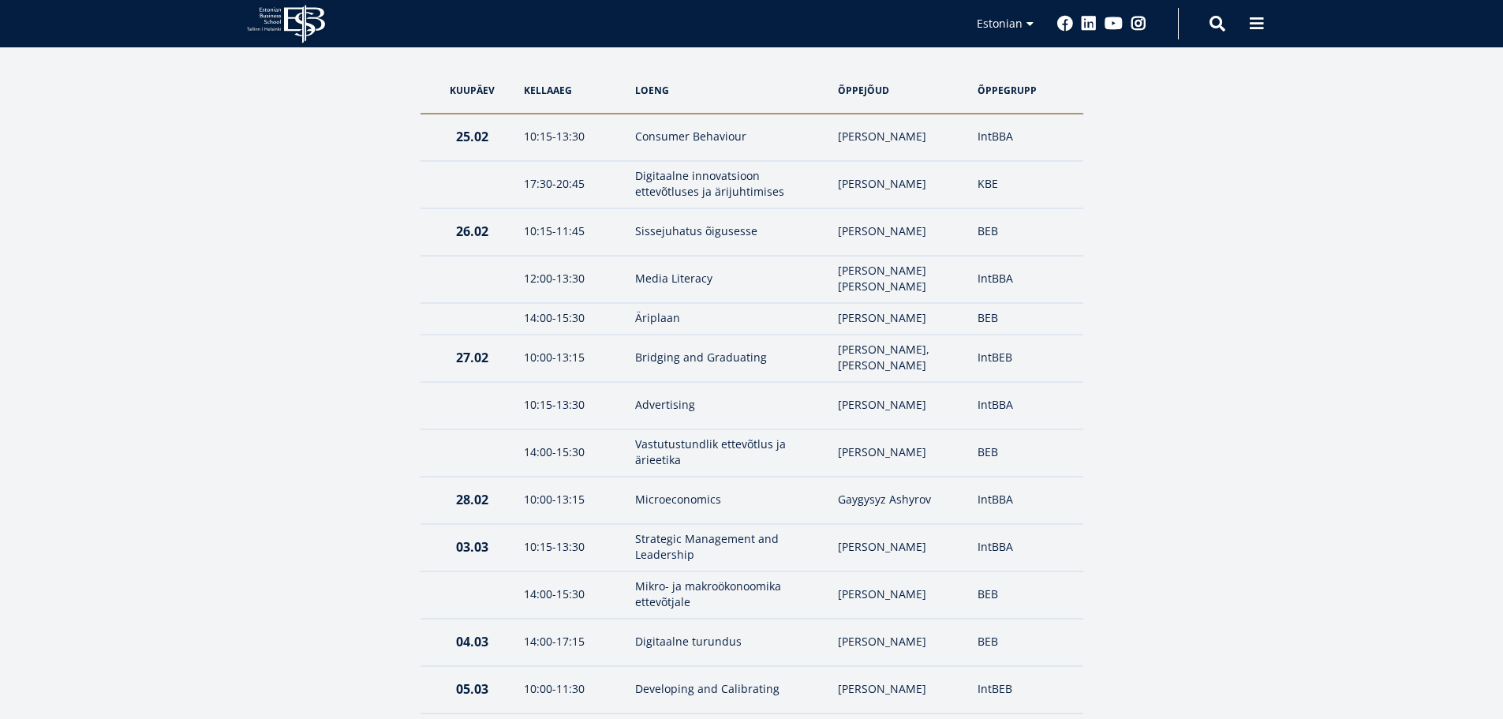
scroll to position [1815, 0]
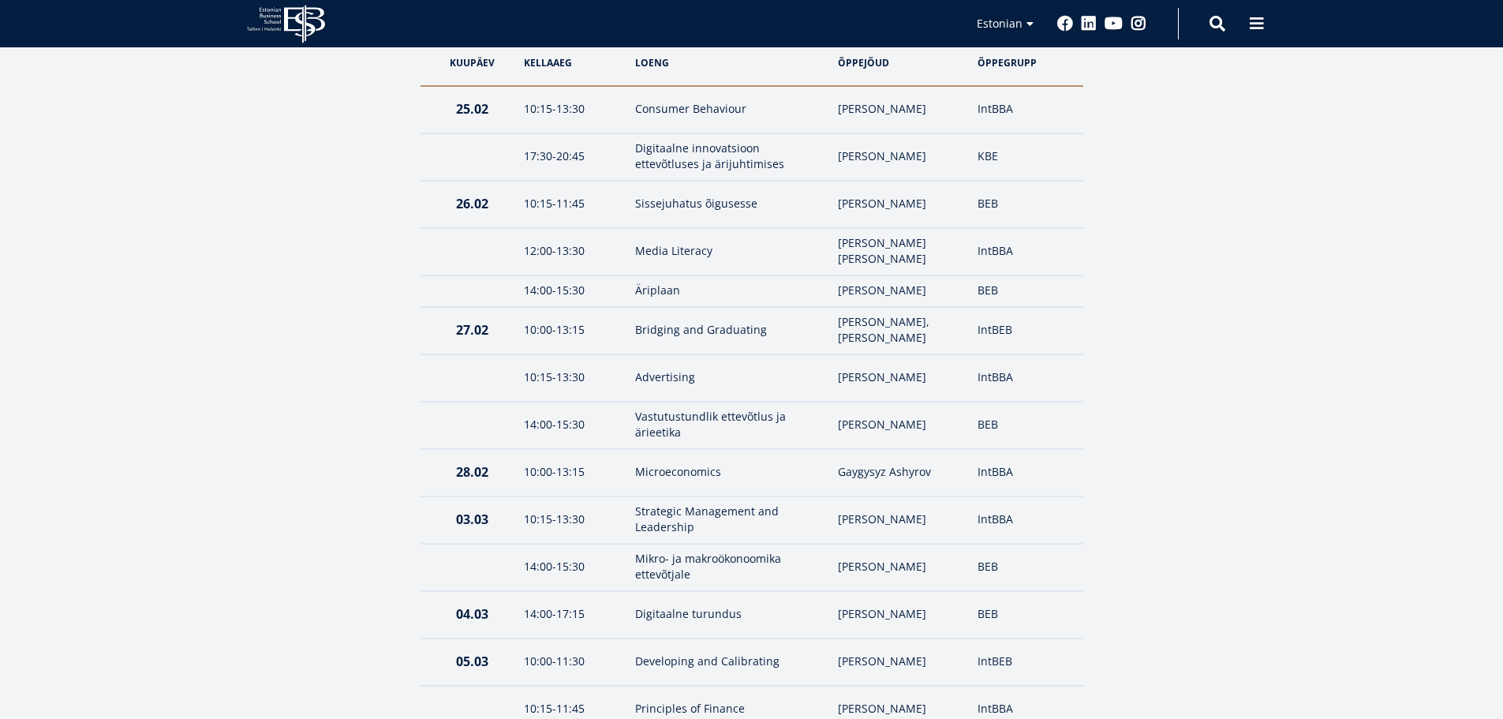
drag, startPoint x: 960, startPoint y: 357, endPoint x: 1136, endPoint y: 479, distance: 213.8
click at [1136, 479] on div "25 02.25 EBS Tudengivarjupäevad 2025 25.02.2025 10:00 - 14.03.2025 19:00 Lauter…" at bounding box center [752, 59] width 1105 height 3116
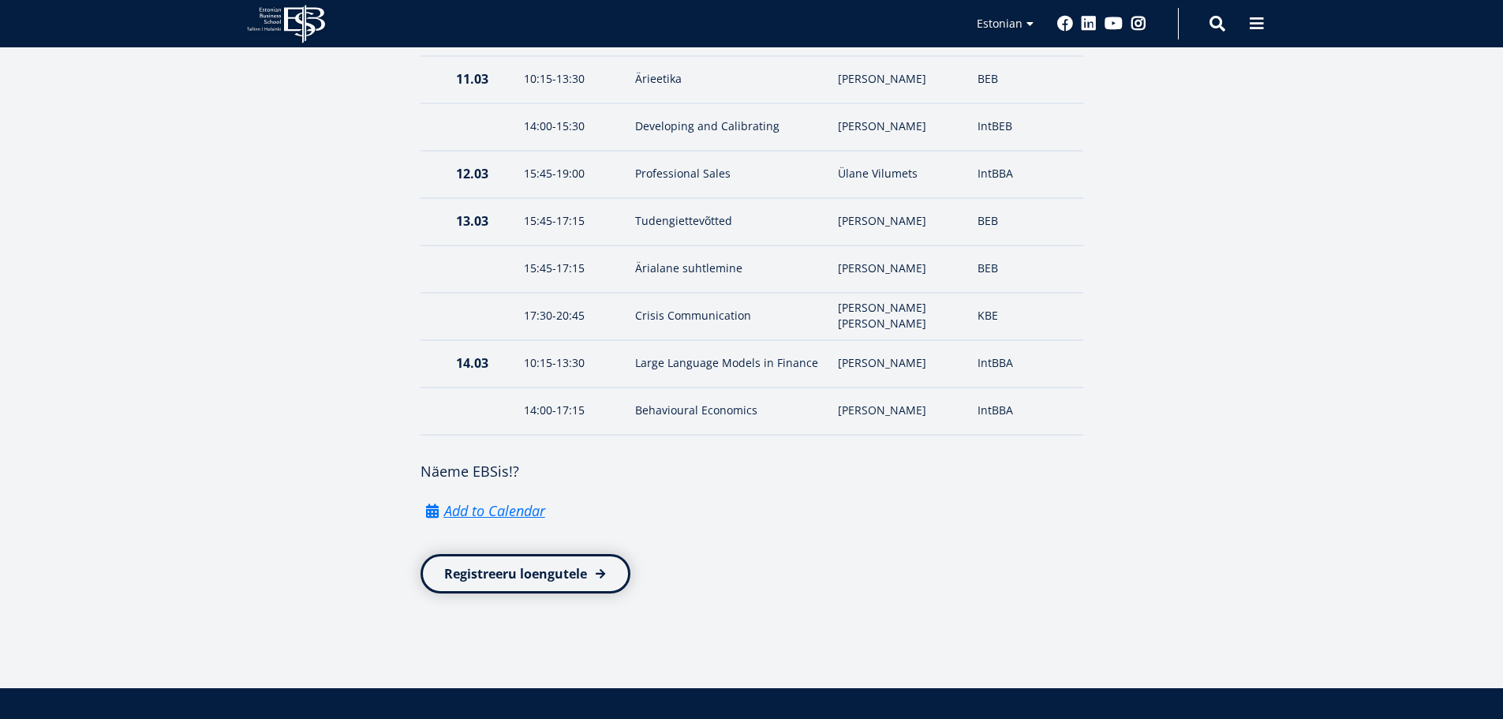
scroll to position [2840, 0]
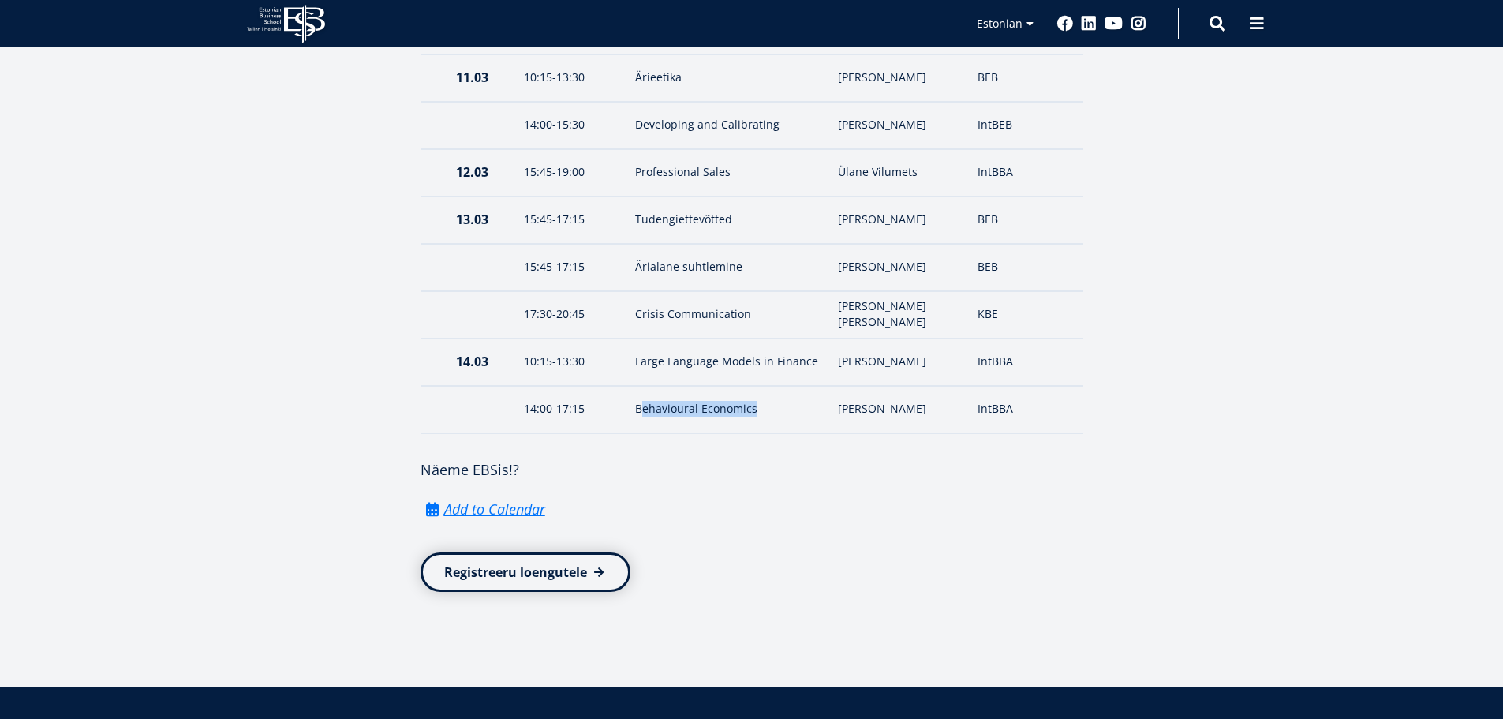
drag, startPoint x: 692, startPoint y: 396, endPoint x: 852, endPoint y: 395, distance: 160.2
click at [831, 397] on td "Behavioural Economics" at bounding box center [729, 409] width 204 height 47
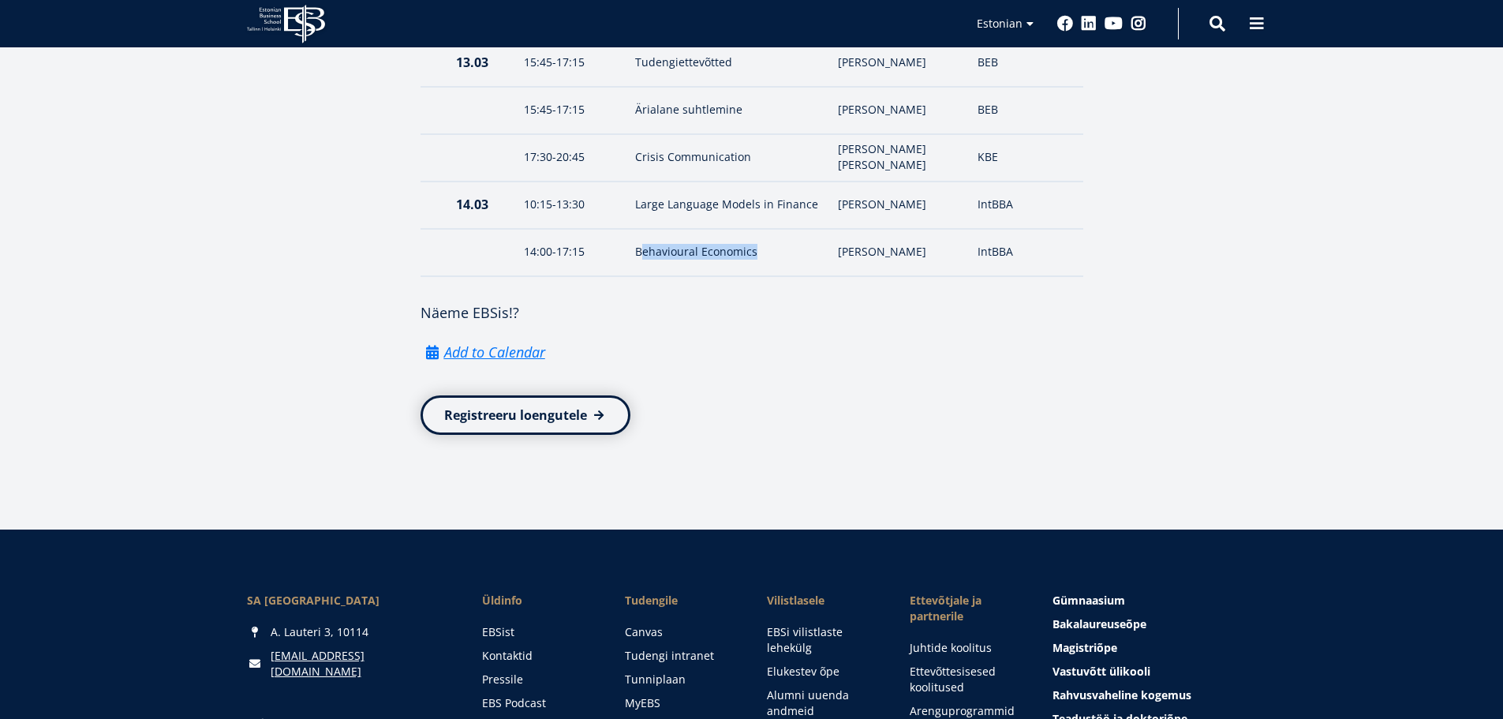
scroll to position [3305, 0]
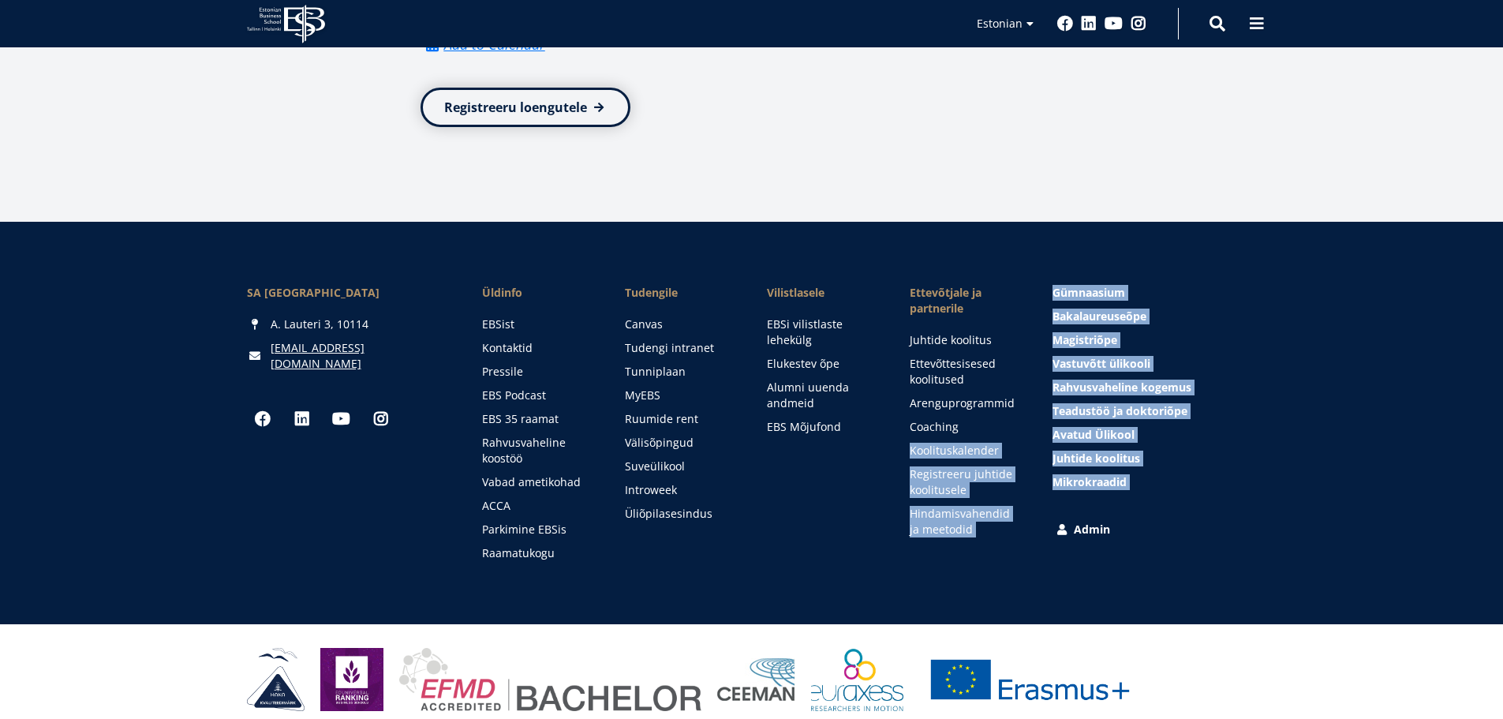
drag, startPoint x: 1025, startPoint y: 417, endPoint x: 1065, endPoint y: 517, distance: 108.0
click at [1063, 517] on div "SA Estonian Business School A. Lauteri 3, 10114 ebs@ebs.ee Social Links Faceboo…" at bounding box center [752, 423] width 1010 height 276
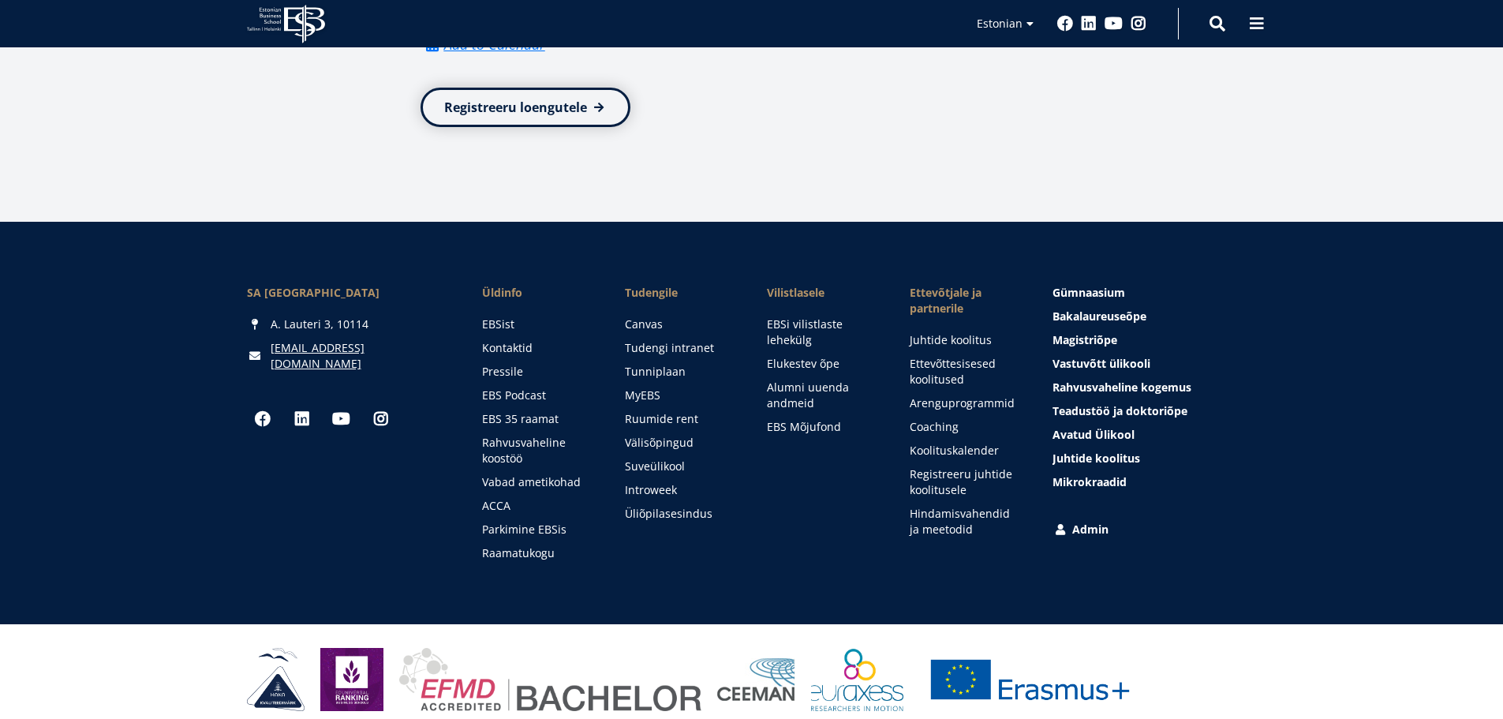
click at [1187, 561] on div "SA Estonian Business School A. Lauteri 3, 10114 ebs@ebs.ee Social Links Faceboo…" at bounding box center [751, 423] width 1503 height 402
click at [1374, 348] on div "SA Estonian Business School A. Lauteri 3, 10114 ebs@ebs.ee Social Links Faceboo…" at bounding box center [751, 423] width 1503 height 402
drag, startPoint x: 641, startPoint y: 679, endPoint x: 363, endPoint y: 437, distance: 368.0
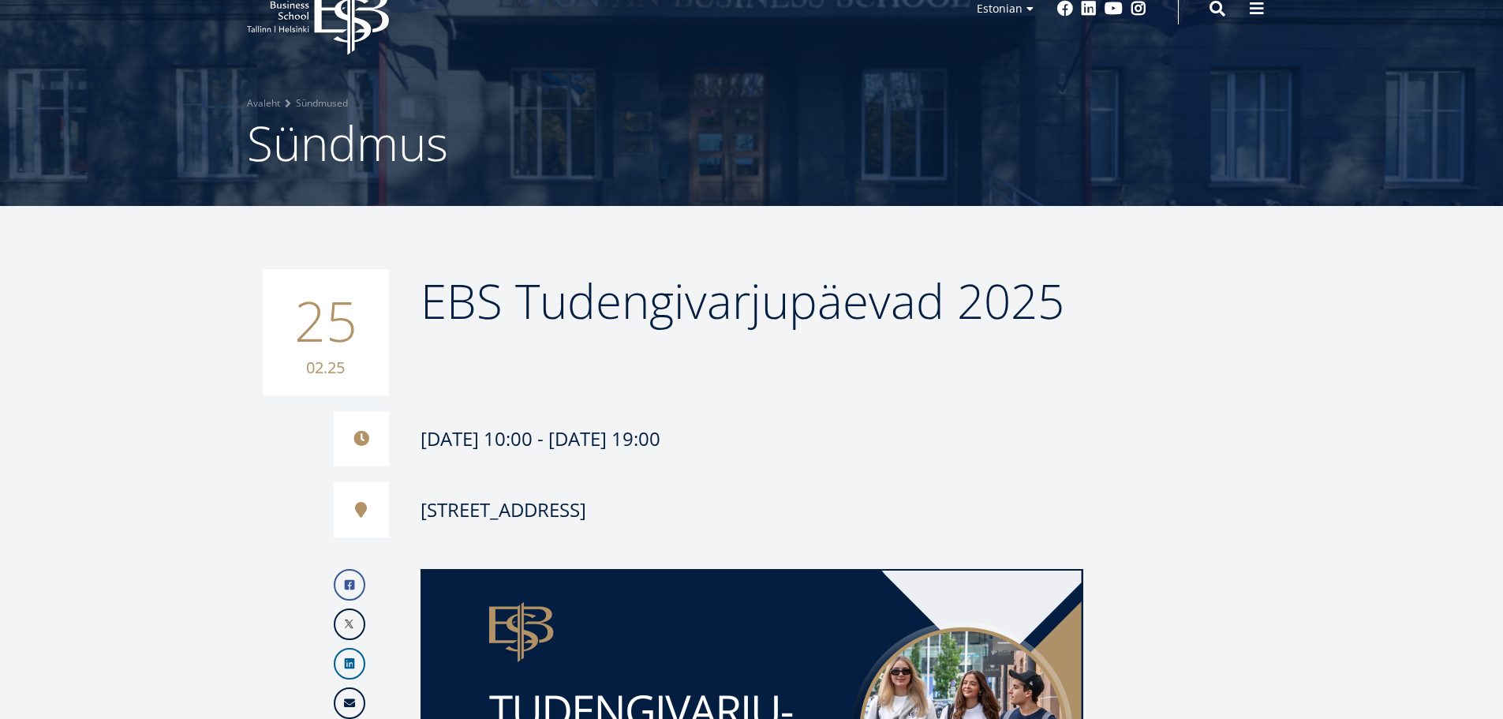
scroll to position [0, 0]
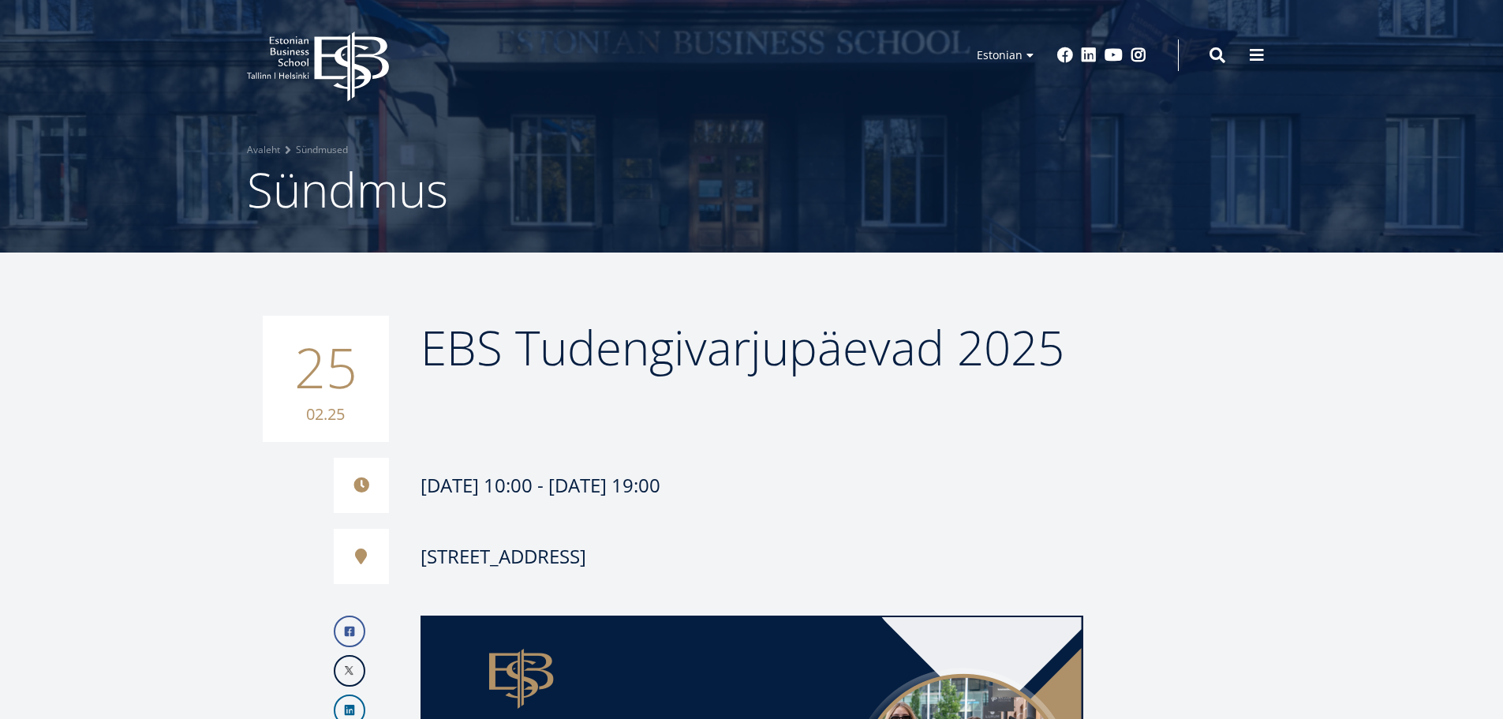
drag, startPoint x: 244, startPoint y: 357, endPoint x: 273, endPoint y: 25, distance: 332.7
click at [307, 49] on icon "EBS Logo Created with Sketch." at bounding box center [318, 67] width 142 height 70
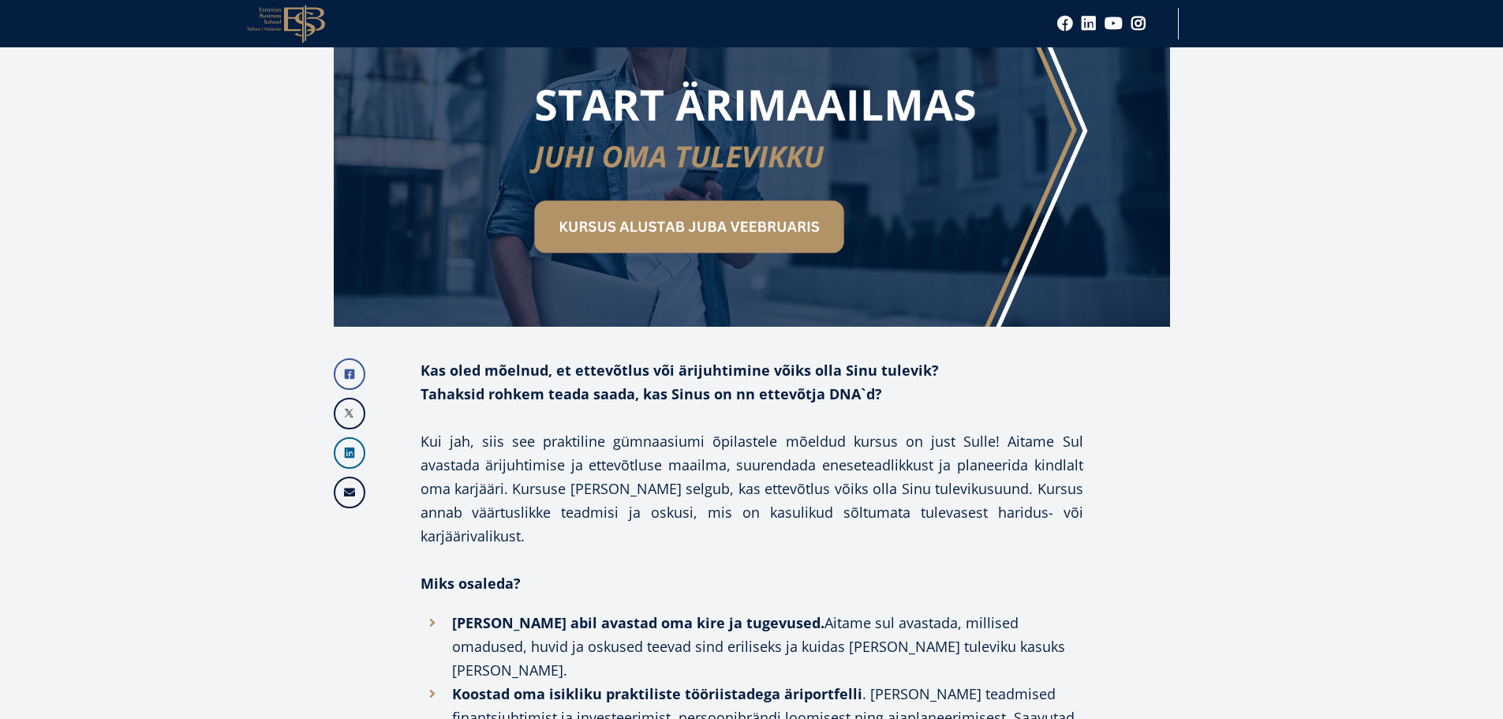
scroll to position [473, 0]
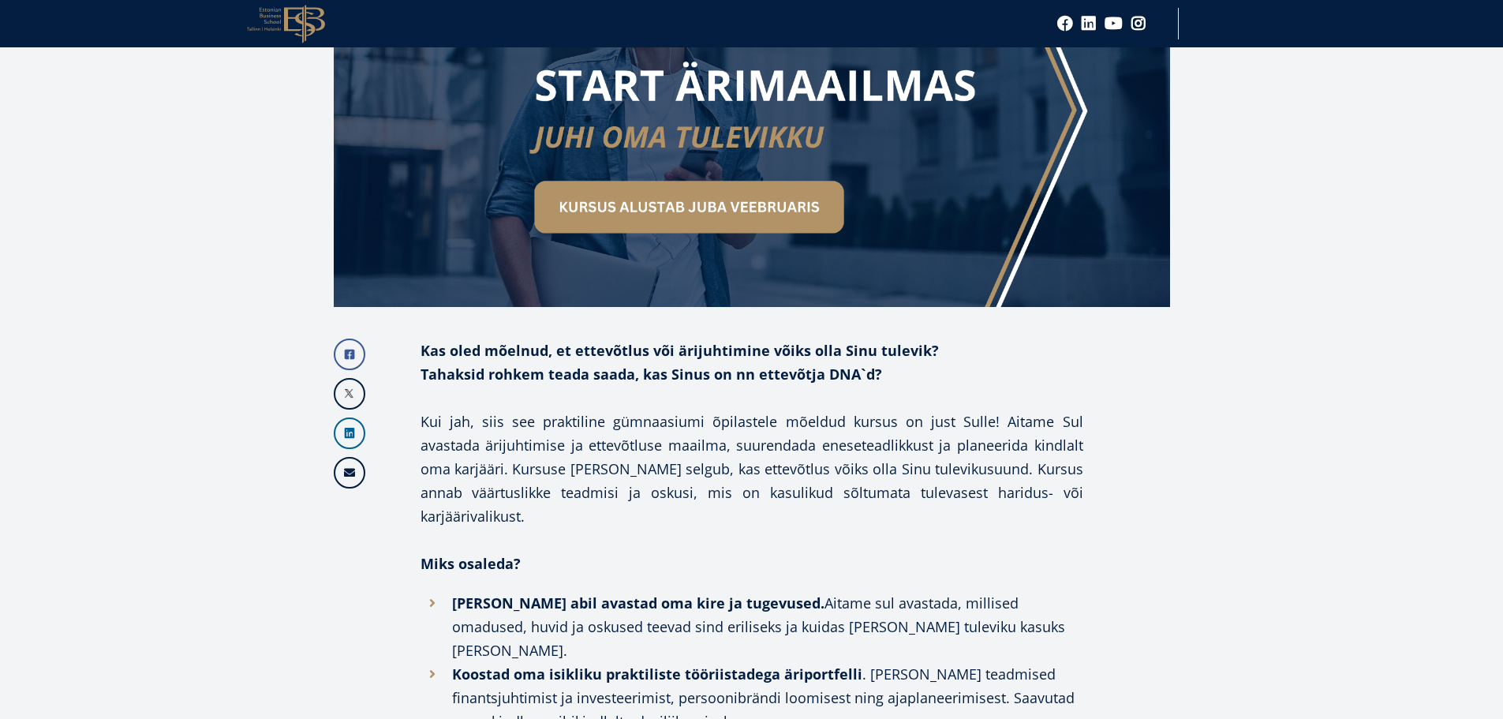
drag, startPoint x: 428, startPoint y: 287, endPoint x: 932, endPoint y: 312, distance: 504.8
click at [932, 338] on p "Kas oled mõelnud, et ettevõtlus või ärijuhtimine võiks olla Sinu tulevik? Tahak…" at bounding box center [752, 361] width 663 height 47
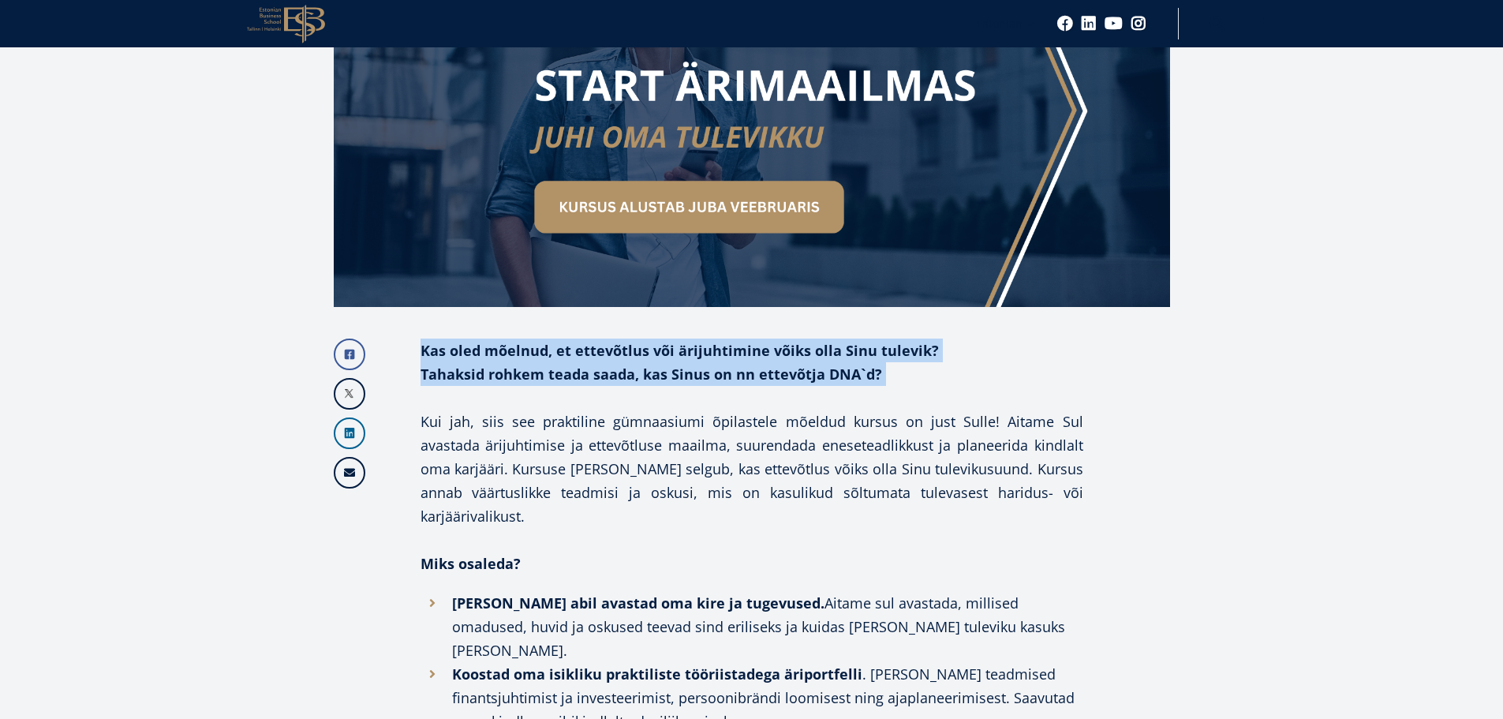
drag, startPoint x: 932, startPoint y: 312, endPoint x: 909, endPoint y: 282, distance: 38.3
click at [909, 338] on p "Kas oled mõelnud, et ettevõtlus või ärijuhtimine võiks olla Sinu tulevik? Tahak…" at bounding box center [752, 361] width 663 height 47
click at [910, 341] on strong "Kas oled mõelnud, et ettevõtlus või ärijuhtimine võiks olla Sinu tulevik? Tahak…" at bounding box center [680, 362] width 518 height 43
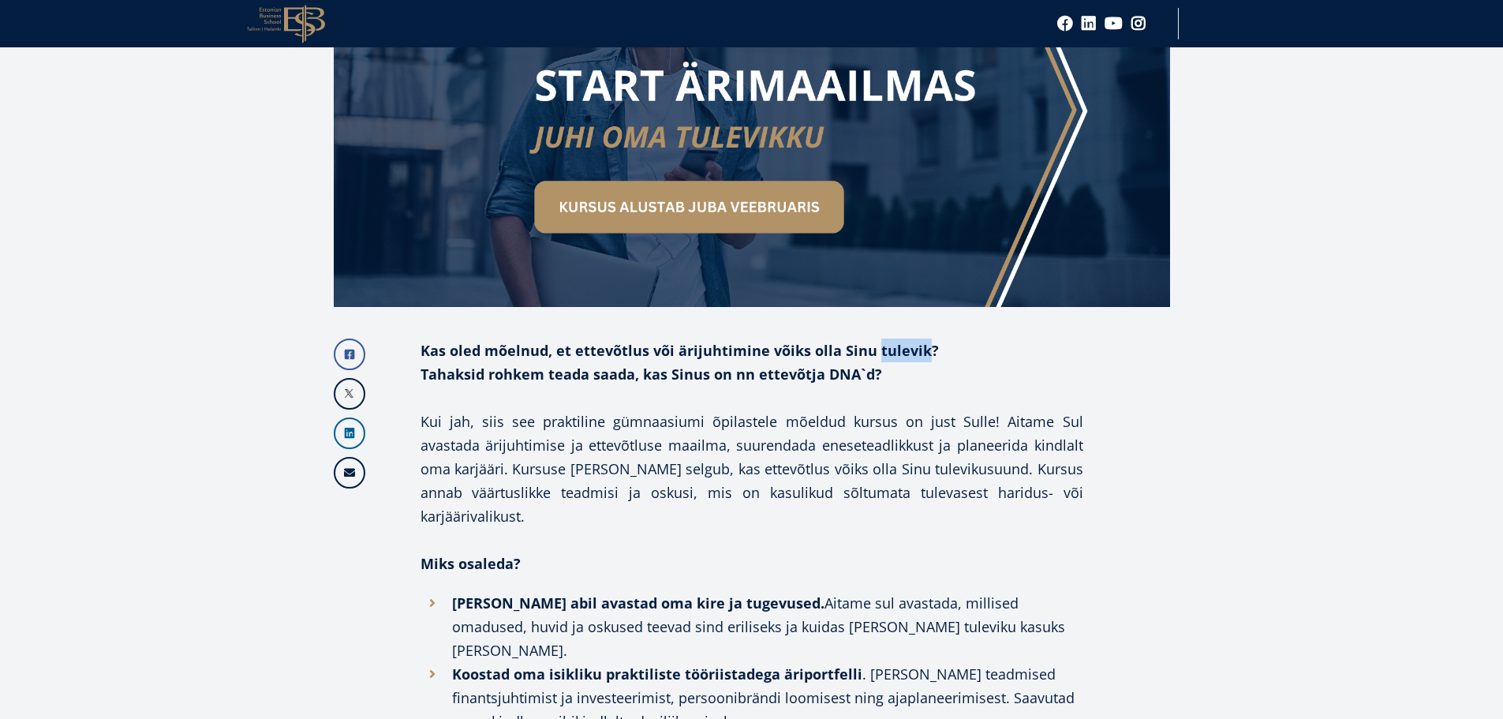
click at [910, 341] on strong "Kas oled mõelnud, et ettevõtlus või ärijuhtimine võiks olla Sinu tulevik? Tahak…" at bounding box center [680, 362] width 518 height 43
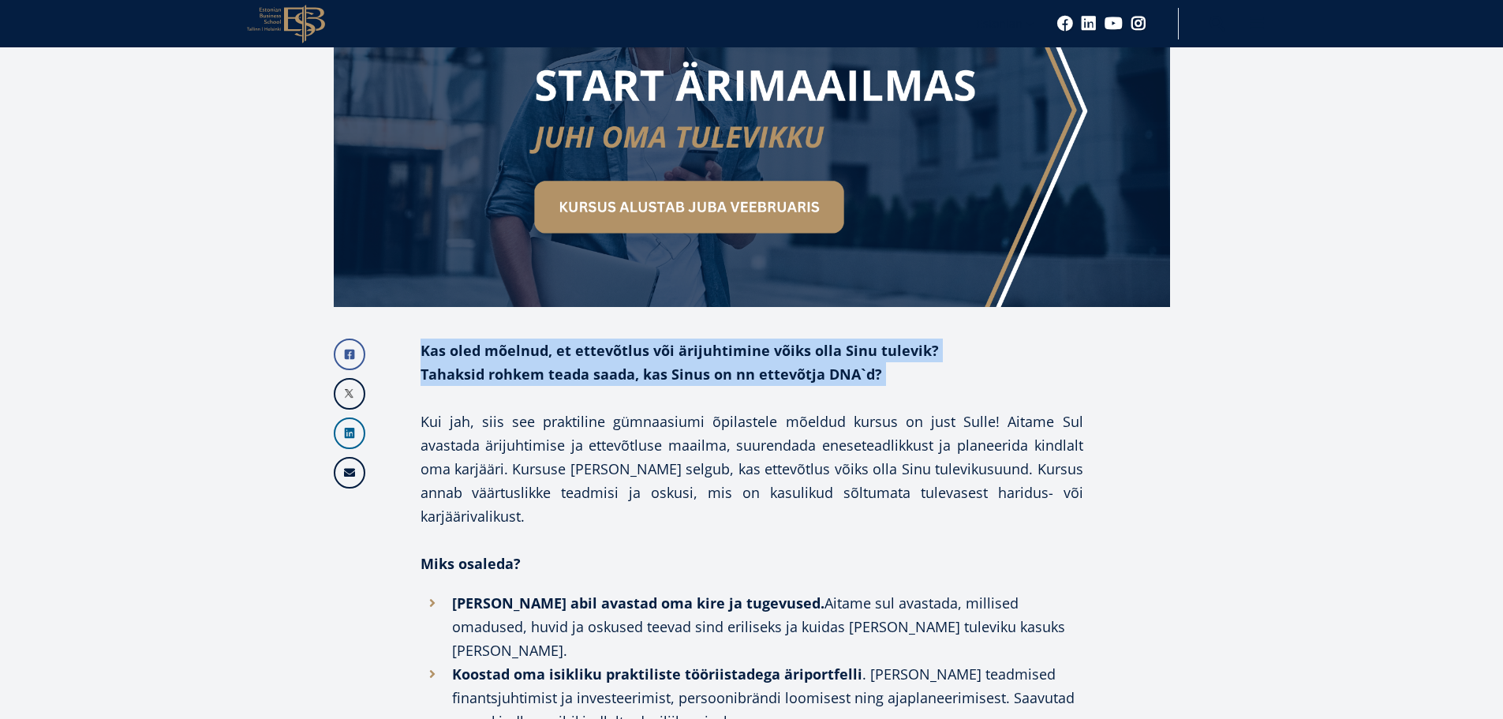
drag, startPoint x: 910, startPoint y: 282, endPoint x: 898, endPoint y: 337, distance: 56.5
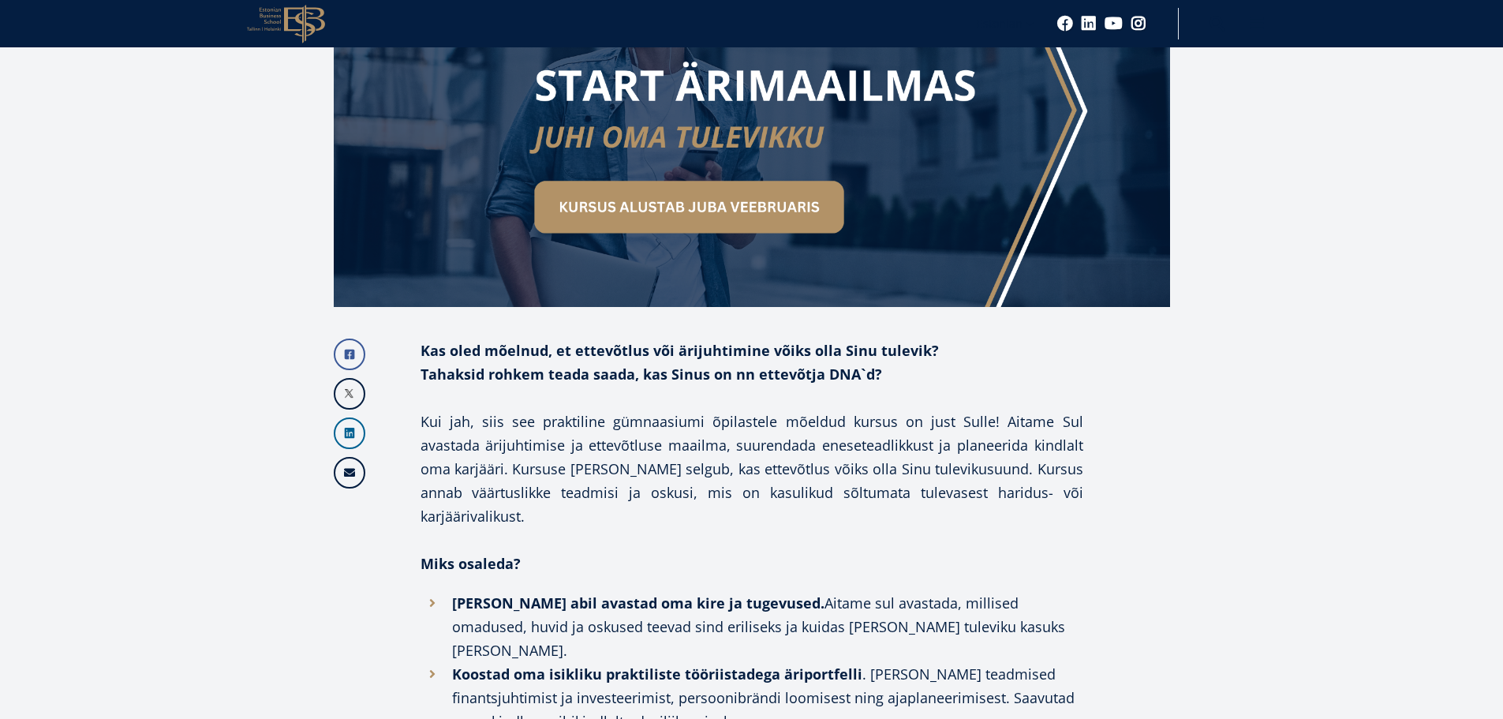
click at [816, 409] on p "Kui jah, siis see praktiline gümnaasiumi õpilastele mõeldud kursus on just Sull…" at bounding box center [752, 468] width 663 height 118
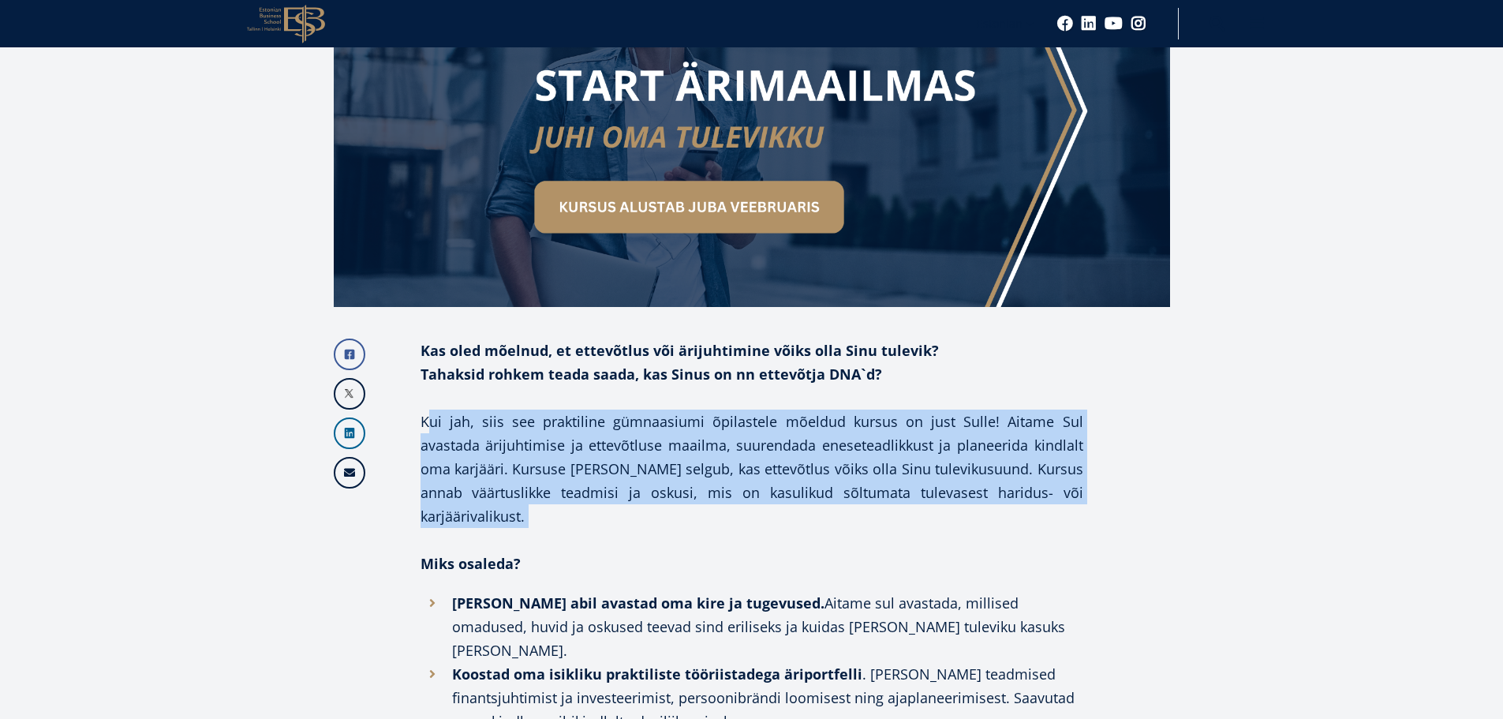
drag, startPoint x: 816, startPoint y: 380, endPoint x: 968, endPoint y: 360, distance: 153.6
click at [970, 409] on p "Kui jah, siis see praktiline gümnaasiumi õpilastele mõeldud kursus on just Sull…" at bounding box center [752, 468] width 663 height 118
click at [959, 409] on p "Kui jah, siis see praktiline gümnaasiumi õpilastele mõeldud kursus on just Sull…" at bounding box center [752, 468] width 663 height 118
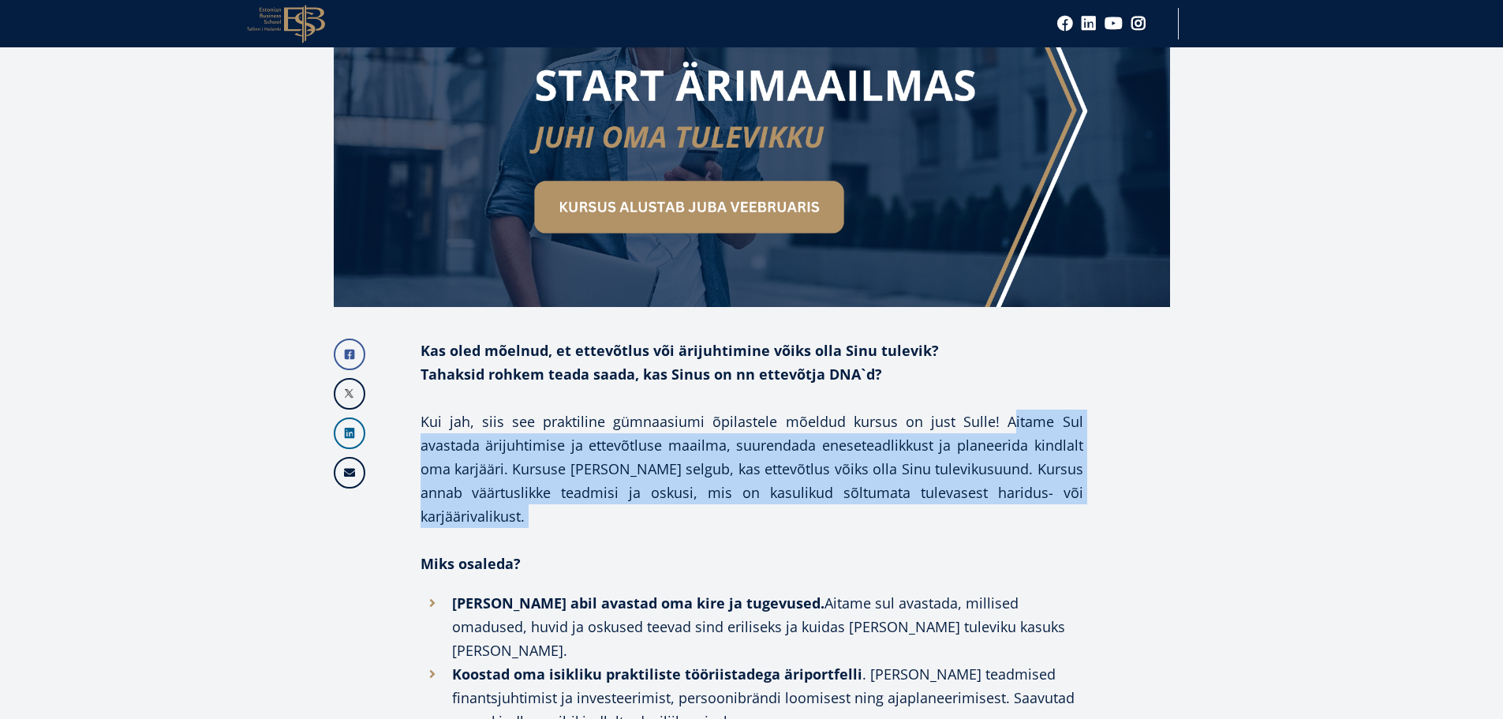
drag, startPoint x: 959, startPoint y: 358, endPoint x: 1109, endPoint y: 418, distance: 160.7
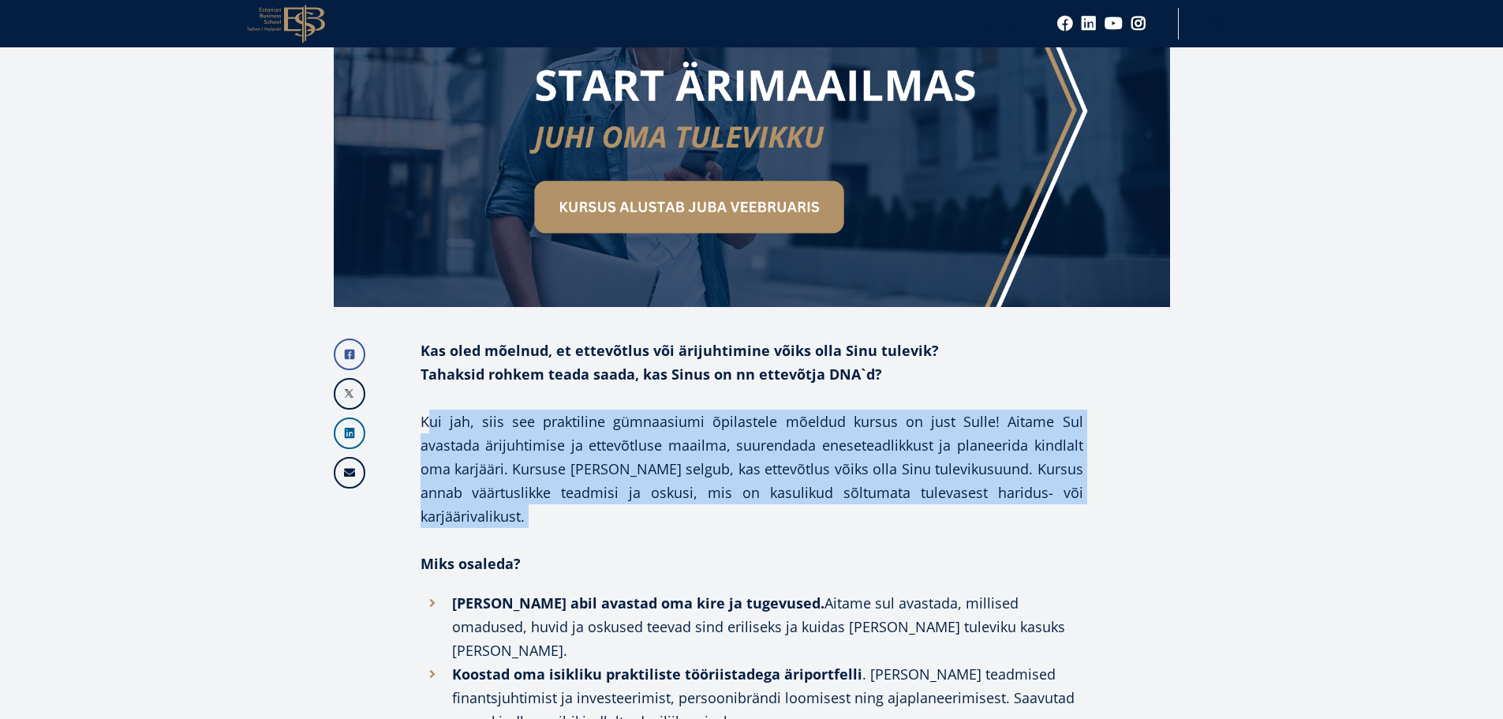
drag, startPoint x: 1105, startPoint y: 420, endPoint x: 897, endPoint y: 397, distance: 209.5
click at [897, 409] on p "Kui jah, siis see praktiline gümnaasiumi õpilastele mõeldud kursus on just Sull…" at bounding box center [752, 468] width 663 height 118
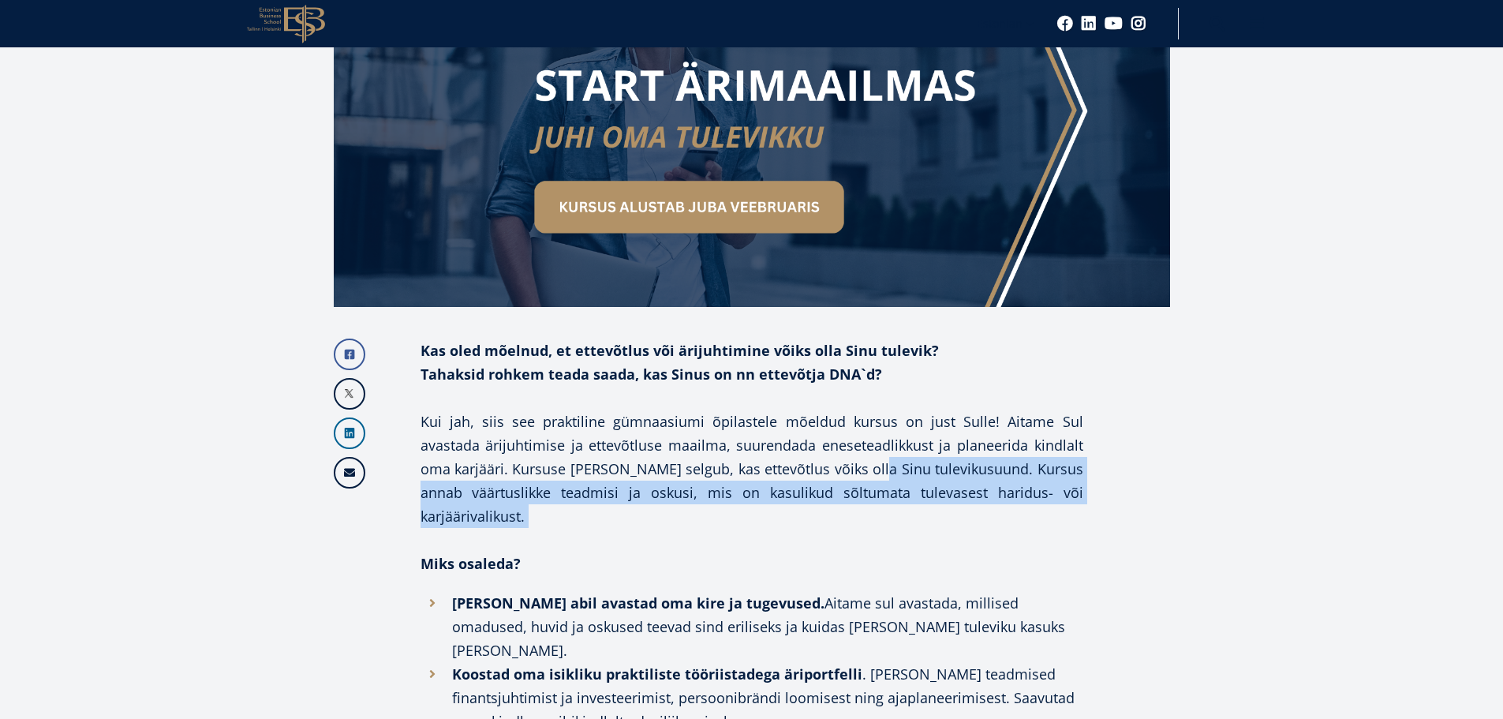
drag, startPoint x: 897, startPoint y: 397, endPoint x: 1095, endPoint y: 424, distance: 200.0
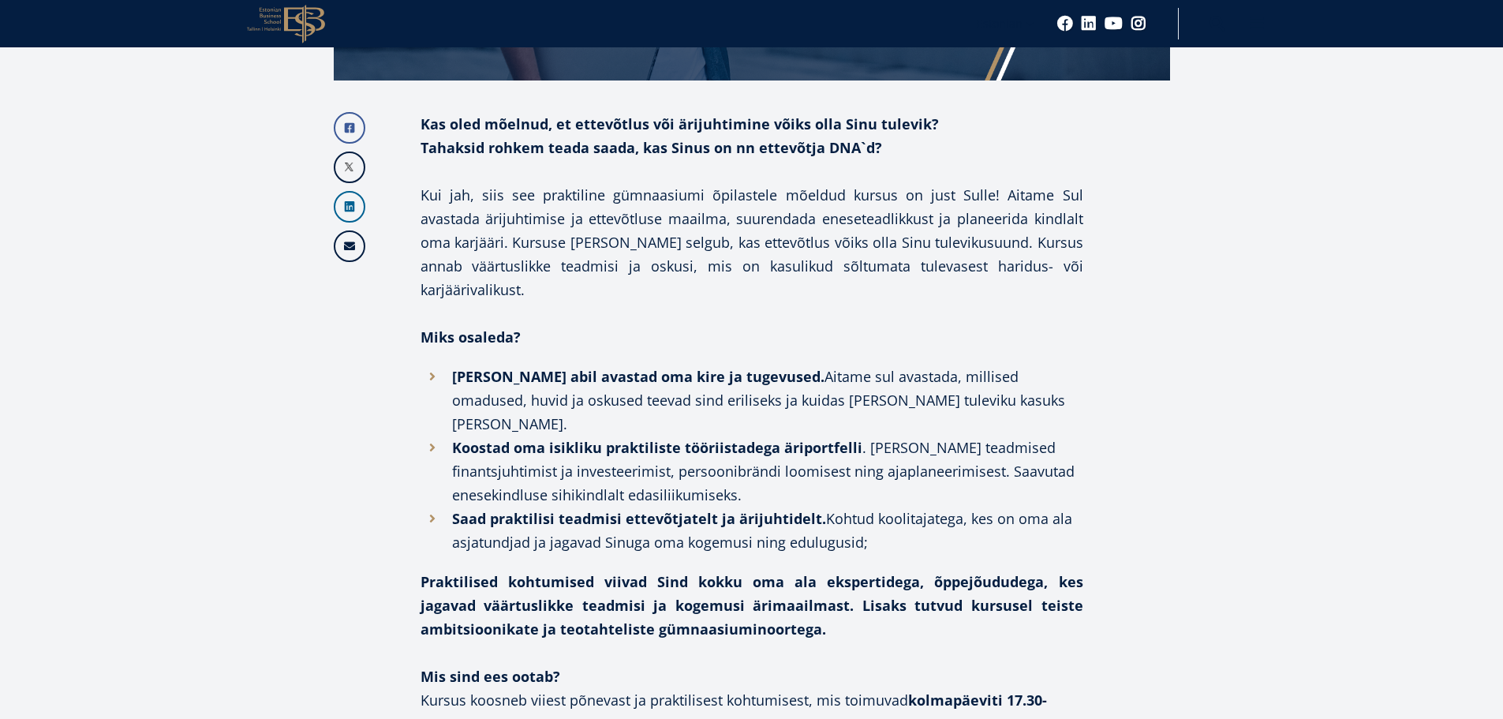
scroll to position [710, 0]
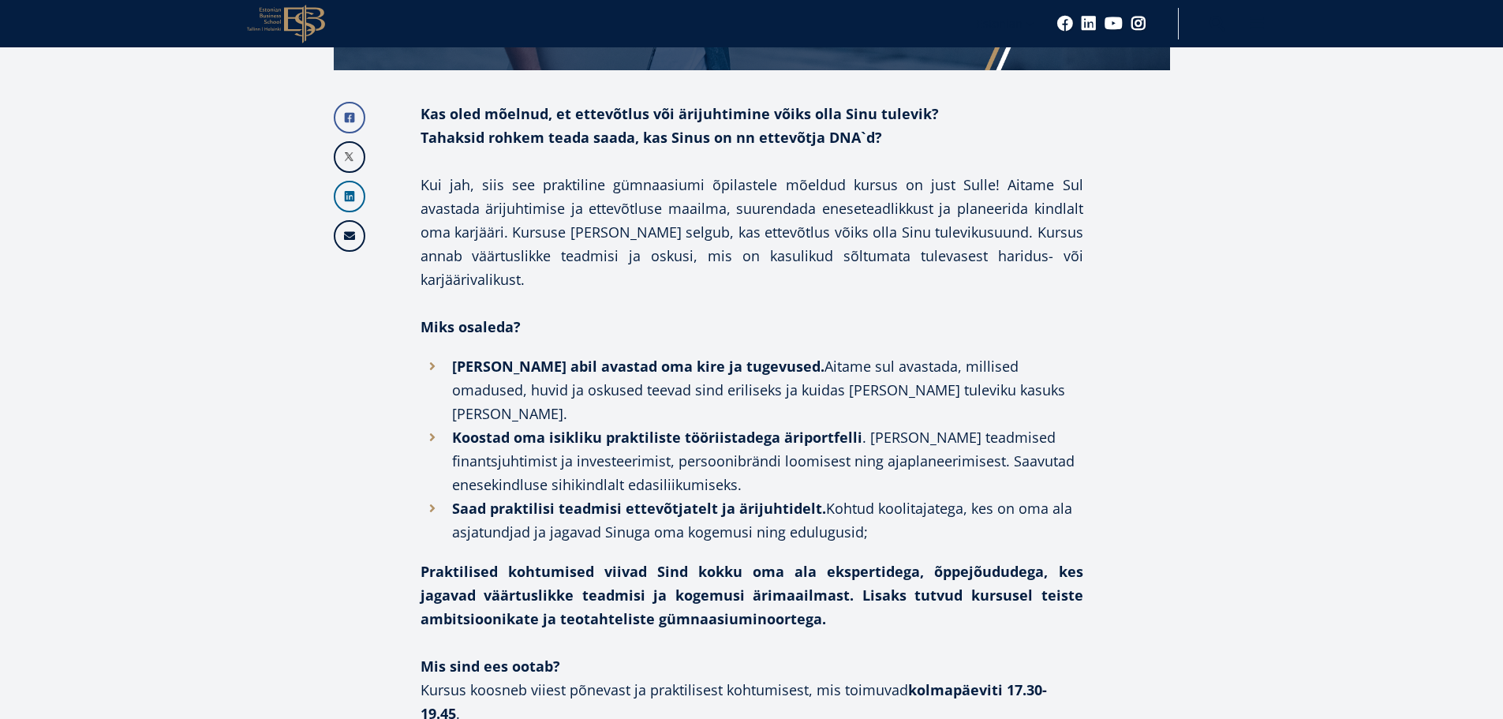
click at [758, 357] on strong "Kursuse abil avastad oma kire ja tugevused." at bounding box center [638, 366] width 372 height 19
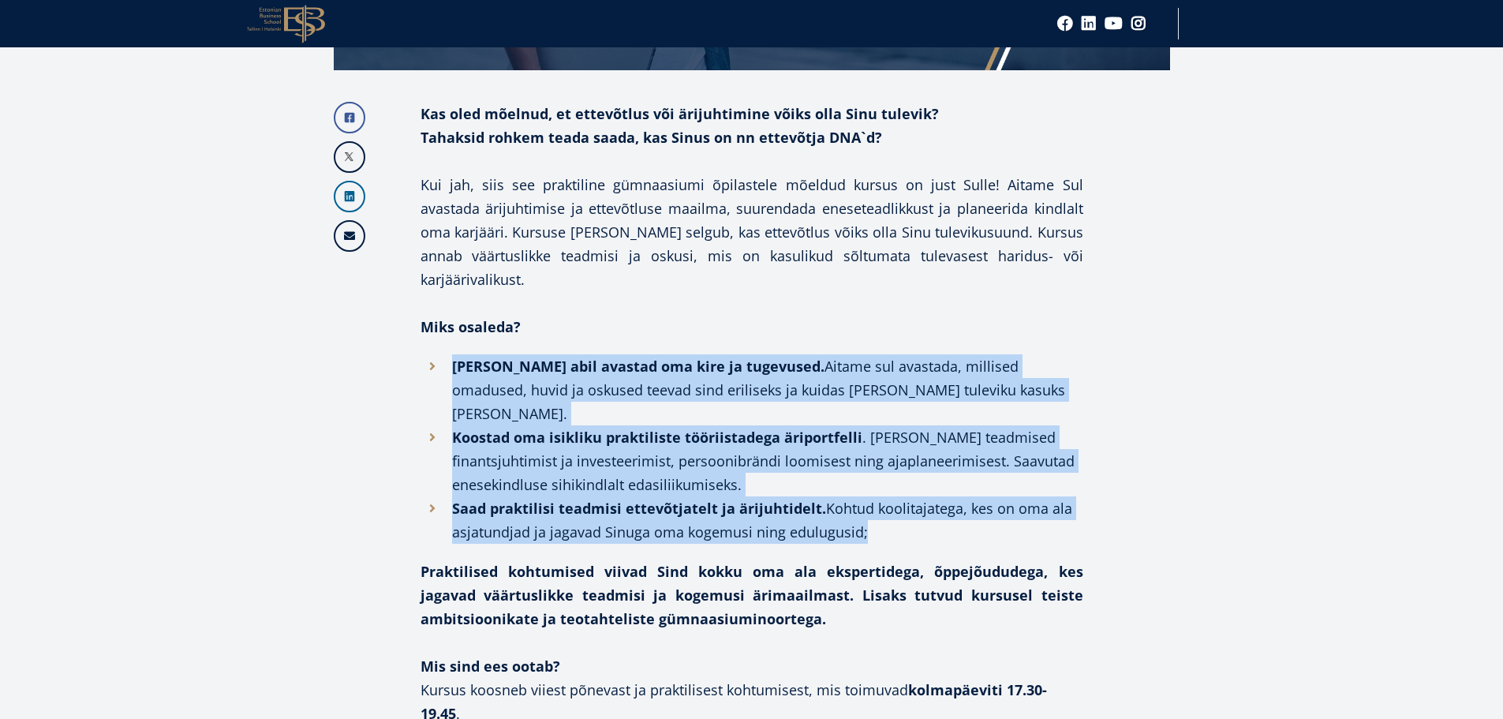
drag, startPoint x: 758, startPoint y: 281, endPoint x: 902, endPoint y: 410, distance: 193.3
click at [901, 409] on ul "Kursuse abil avastad oma kire ja tugevused. Aitame sul avastada, millised omadu…" at bounding box center [752, 448] width 663 height 189
click at [903, 496] on li "Saad praktilisi teadmisi ettevõtjatelt ja ärijuhtidelt. Kohtud koolitajatega, k…" at bounding box center [752, 519] width 663 height 47
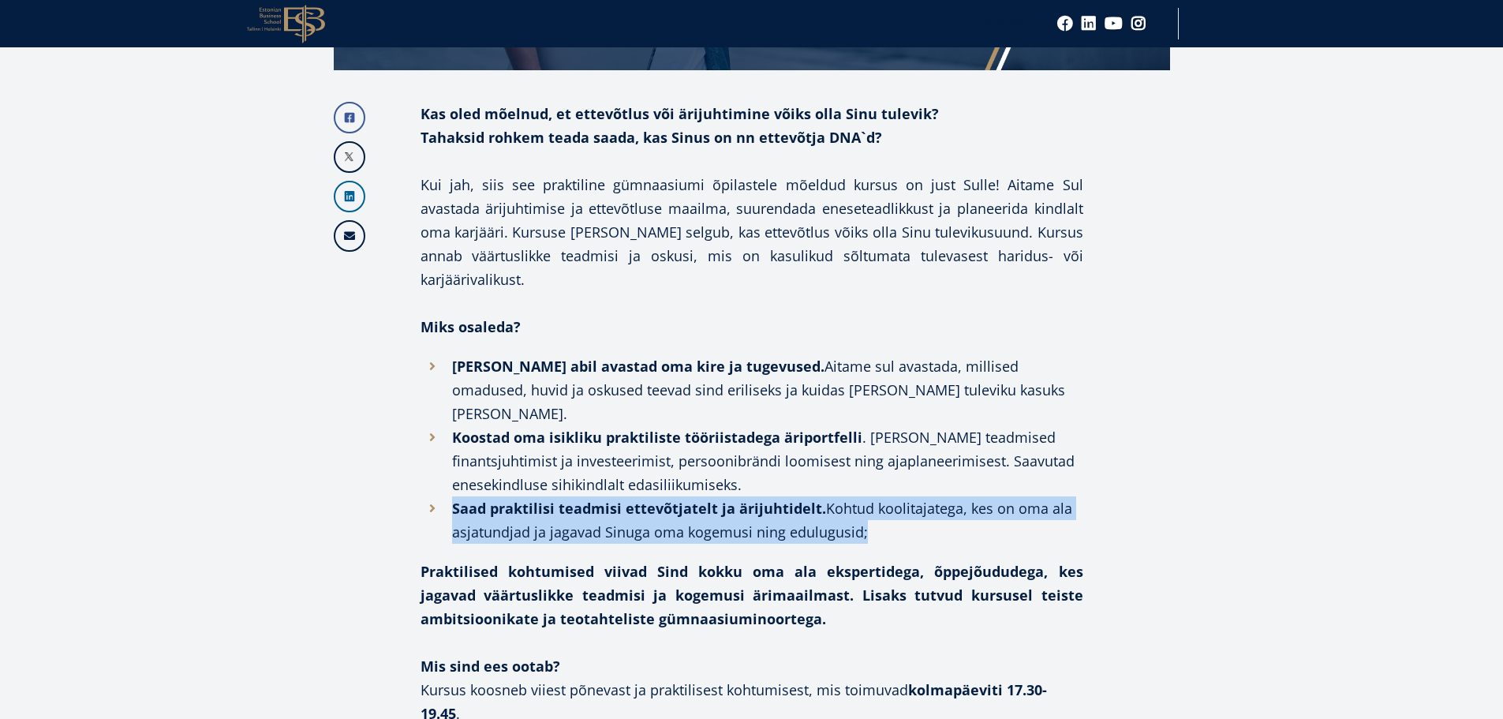
click at [903, 496] on li "Saad praktilisi teadmisi ettevõtjatelt ja ärijuhtidelt. Kohtud koolitajatega, k…" at bounding box center [752, 519] width 663 height 47
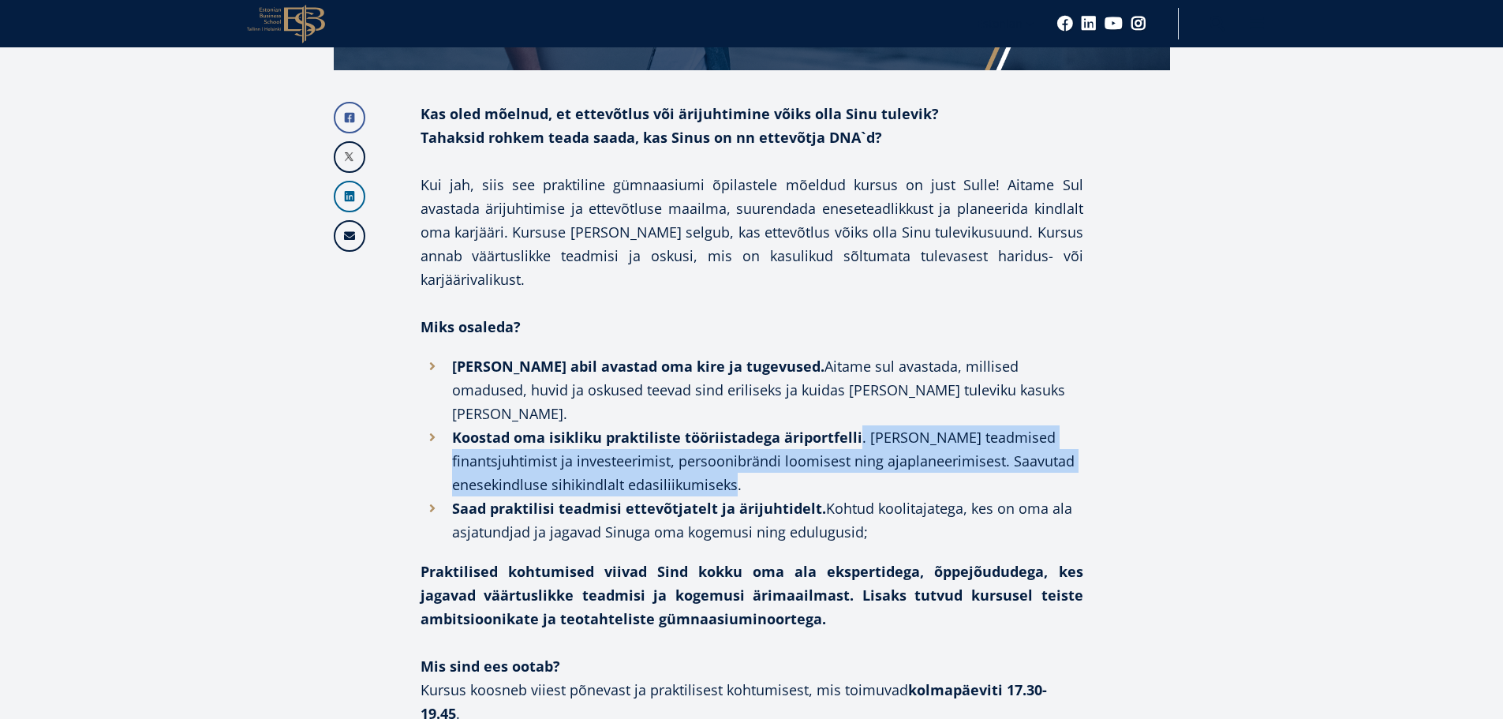
drag, startPoint x: 880, startPoint y: 343, endPoint x: 900, endPoint y: 381, distance: 43.1
click at [900, 425] on li "Koostad oma isikliku praktiliste tööriistadega äriportfelli . Anname Sulle tead…" at bounding box center [752, 460] width 663 height 71
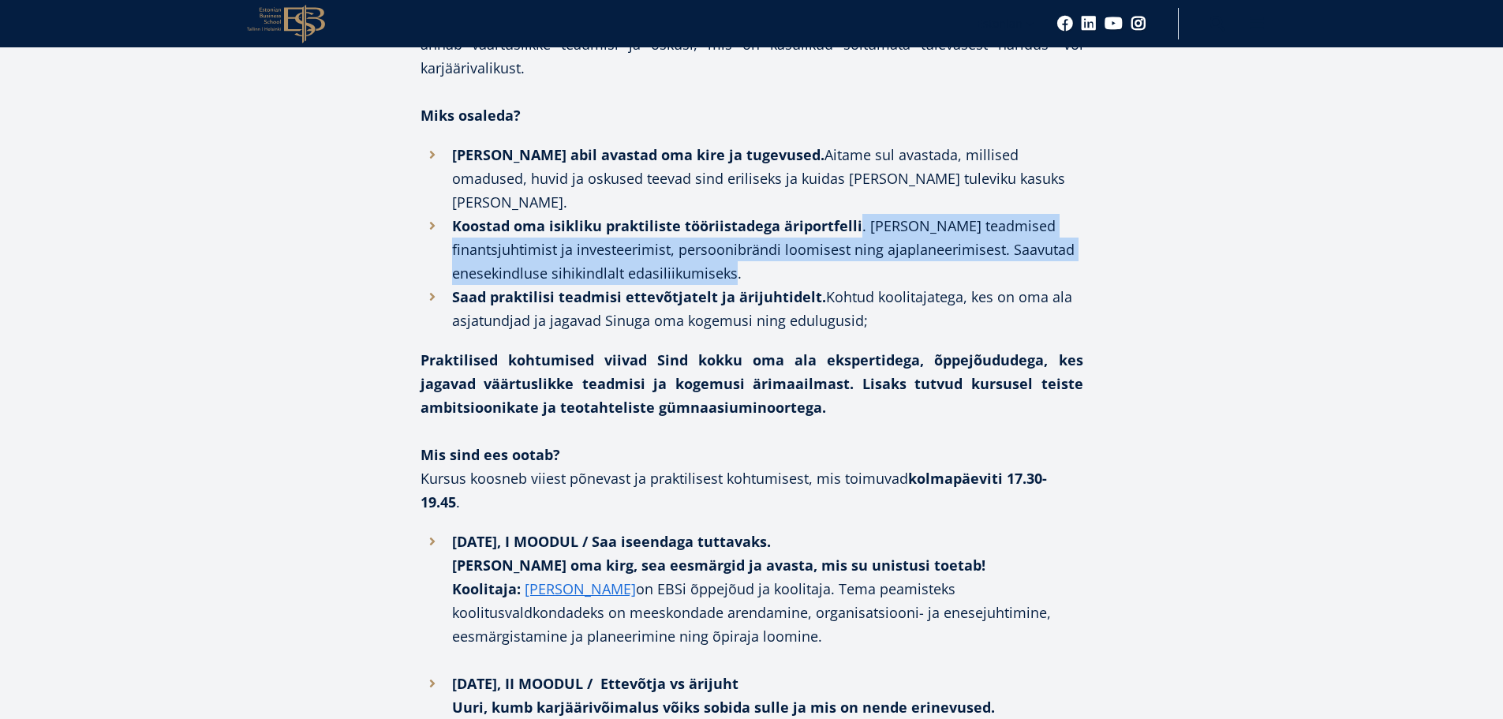
scroll to position [947, 0]
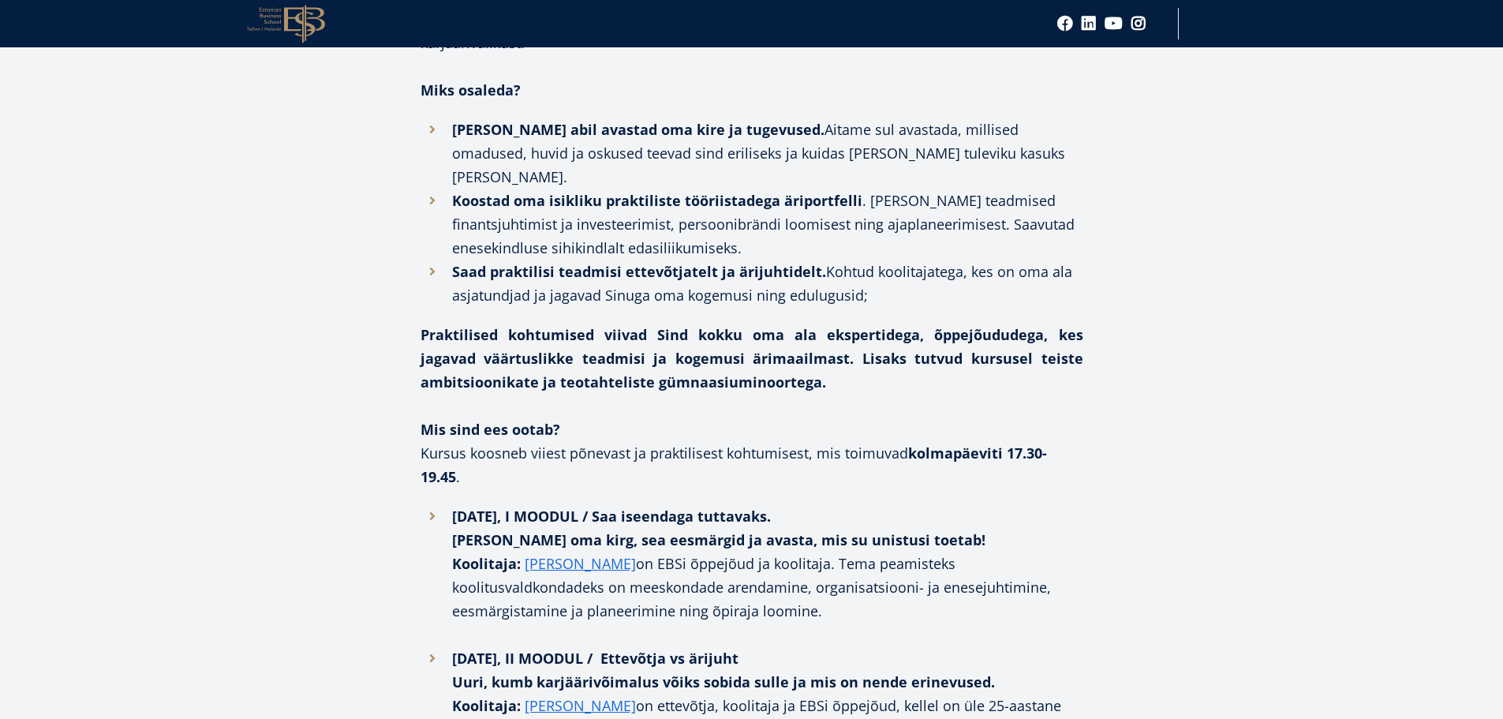
click at [423, 325] on strong "Praktilised kohtumised viivad Sind kokku oma ala ekspertidega, õppejõududega, k…" at bounding box center [752, 358] width 663 height 66
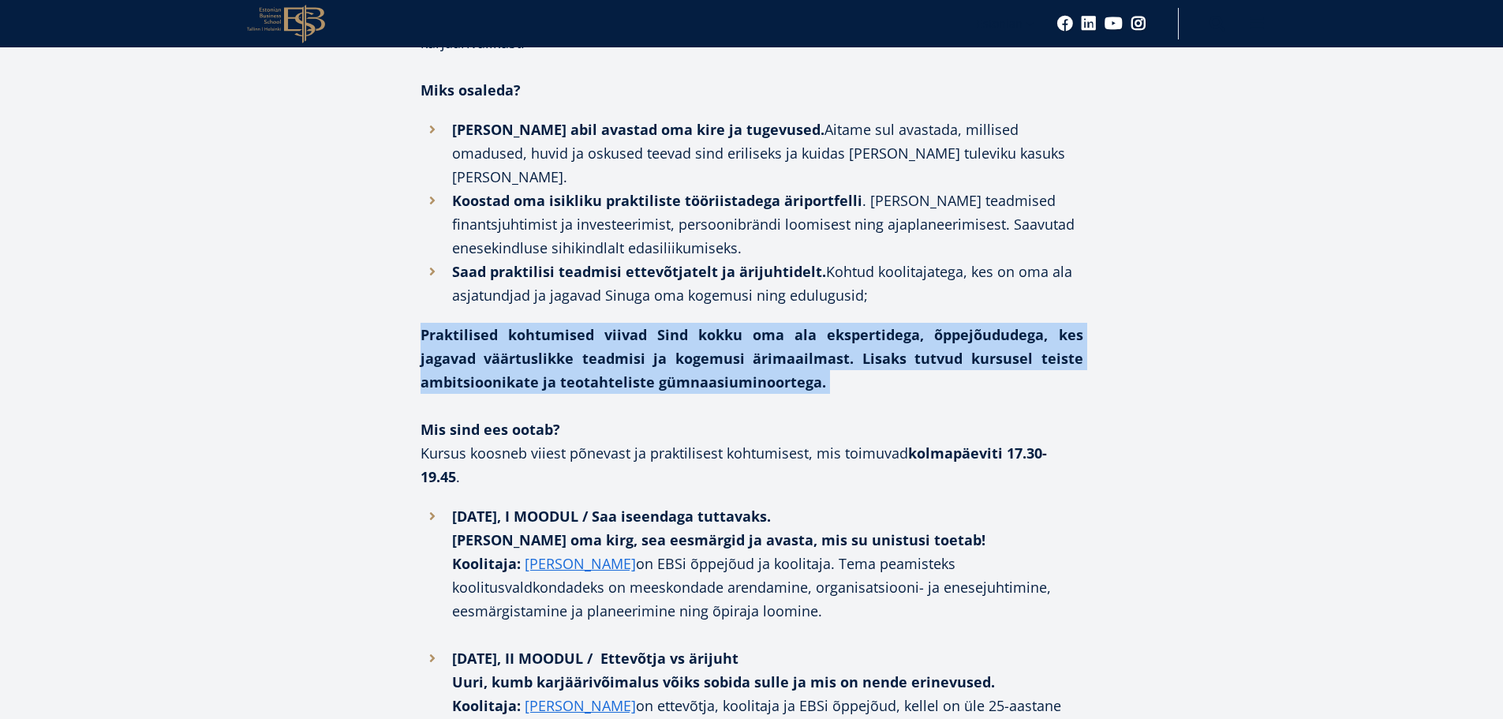
drag, startPoint x: 423, startPoint y: 225, endPoint x: 1079, endPoint y: 275, distance: 658.4
click at [1030, 323] on p "Praktilised kohtumised viivad Sind kokku oma ala ekspertidega, õppejõududega, k…" at bounding box center [752, 358] width 663 height 71
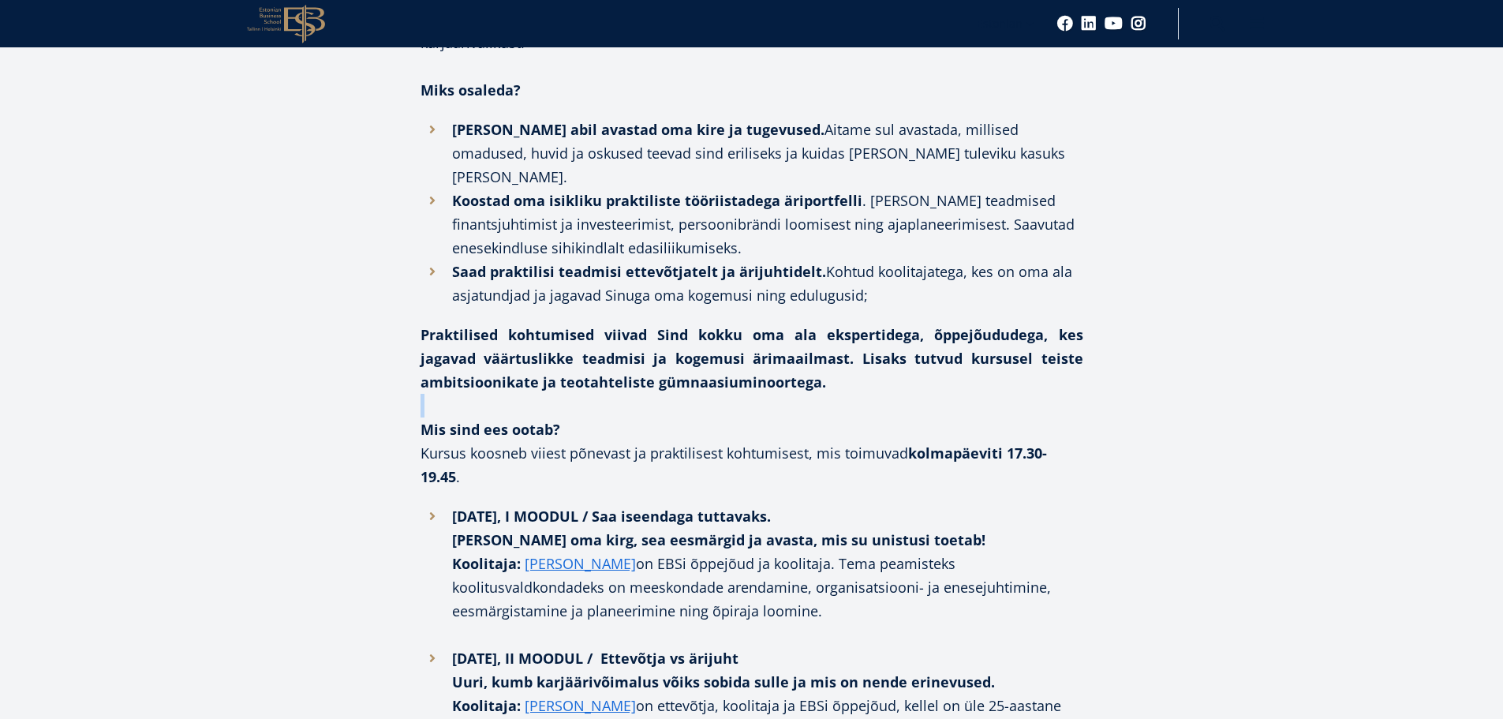
click at [1030, 323] on p "Praktilised kohtumised viivad Sind kokku oma ala ekspertidega, õppejõududega, k…" at bounding box center [752, 358] width 663 height 71
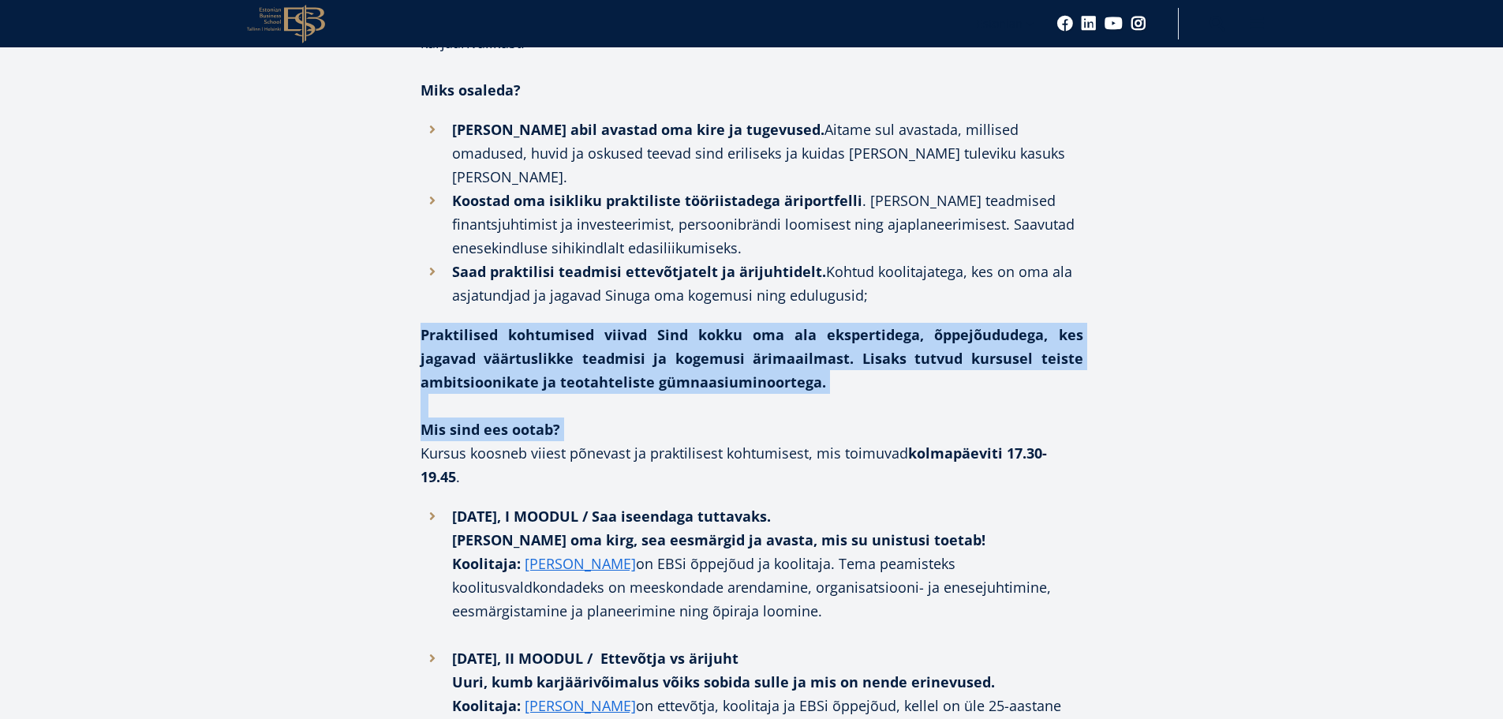
drag, startPoint x: 1030, startPoint y: 279, endPoint x: 1021, endPoint y: 324, distance: 46.7
click at [1021, 323] on div "Kas oled mõelnud, et ettevõtlus või ärijuhtimine võiks olla Sinu tulevik? Tahak…" at bounding box center [752, 693] width 663 height 1657
click at [1021, 417] on p "Mis sind ees ootab? Kursus koosneb viiest põnevast ja praktilisest kohtumisest,…" at bounding box center [752, 452] width 663 height 71
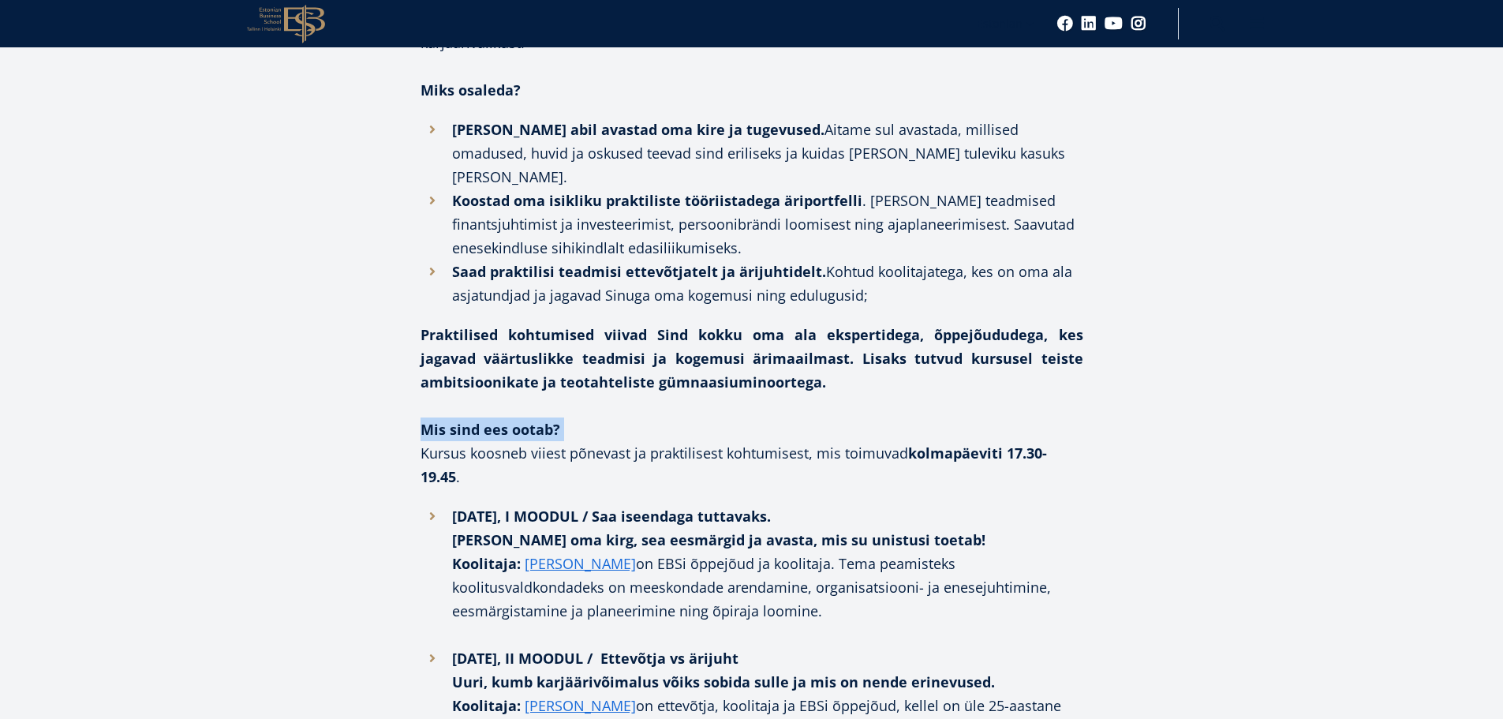
click at [1021, 417] on p "Mis sind ees ootab? Kursus koosneb viiest põnevast ja praktilisest kohtumisest,…" at bounding box center [752, 452] width 663 height 71
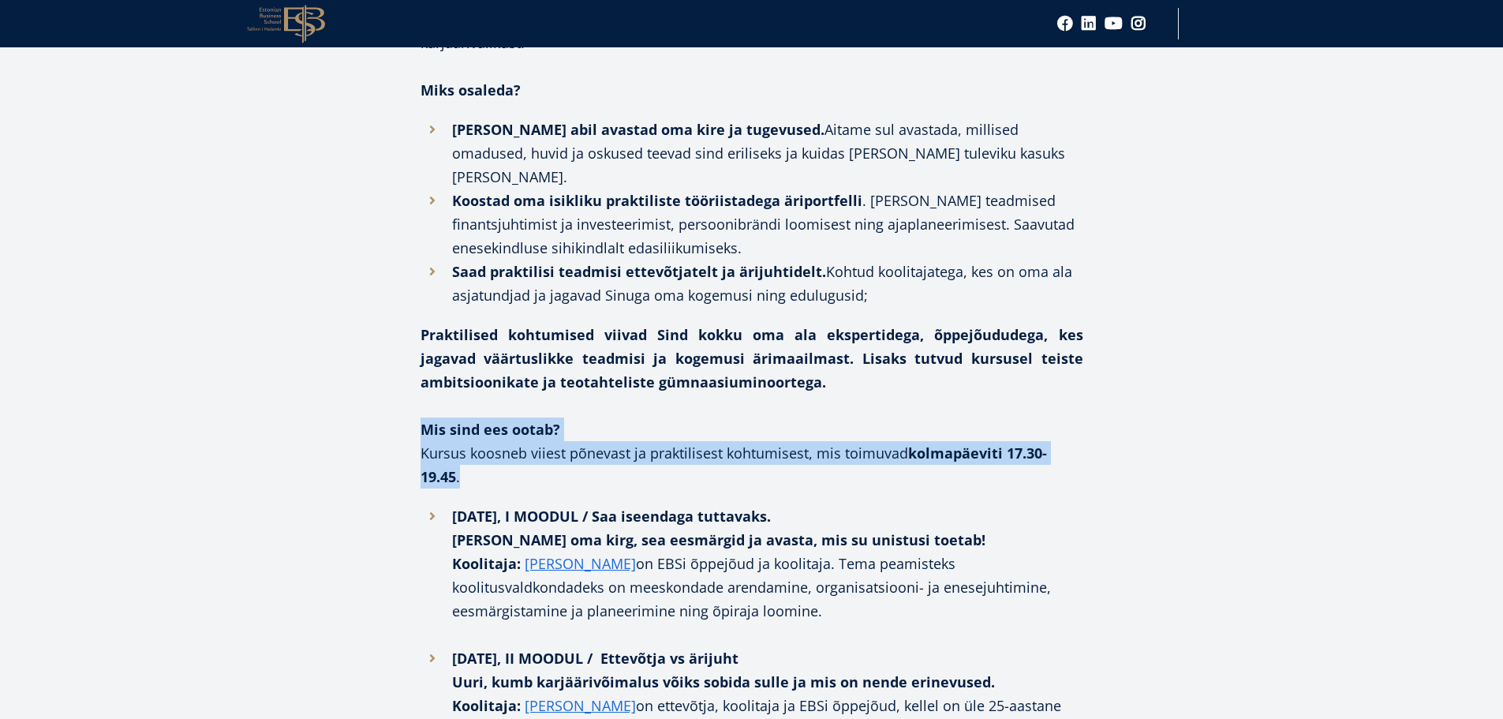
drag, startPoint x: 1020, startPoint y: 324, endPoint x: 1006, endPoint y: 362, distance: 40.4
click at [1008, 417] on p "Mis sind ees ootab? Kursus koosneb viiest põnevast ja praktilisest kohtumisest,…" at bounding box center [752, 452] width 663 height 71
click at [1006, 417] on p "Mis sind ees ootab? Kursus koosneb viiest põnevast ja praktilisest kohtumisest,…" at bounding box center [752, 452] width 663 height 71
drag, startPoint x: 1006, startPoint y: 362, endPoint x: 995, endPoint y: 326, distance: 37.9
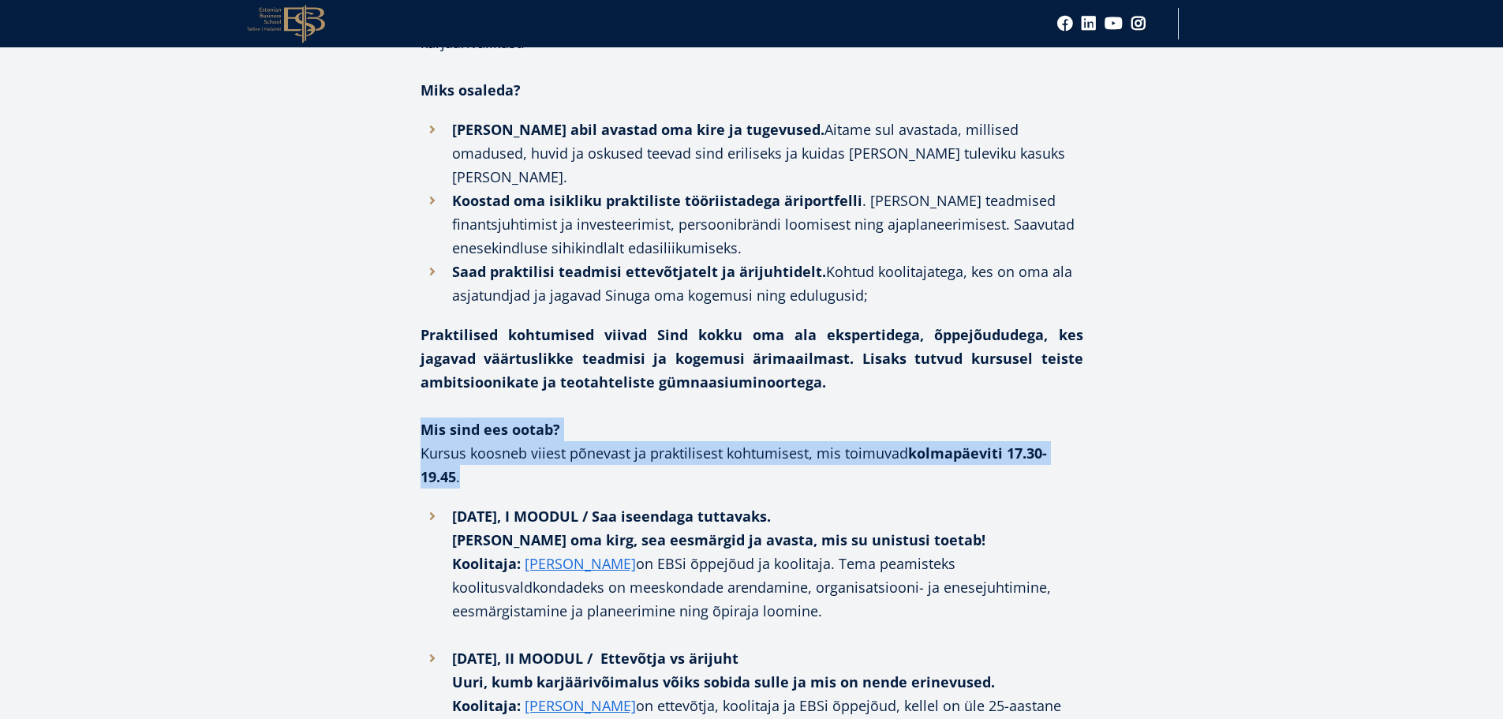
click at [995, 417] on p "Mis sind ees ootab? Kursus koosneb viiest põnevast ja praktilisest kohtumisest,…" at bounding box center [752, 452] width 663 height 71
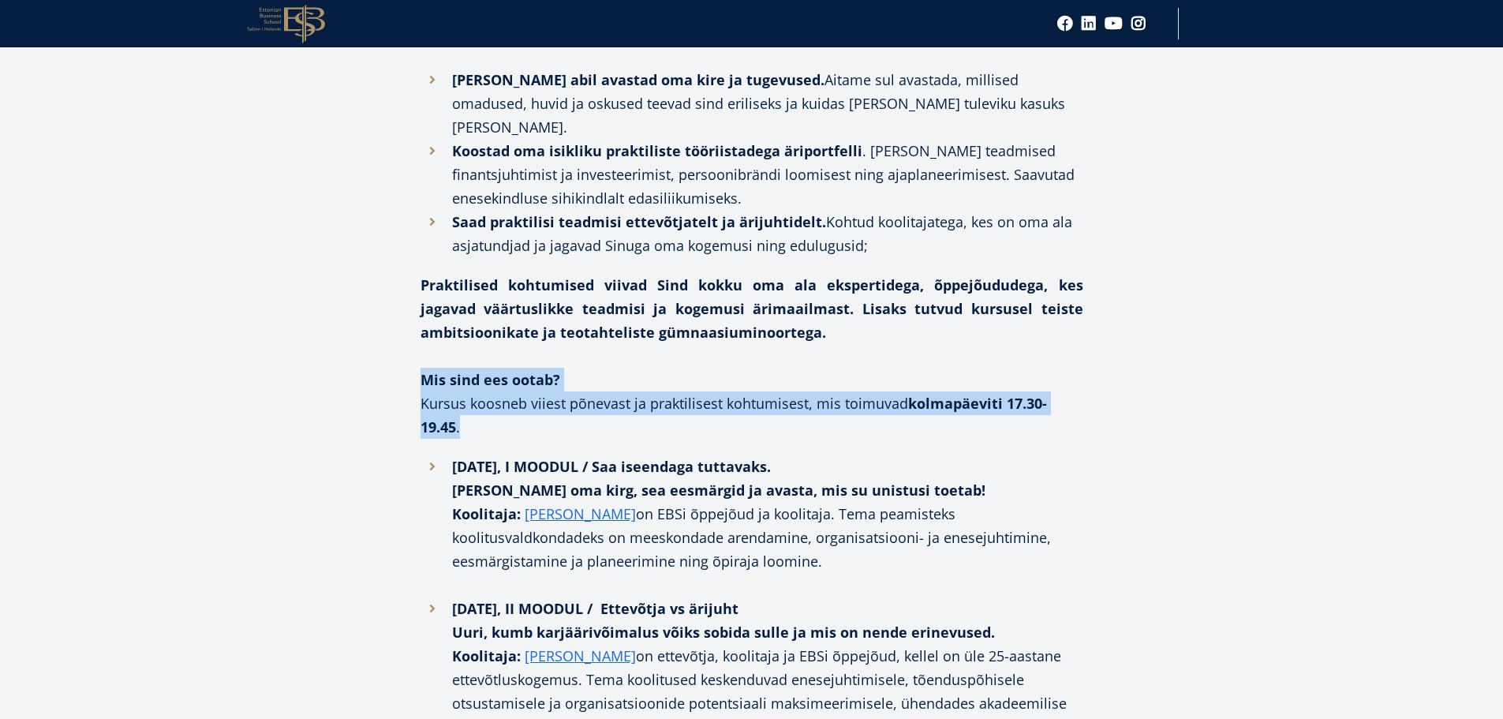
scroll to position [1026, 0]
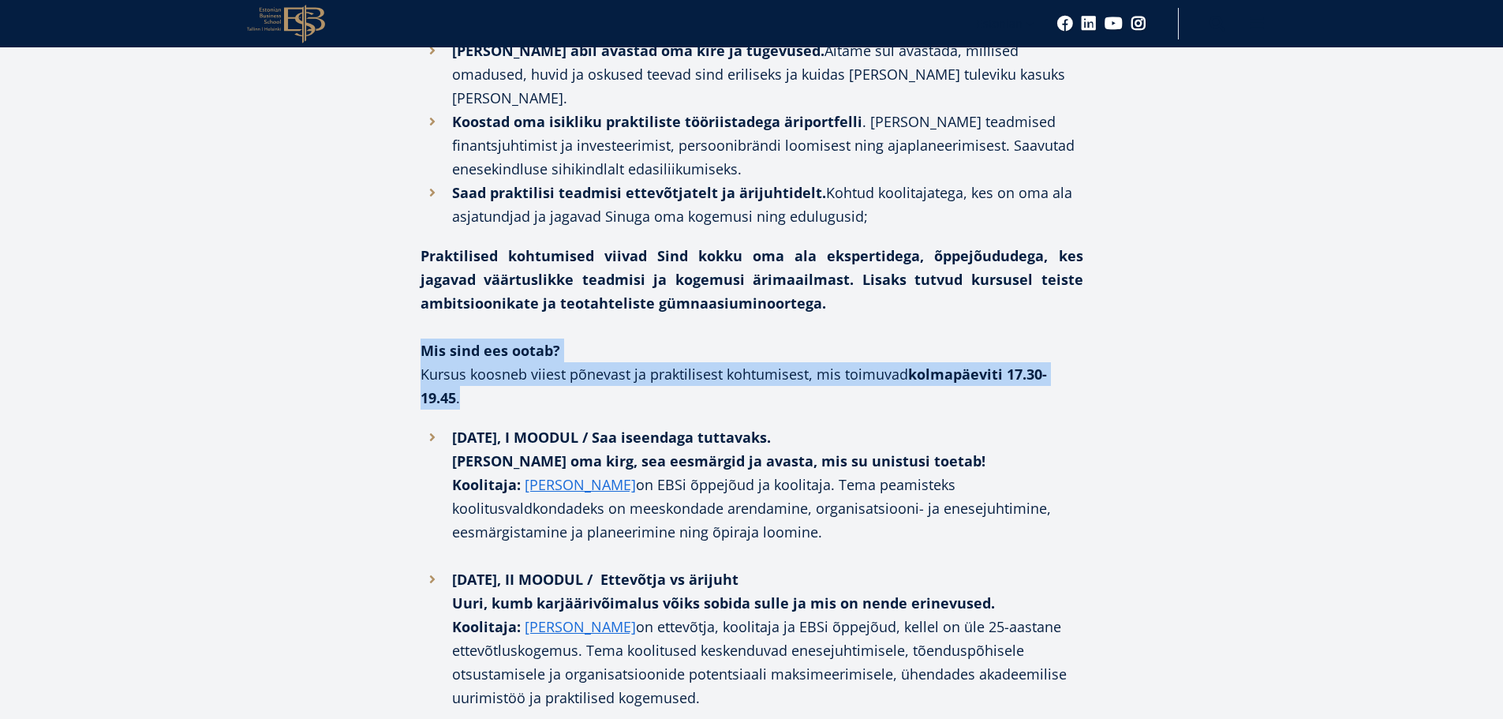
click at [673, 338] on p "Mis sind ees ootab? Kursus koosneb viiest põnevast ja praktilisest kohtumisest,…" at bounding box center [752, 373] width 663 height 71
drag, startPoint x: 673, startPoint y: 278, endPoint x: 671, endPoint y: 236, distance: 41.9
click at [670, 338] on p "Mis sind ees ootab? Kursus koosneb viiest põnevast ja praktilisest kohtumisest,…" at bounding box center [752, 373] width 663 height 71
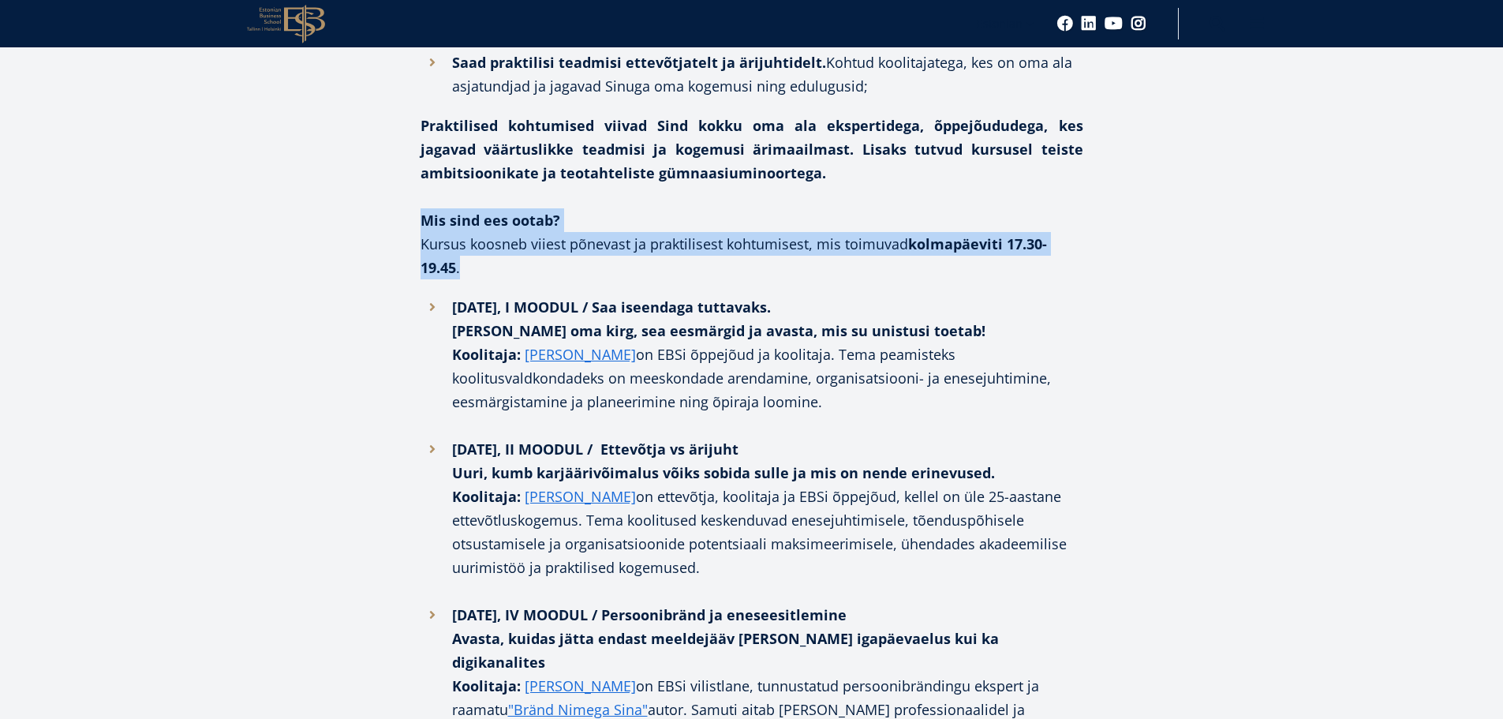
scroll to position [1183, 0]
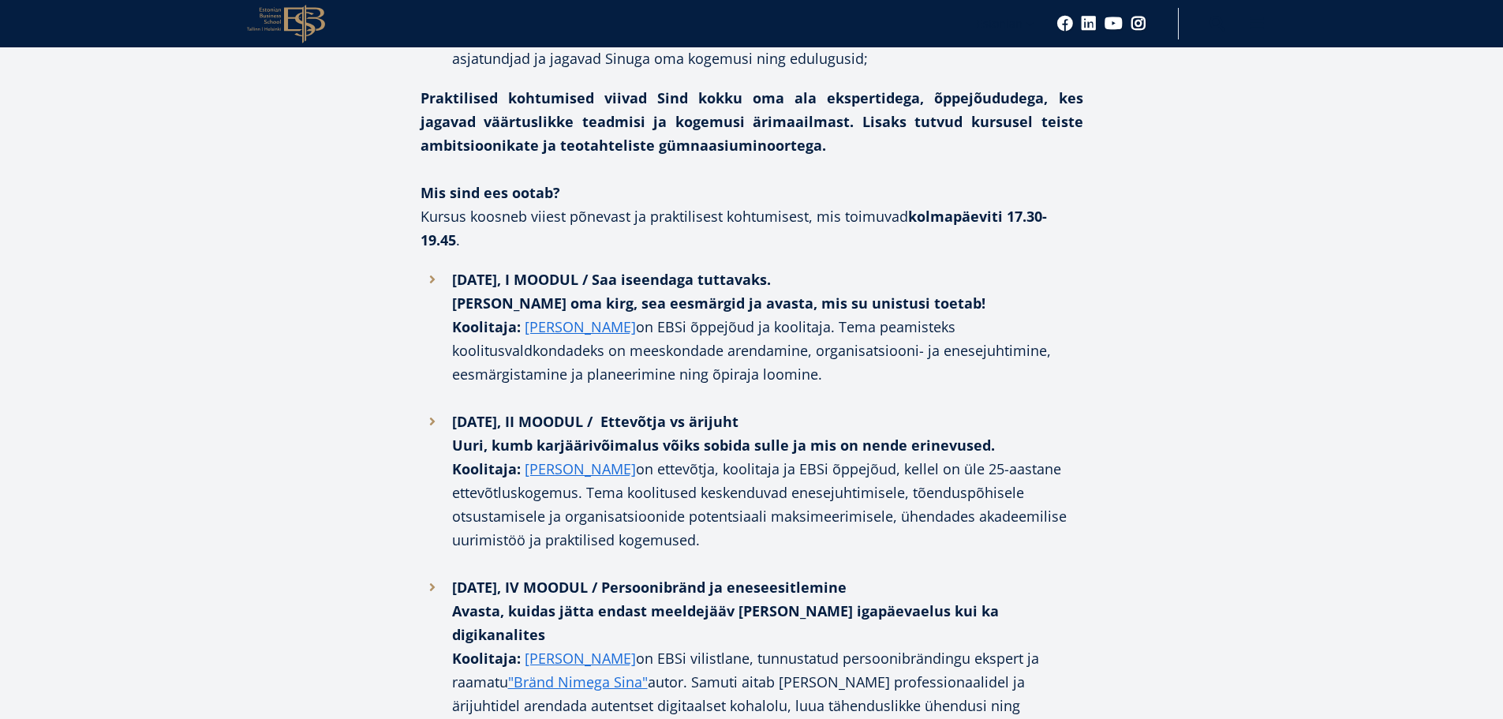
click at [1098, 319] on div "Facebook Linkedin Email Kas oled mõelnud, et ettevõtlus või ärijuhtimine võiks …" at bounding box center [752, 700] width 836 height 2144
drag, startPoint x: 718, startPoint y: 365, endPoint x: 746, endPoint y: 432, distance: 72.5
click at [746, 432] on li "12.02.2025, II MOODUL / Ettevõtja vs ärijuht Uuri, kumb karjäärivõimalus võiks …" at bounding box center [752, 492] width 663 height 166
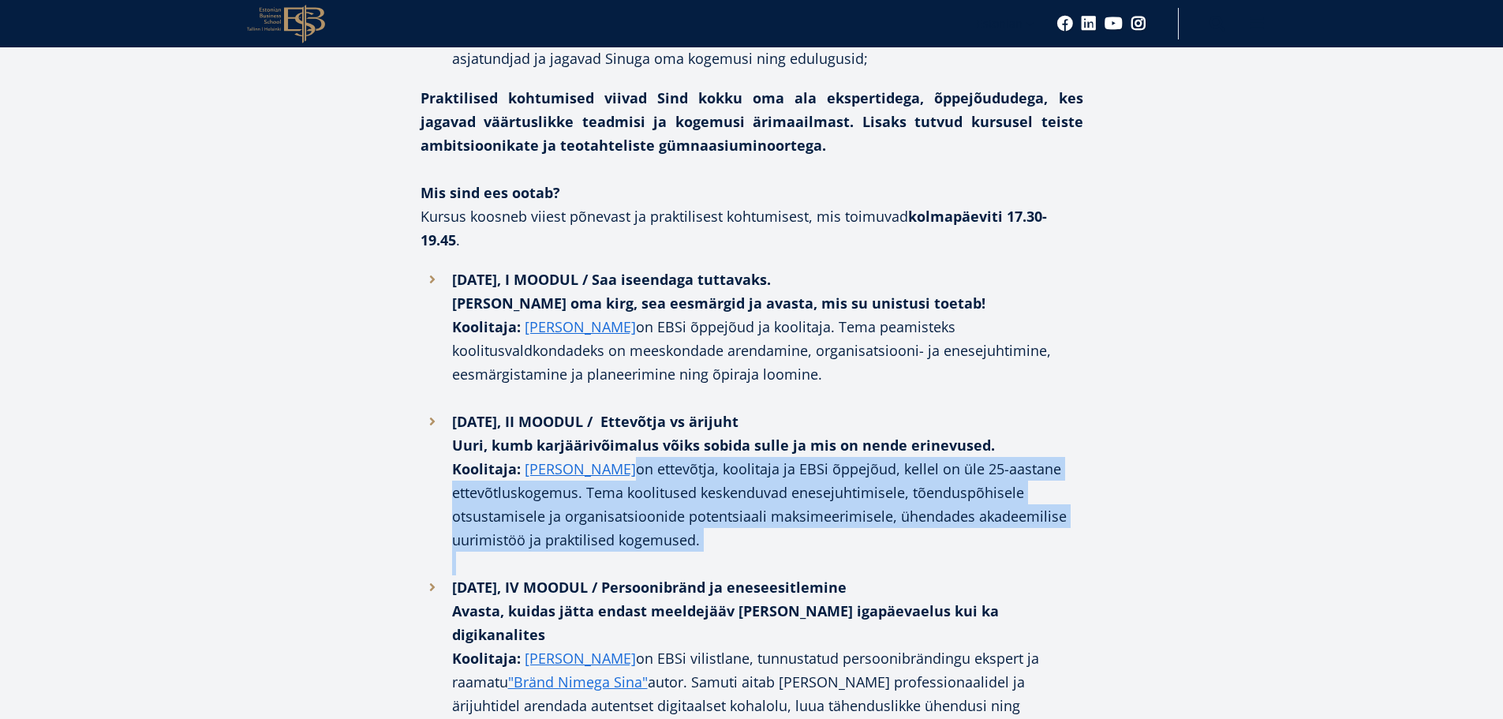
click at [746, 432] on li "12.02.2025, II MOODUL / Ettevõtja vs ärijuht Uuri, kumb karjäärivõimalus võiks …" at bounding box center [752, 492] width 663 height 166
drag, startPoint x: 746, startPoint y: 432, endPoint x: 858, endPoint y: 428, distance: 112.9
click at [858, 428] on li "12.02.2025, II MOODUL / Ettevõtja vs ärijuht Uuri, kumb karjäärivõimalus võiks …" at bounding box center [752, 492] width 663 height 166
click at [858, 427] on li "12.02.2025, II MOODUL / Ettevõtja vs ärijuht Uuri, kumb karjäärivõimalus võiks …" at bounding box center [752, 492] width 663 height 166
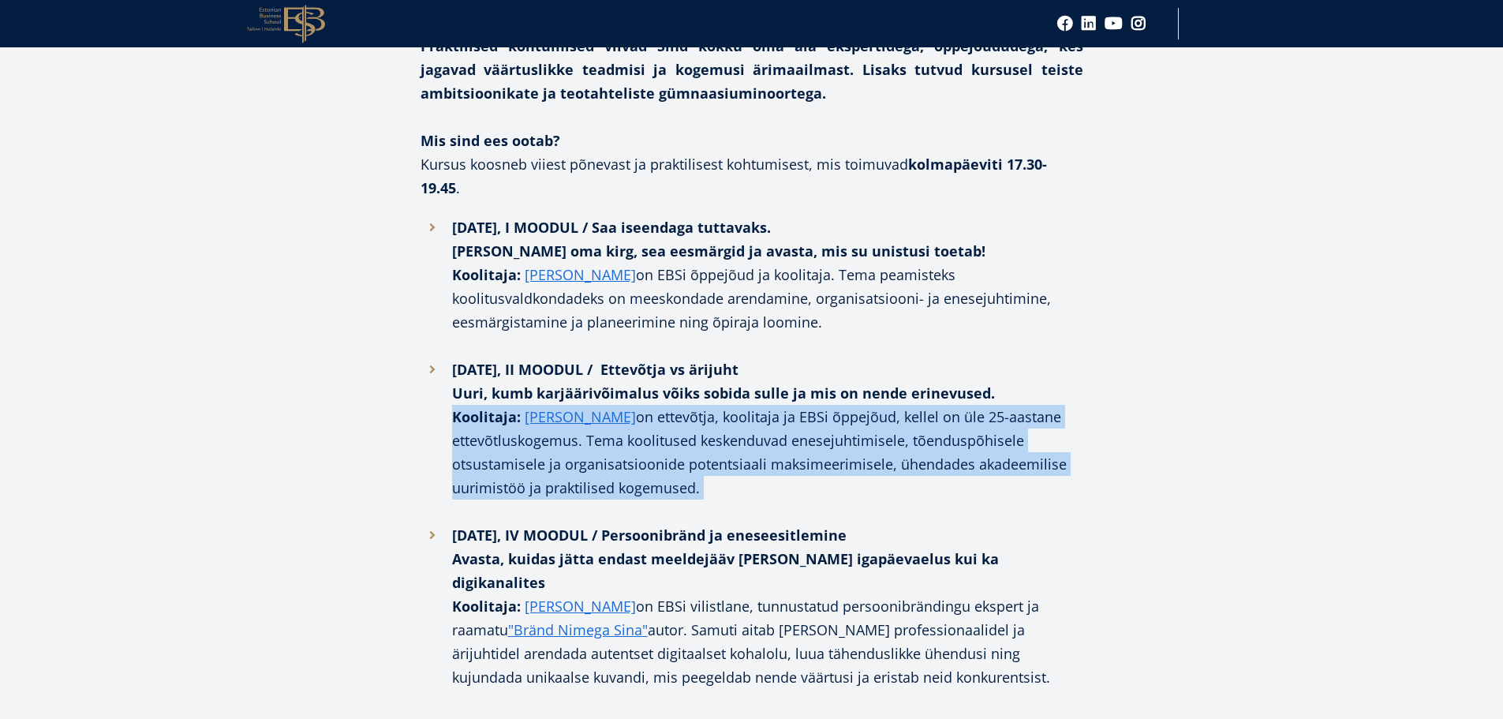
scroll to position [1262, 0]
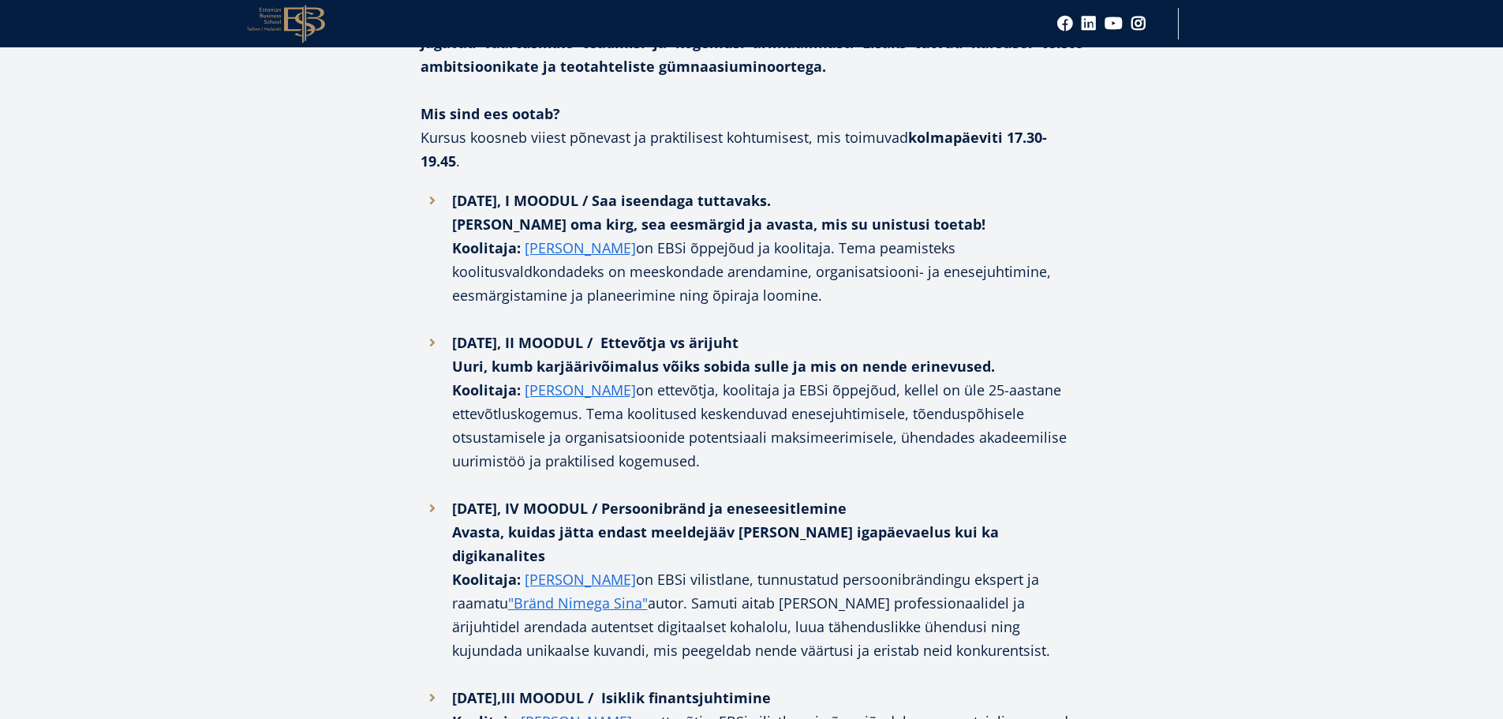
click at [854, 499] on strong "19.02.2025, IV MOODUL / Persoonibränd ja eneseesitlemine Avasta, kuidas jätta e…" at bounding box center [725, 532] width 547 height 66
click at [847, 499] on strong "19.02.2025, IV MOODUL / Persoonibränd ja eneseesitlemine Avasta, kuidas jätta e…" at bounding box center [725, 532] width 547 height 66
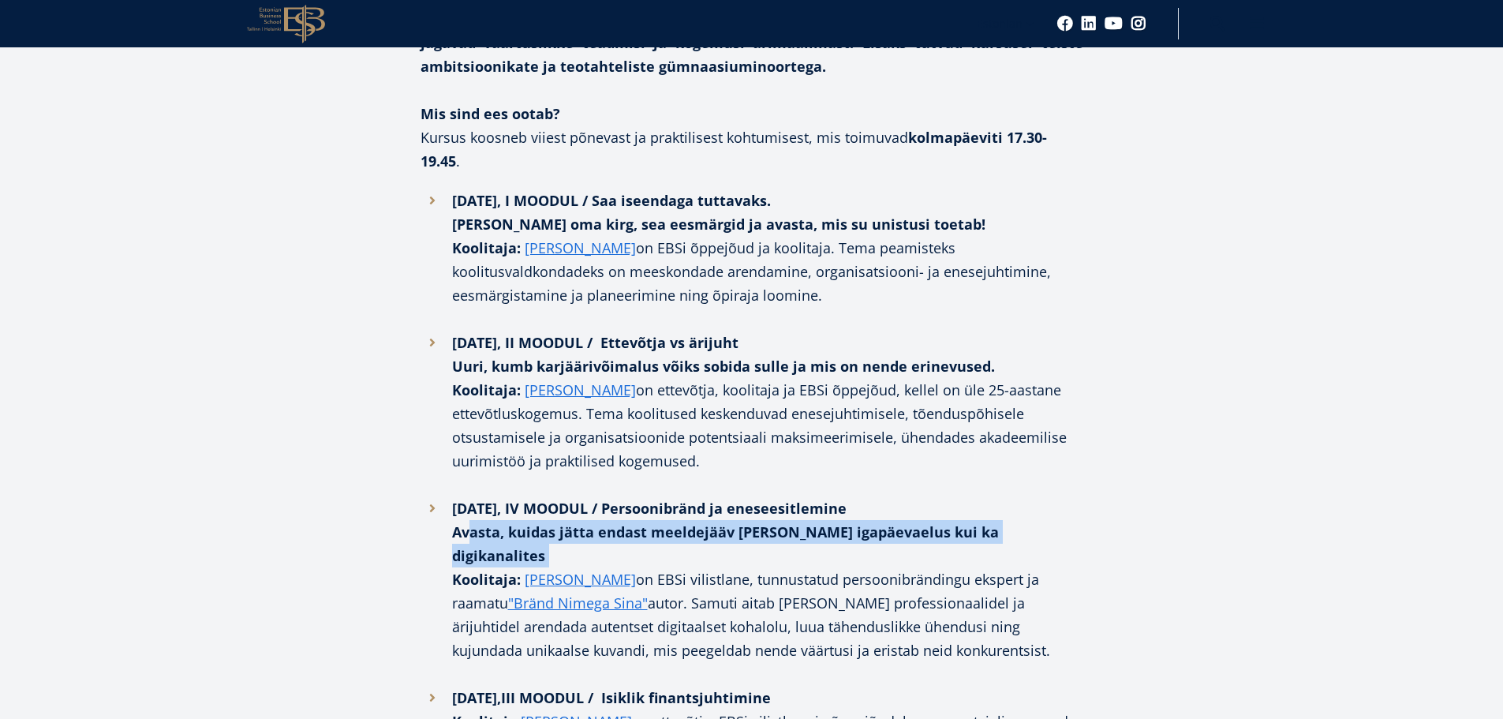
click at [847, 499] on strong "19.02.2025, IV MOODUL / Persoonibränd ja eneseesitlemine Avasta, kuidas jätta e…" at bounding box center [725, 532] width 547 height 66
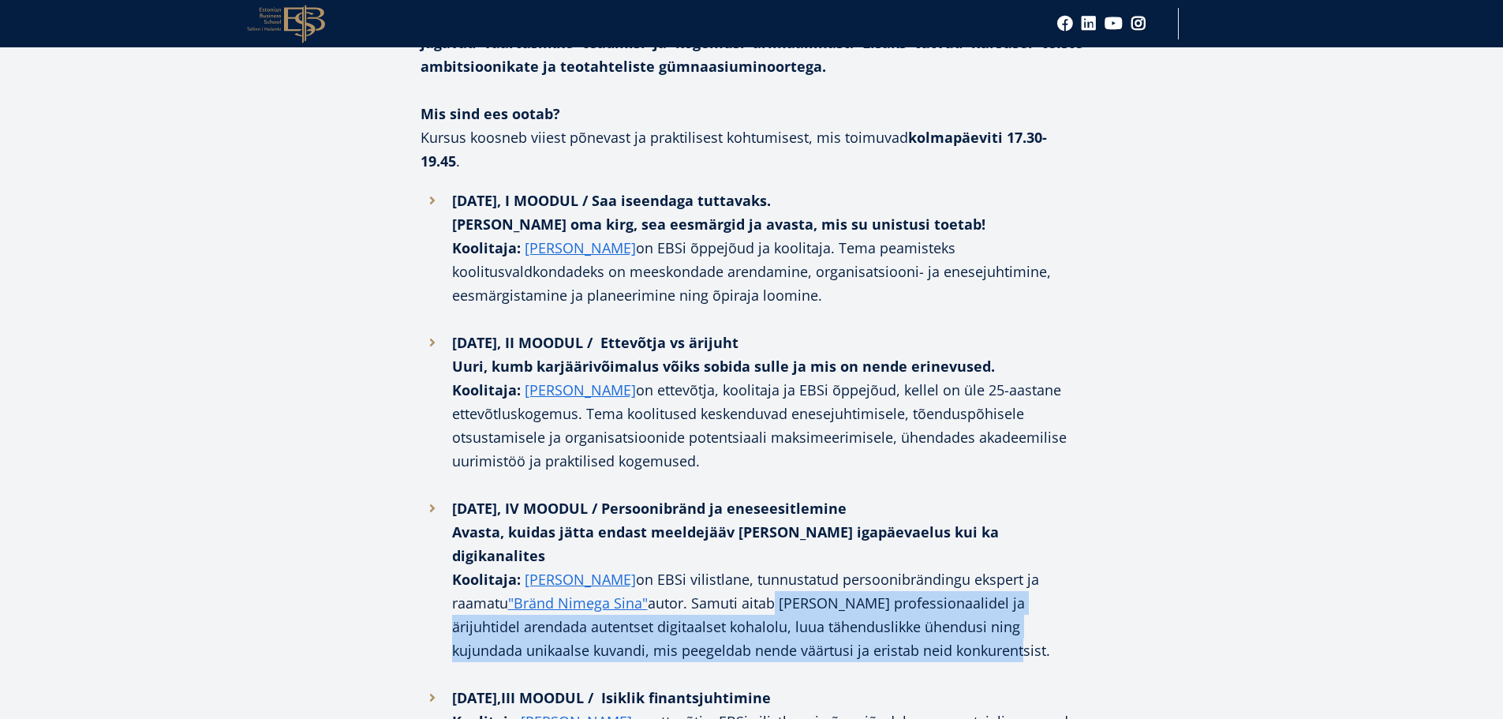
drag, startPoint x: 712, startPoint y: 460, endPoint x: 968, endPoint y: 525, distance: 263.9
click at [968, 525] on li "19.02.2025, IV MOODUL / Persoonibränd ja eneseesitlemine Avasta, kuidas jätta e…" at bounding box center [752, 590] width 663 height 189
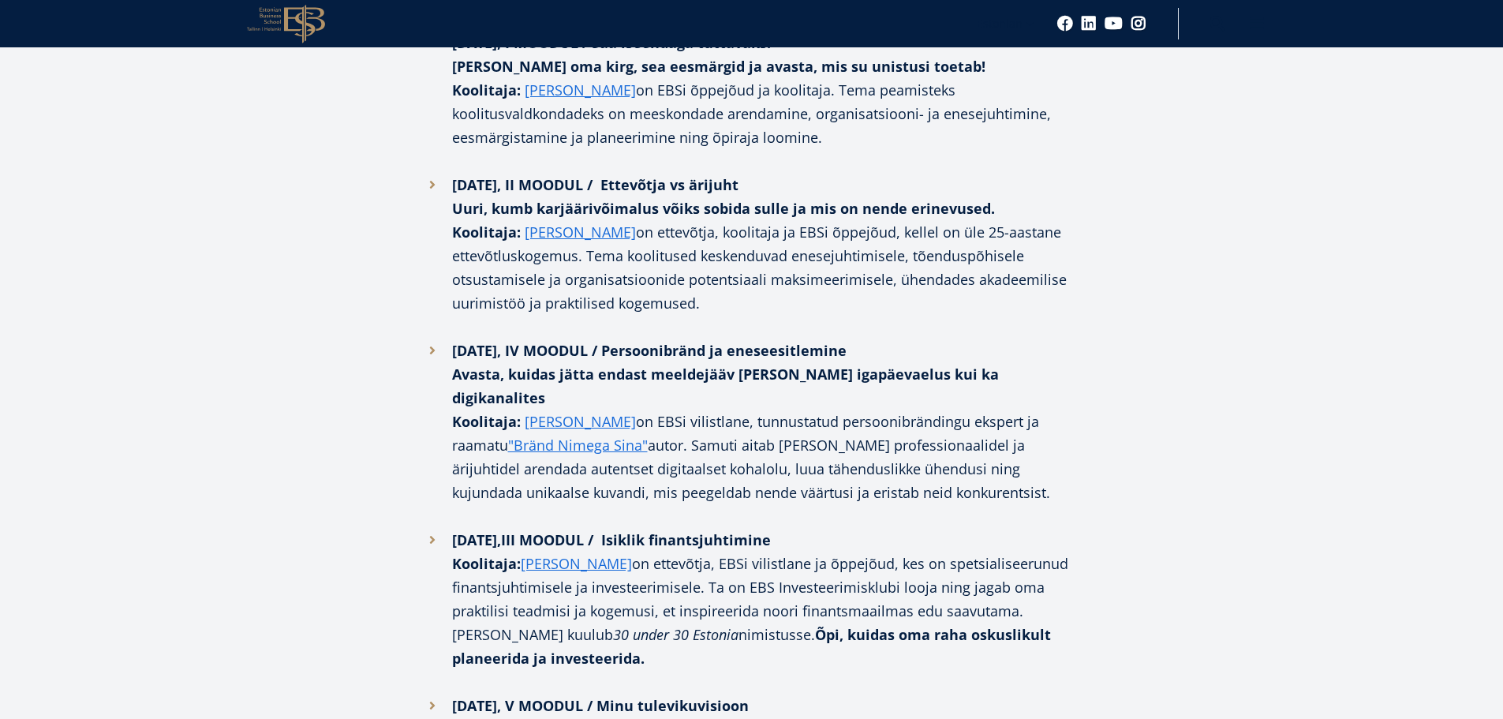
click at [965, 528] on li "05.03.2025, III MOODUL / Isiklik finantsjuhtimine Koolitaja: Randy Padar on ett…" at bounding box center [752, 611] width 663 height 166
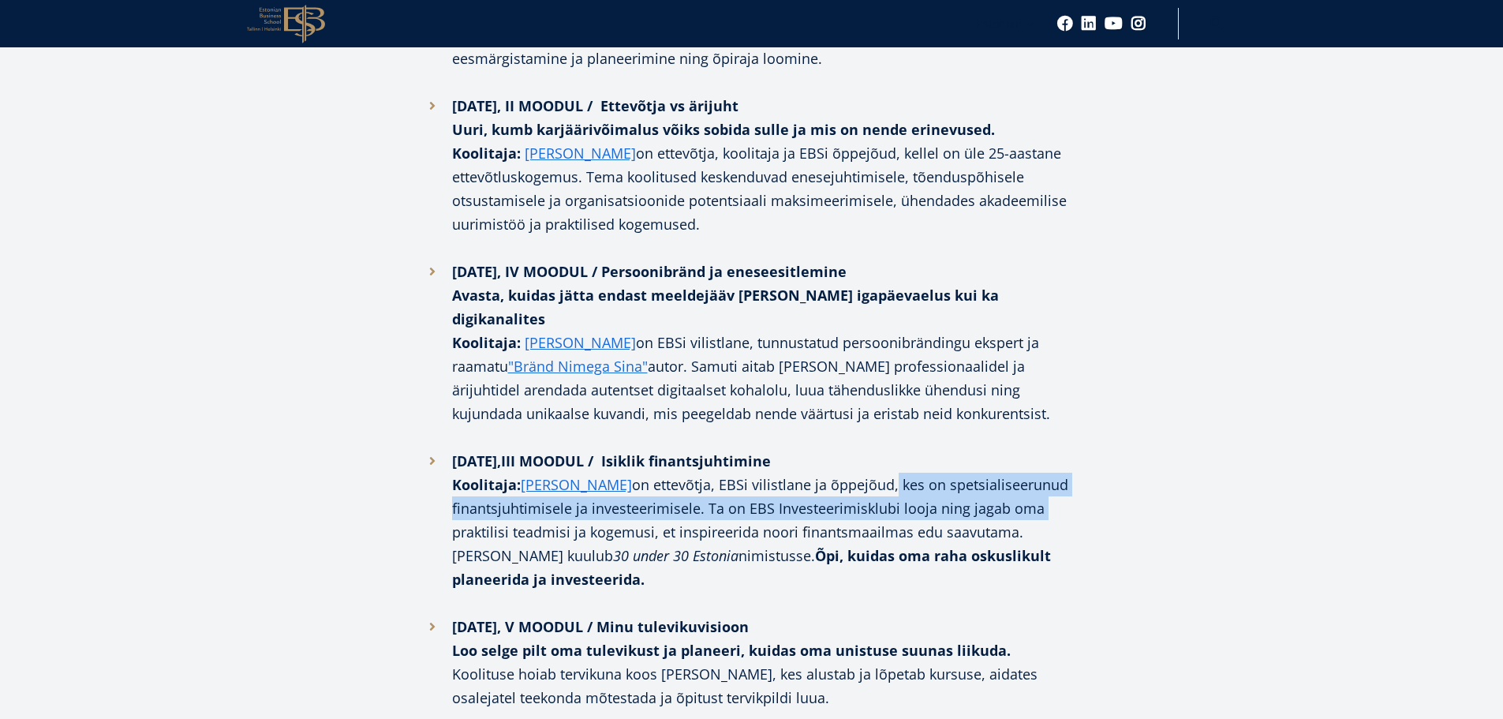
drag, startPoint x: 888, startPoint y: 348, endPoint x: 1065, endPoint y: 366, distance: 178.4
click at [1065, 449] on li "05.03.2025, III MOODUL / Isiklik finantsjuhtimine Koolitaja: Randy Padar on ett…" at bounding box center [752, 532] width 663 height 166
click at [749, 449] on li "05.03.2025, III MOODUL / Isiklik finantsjuhtimine Koolitaja: Randy Padar on ett…" at bounding box center [752, 532] width 663 height 166
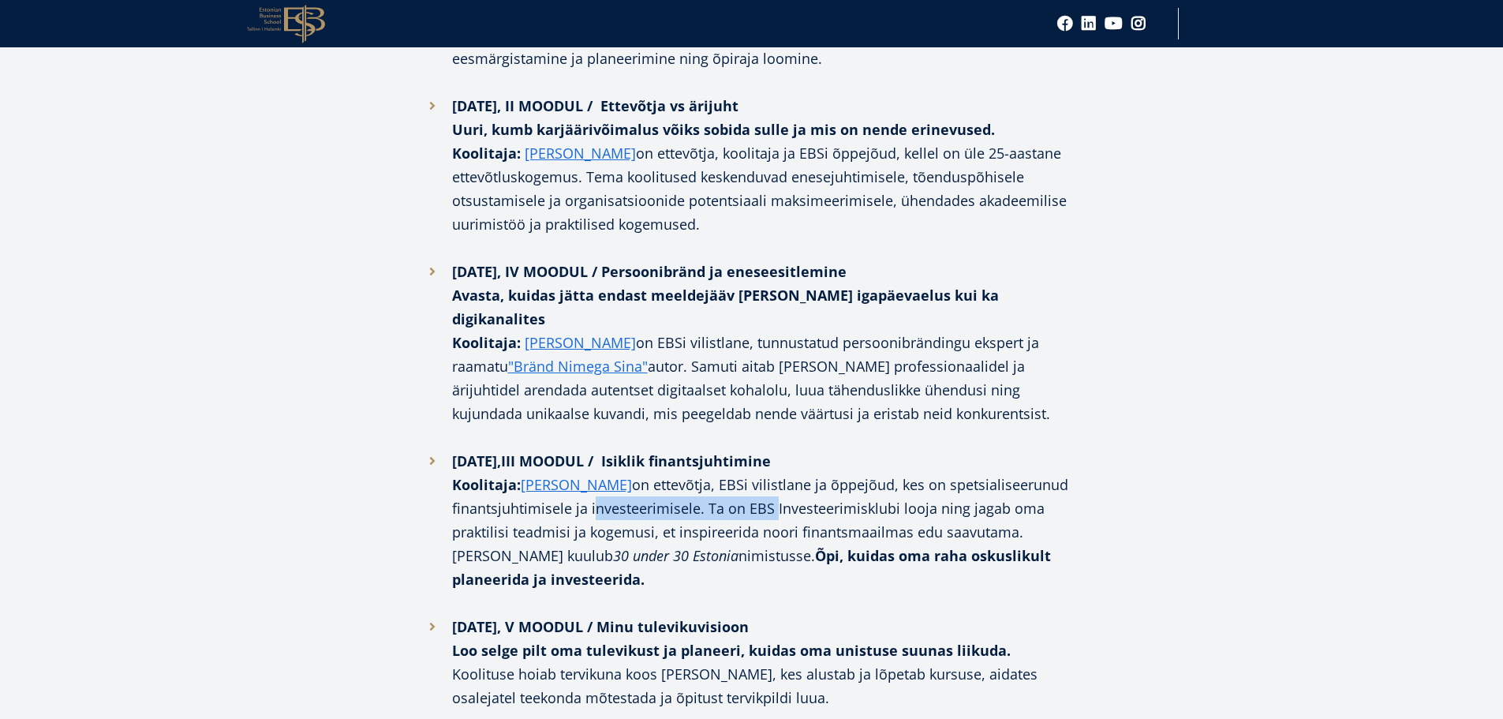
drag, startPoint x: 749, startPoint y: 380, endPoint x: 686, endPoint y: 377, distance: 63.2
click at [686, 449] on li "05.03.2025, III MOODUL / Isiklik finantsjuhtimine Koolitaja: Randy Padar on ett…" at bounding box center [752, 532] width 663 height 166
click at [712, 449] on li "05.03.2025, III MOODUL / Isiklik finantsjuhtimine Koolitaja: Randy Padar on ett…" at bounding box center [752, 532] width 663 height 166
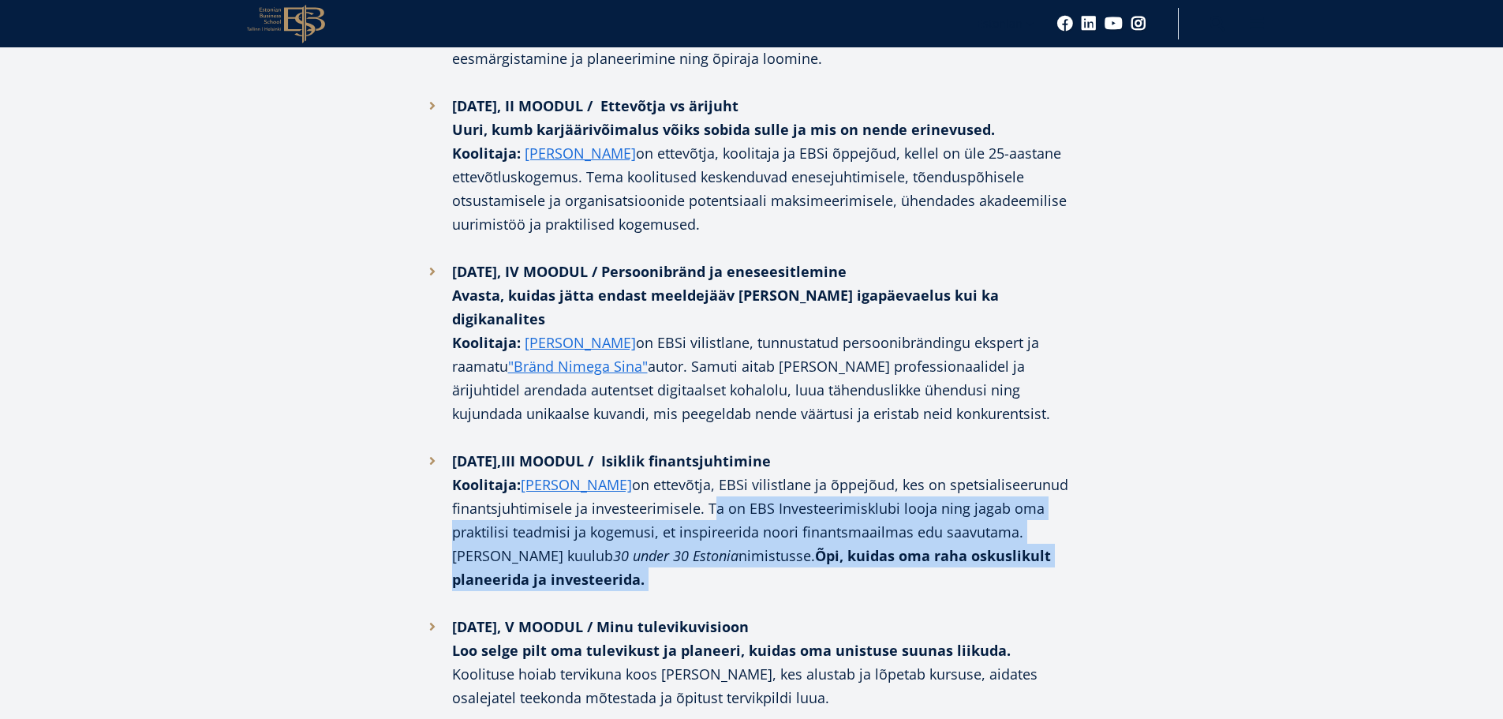
drag, startPoint x: 712, startPoint y: 375, endPoint x: 835, endPoint y: 444, distance: 140.6
click at [835, 449] on li "05.03.2025, III MOODUL / Isiklik finantsjuhtimine Koolitaja: Randy Padar on ett…" at bounding box center [752, 532] width 663 height 166
click at [830, 449] on li "05.03.2025, III MOODUL / Isiklik finantsjuhtimine Koolitaja: Randy Padar on ett…" at bounding box center [752, 532] width 663 height 166
drag, startPoint x: 830, startPoint y: 439, endPoint x: 746, endPoint y: 441, distance: 84.5
click at [752, 449] on li "05.03.2025, III MOODUL / Isiklik finantsjuhtimine Koolitaja: Randy Padar on ett…" at bounding box center [752, 532] width 663 height 166
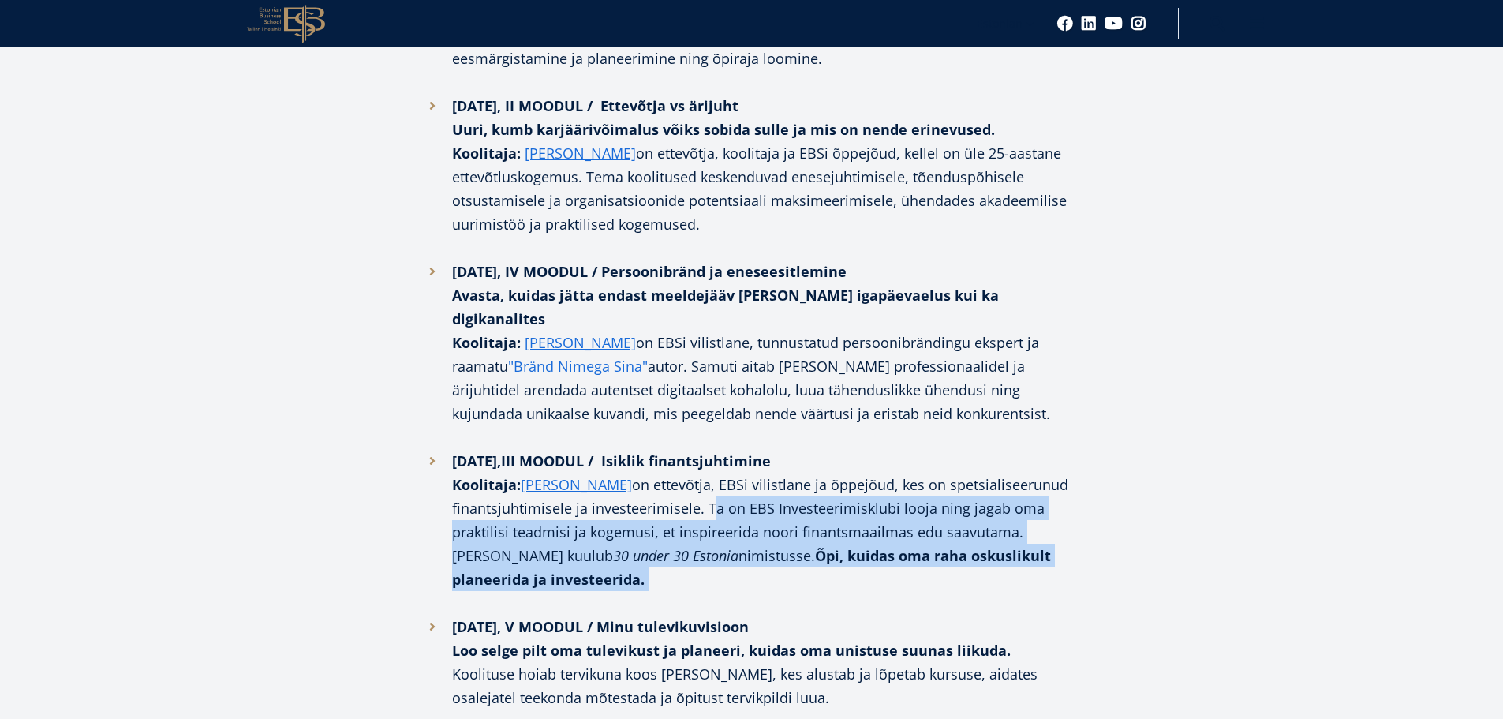
click at [716, 449] on li "05.03.2025, III MOODUL / Isiklik finantsjuhtimine Koolitaja: Randy Padar on ett…" at bounding box center [752, 532] width 663 height 166
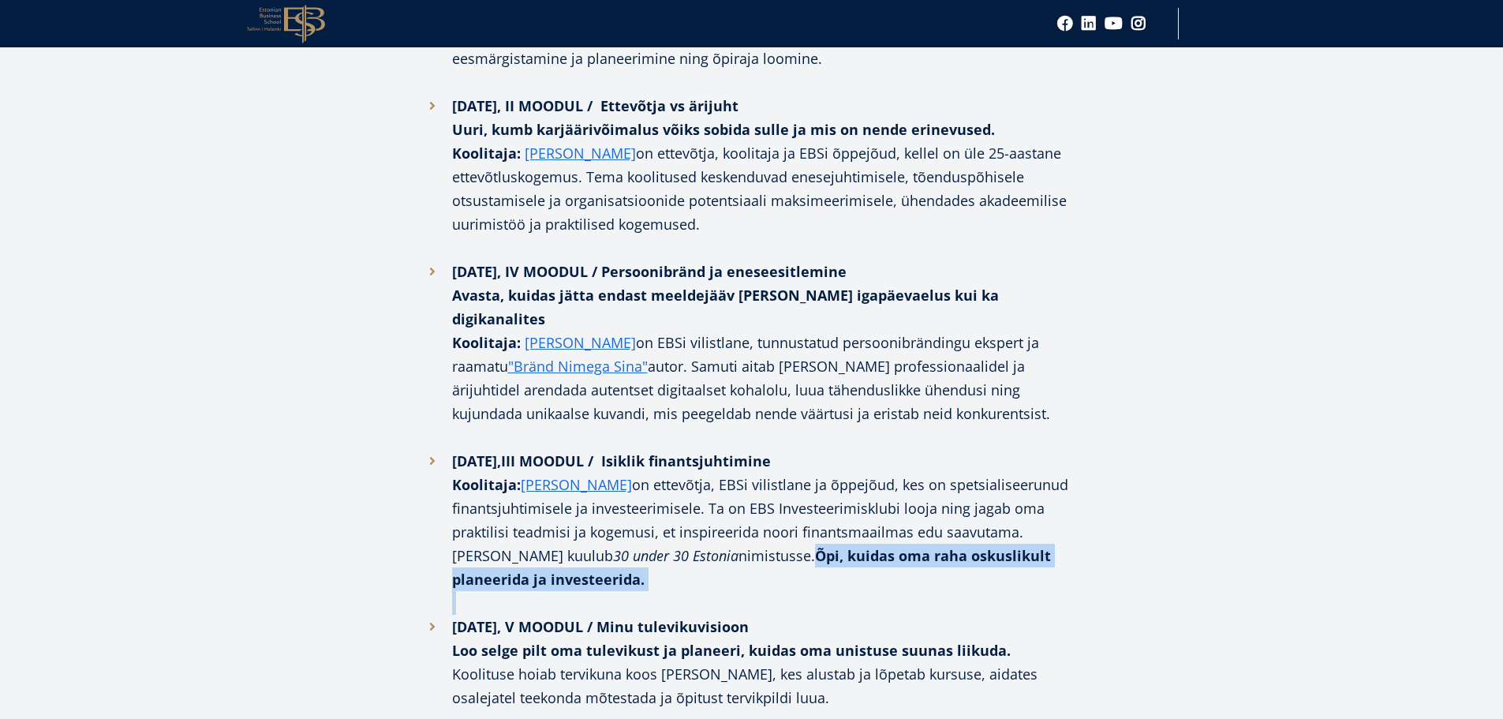
click at [716, 449] on li "05.03.2025, III MOODUL / Isiklik finantsjuhtimine Koolitaja: Randy Padar on ett…" at bounding box center [752, 532] width 663 height 166
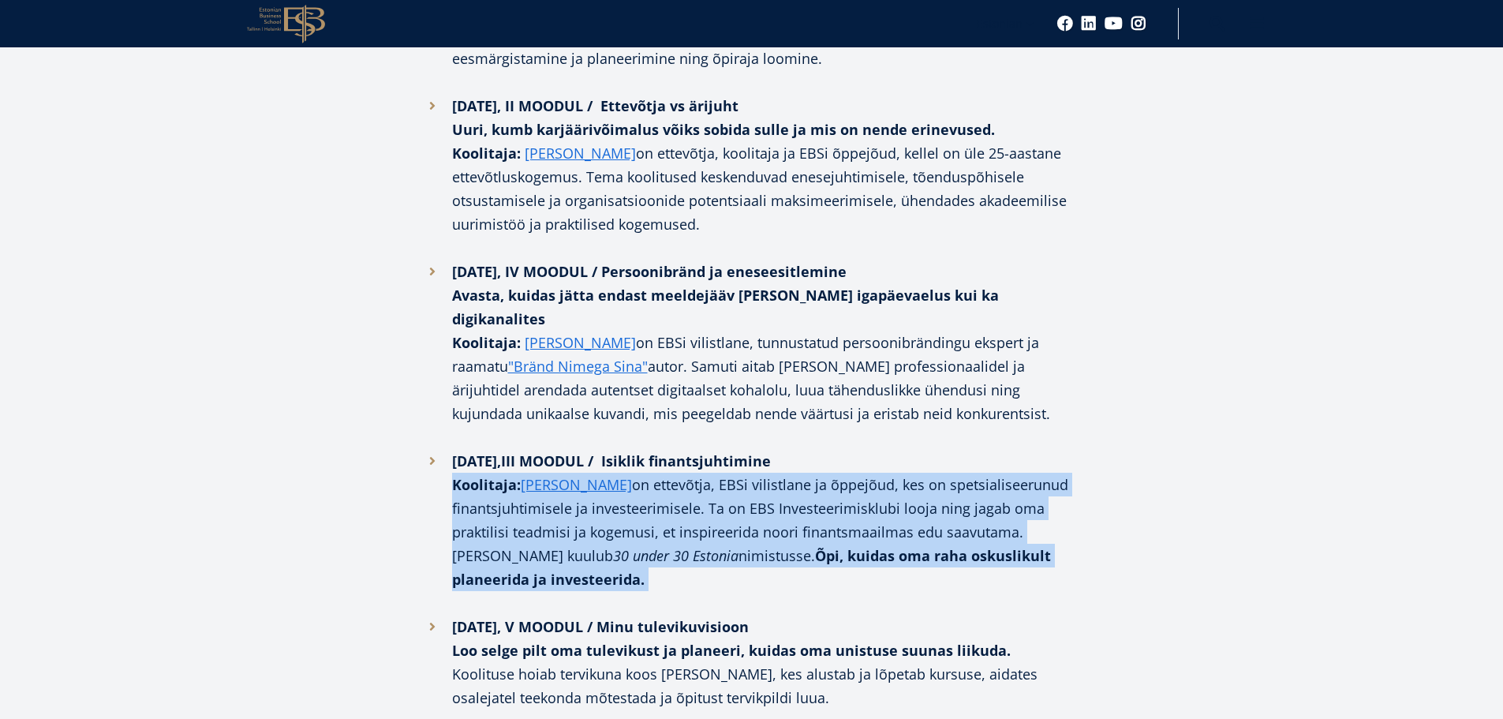
click at [716, 449] on li "05.03.2025, III MOODUL / Isiklik finantsjuhtimine Koolitaja: Randy Padar on ett…" at bounding box center [752, 532] width 663 height 166
click at [712, 546] on strong "Õpi, kuidas oma raha oskuslikult planeerida ja investeerida." at bounding box center [751, 567] width 599 height 43
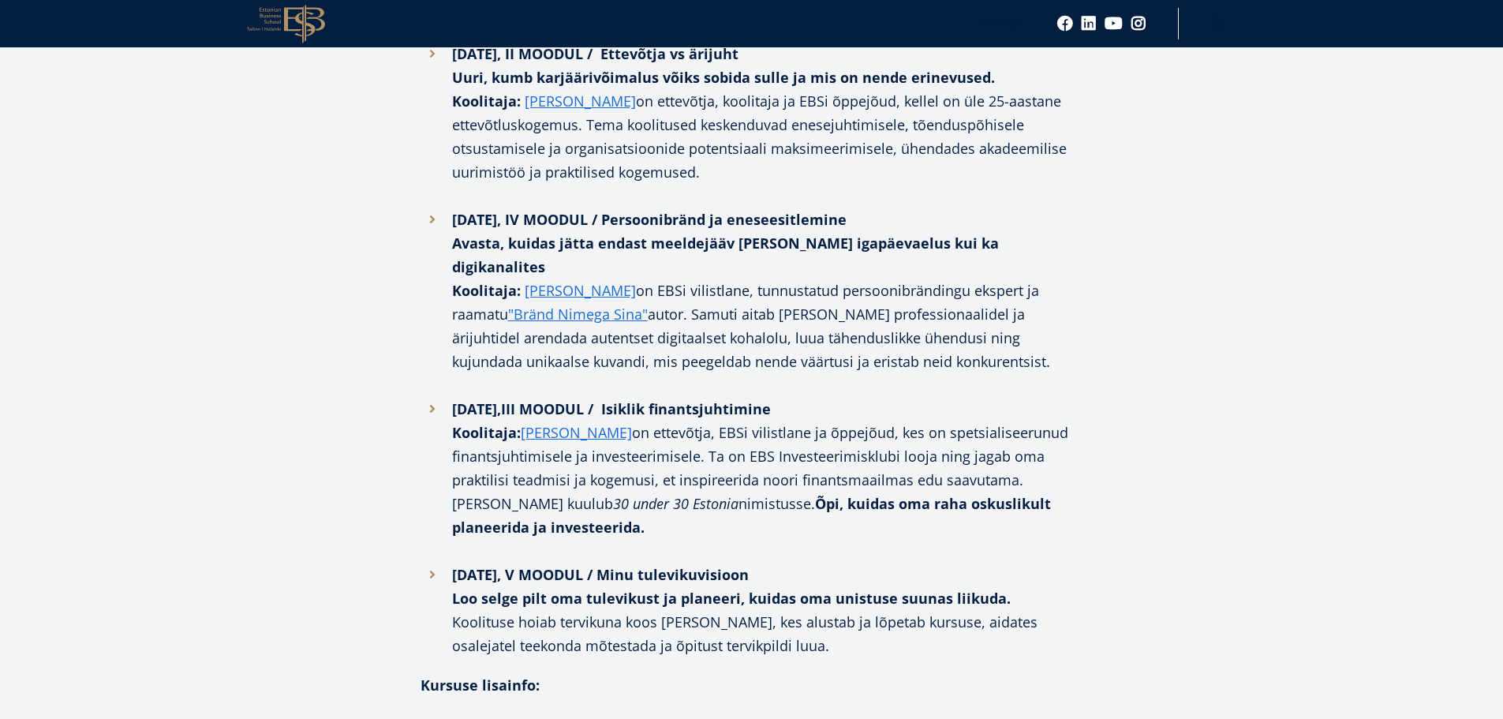
scroll to position [1578, 0]
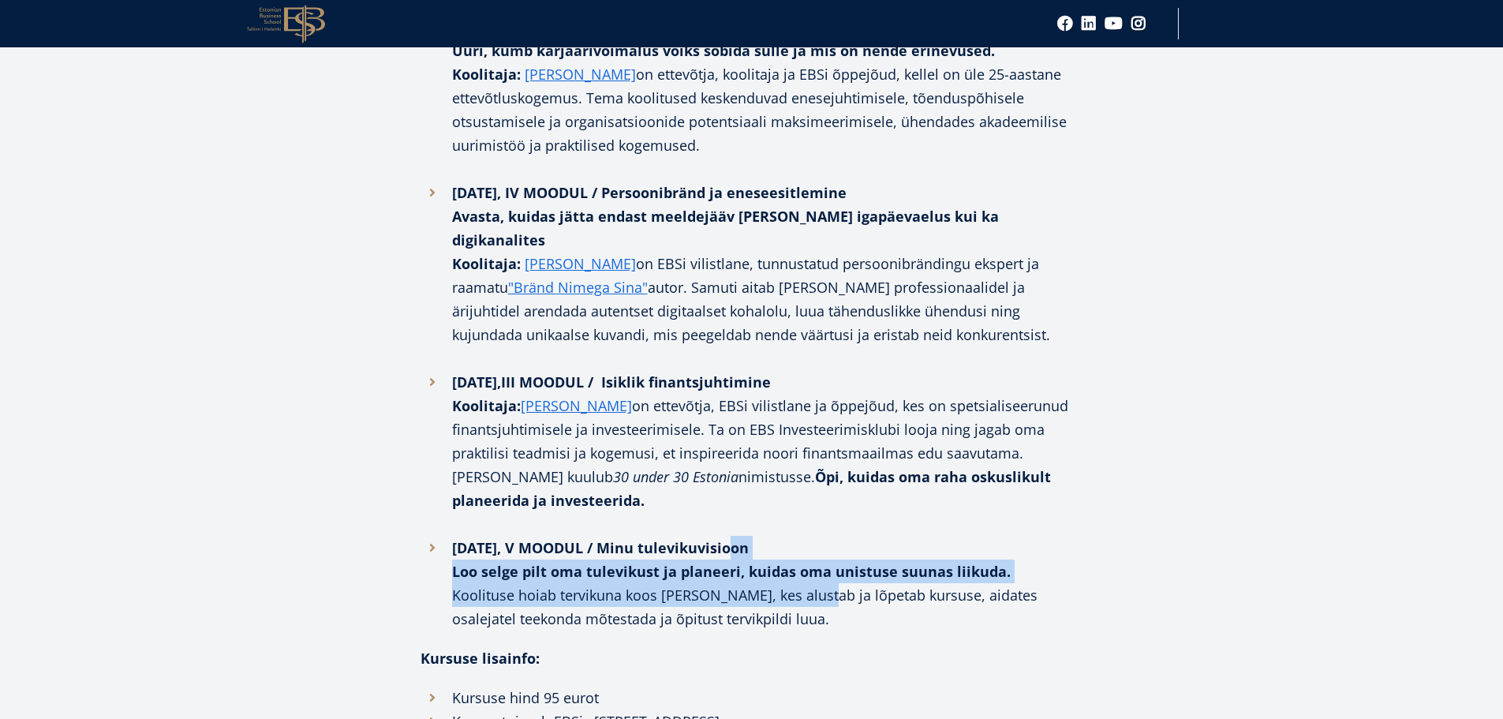
drag, startPoint x: 729, startPoint y: 406, endPoint x: 806, endPoint y: 475, distance: 103.4
click at [806, 536] on li "12.03.2025, V MOODUL / Minu tulevikuvisioon Loo selge pilt oma tulevikust ja pl…" at bounding box center [752, 583] width 663 height 95
click at [807, 536] on li "12.03.2025, V MOODUL / Minu tulevikuvisioon Loo selge pilt oma tulevikust ja pl…" at bounding box center [752, 583] width 663 height 95
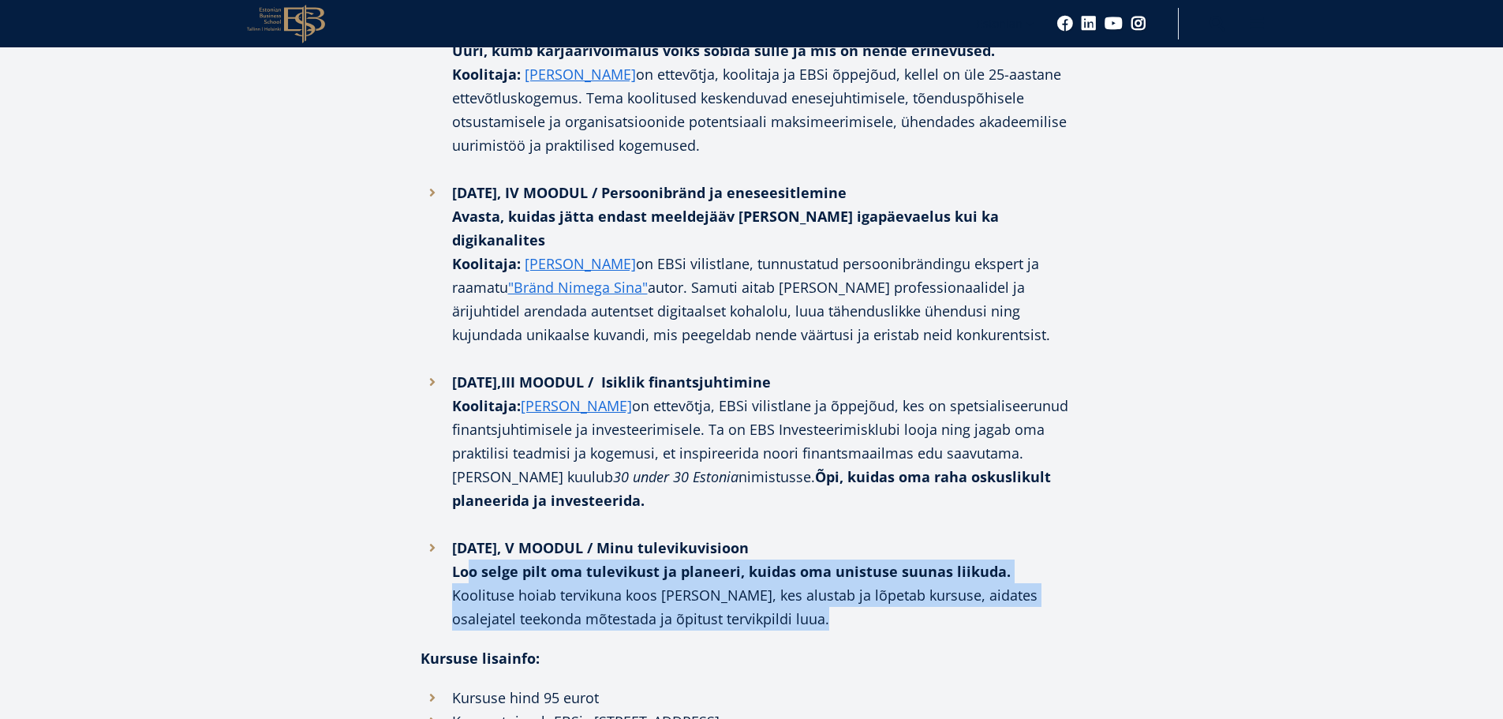
drag, startPoint x: 809, startPoint y: 474, endPoint x: 813, endPoint y: 430, distance: 44.4
click at [813, 536] on li "12.03.2025, V MOODUL / Minu tulevikuvisioon Loo selge pilt oma tulevikust ja pl…" at bounding box center [752, 583] width 663 height 95
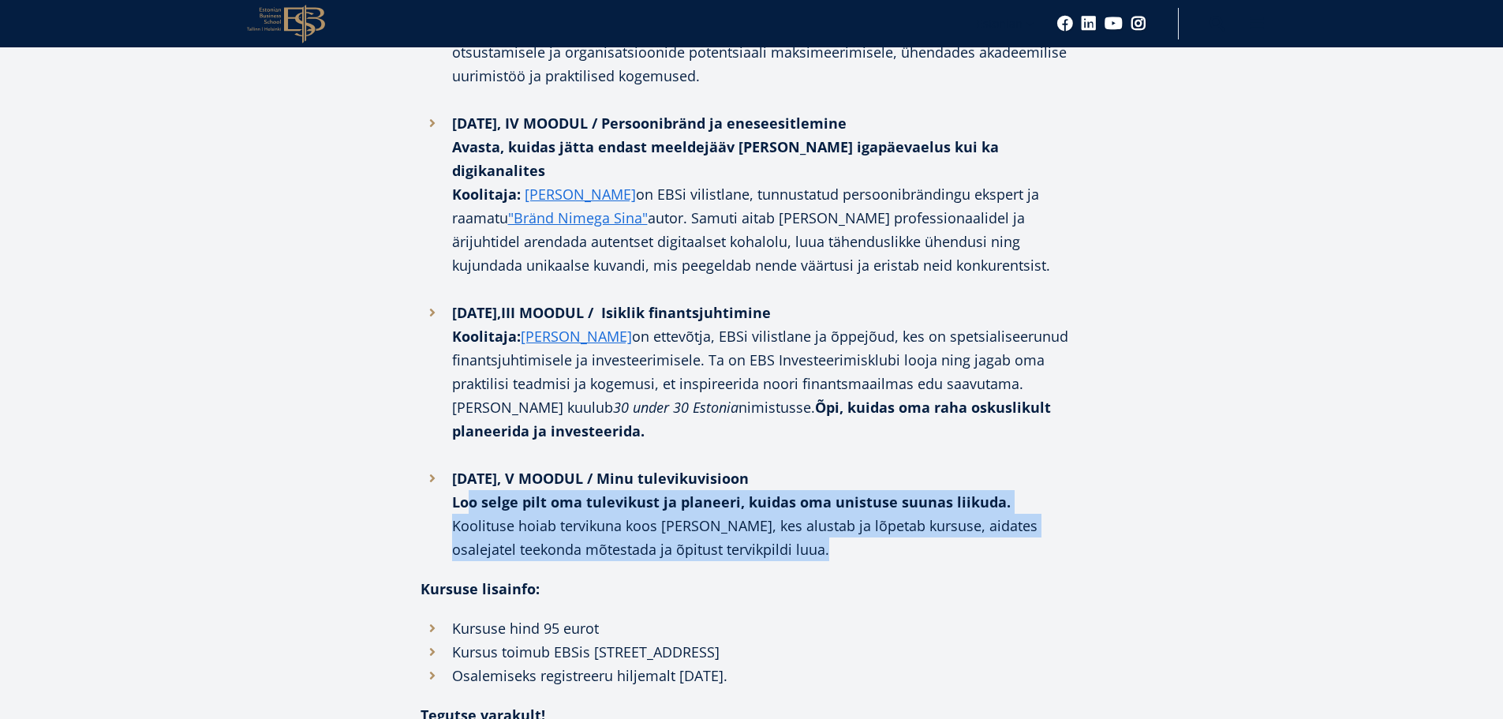
scroll to position [1736, 0]
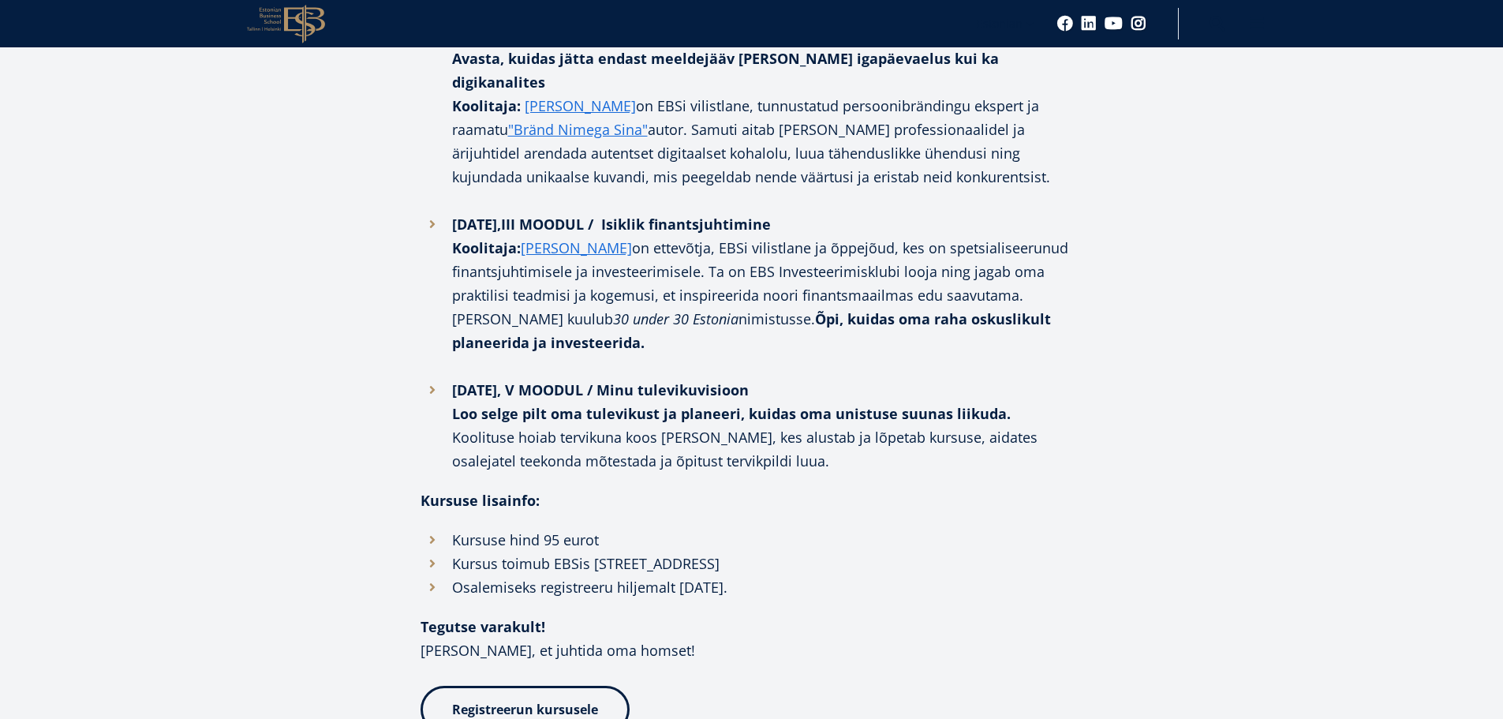
click at [815, 551] on li "Kursus toimub EBSis Lauteri 3, Tallinn" at bounding box center [752, 563] width 663 height 24
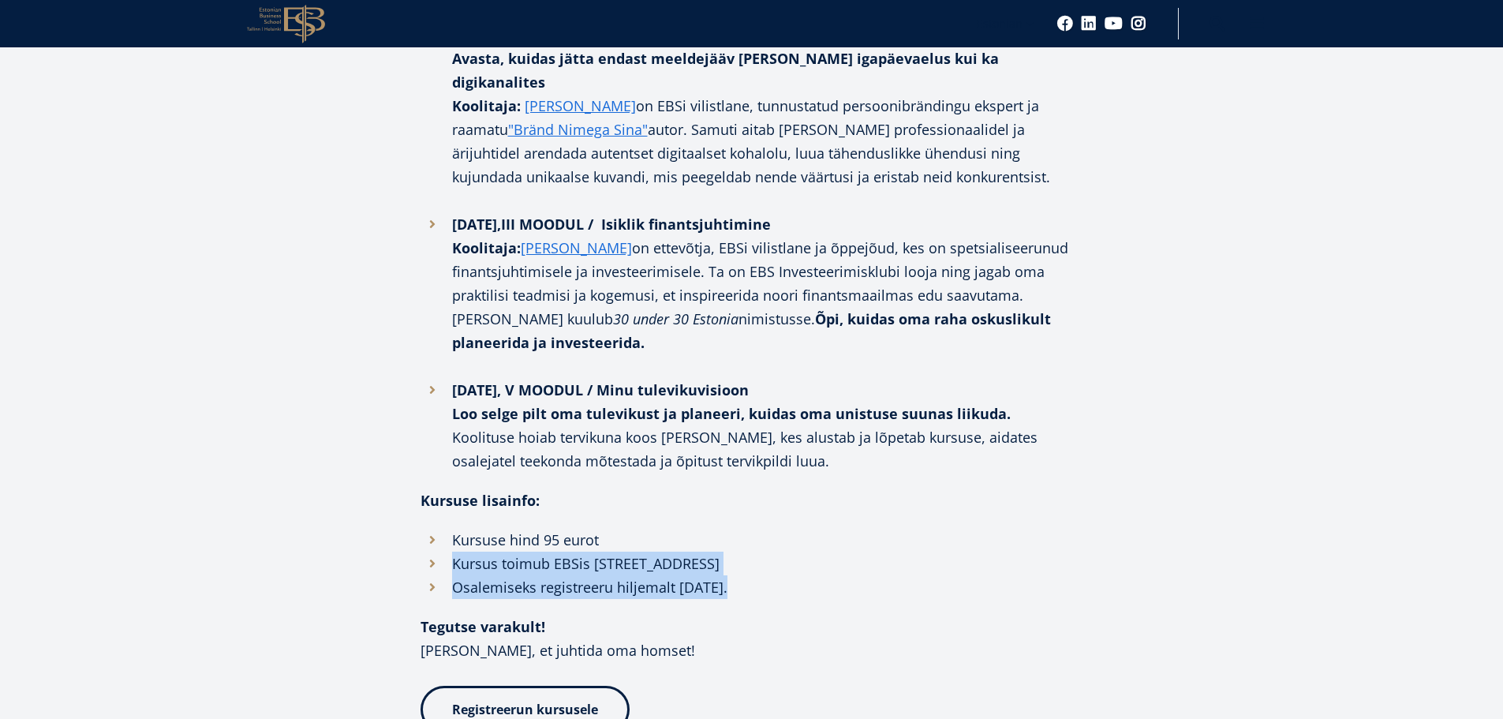
drag, startPoint x: 815, startPoint y: 426, endPoint x: 828, endPoint y: 452, distance: 29.3
click at [828, 528] on ul "Kursuse hind 95 eurot Kursus toimub EBSis Lauteri 3, Tallinn Osalemiseks regist…" at bounding box center [752, 563] width 663 height 71
click at [828, 575] on li "Osalemiseks registreeru hiljemalt 03.02.2025." at bounding box center [752, 587] width 663 height 24
drag, startPoint x: 828, startPoint y: 452, endPoint x: 818, endPoint y: 414, distance: 39.2
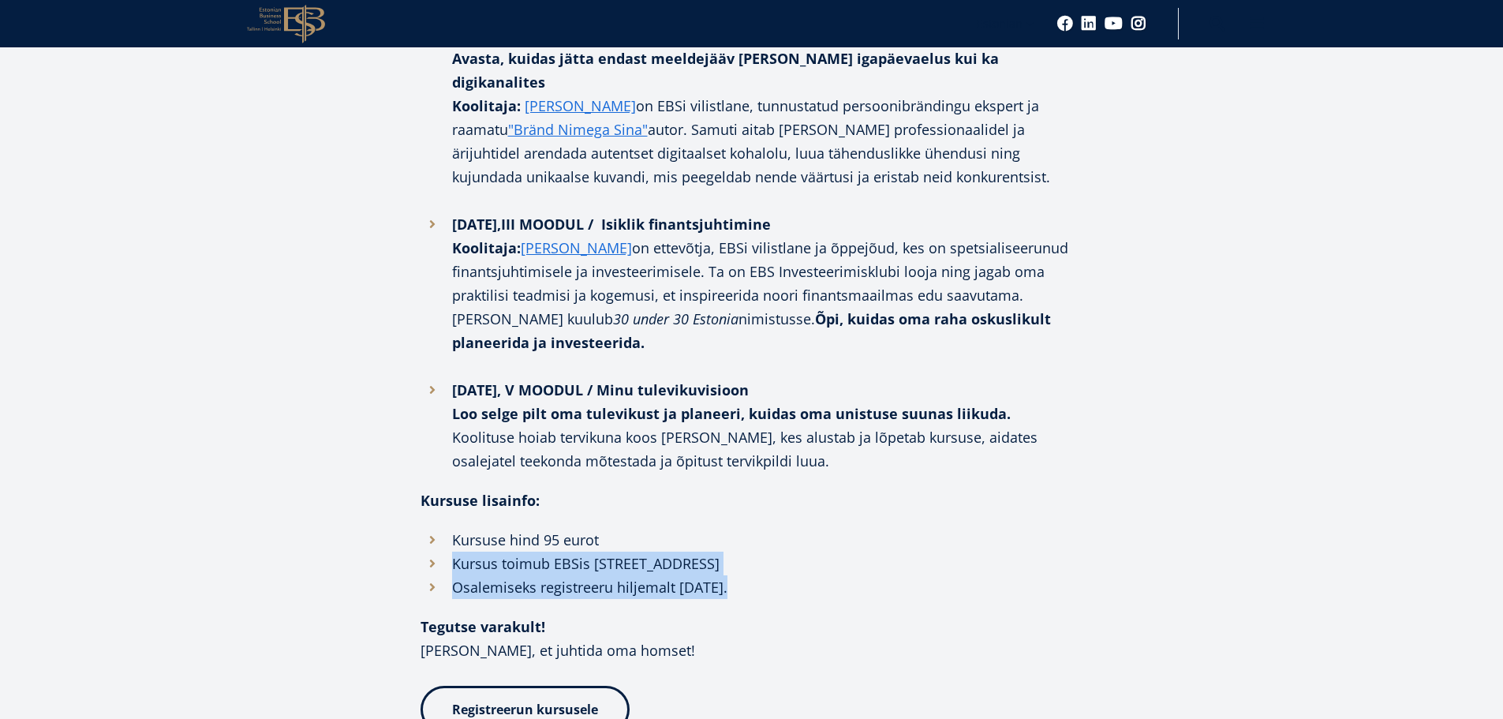
click at [821, 528] on ul "Kursuse hind 95 eurot Kursus toimub EBSis Lauteri 3, Tallinn Osalemiseks regist…" at bounding box center [752, 563] width 663 height 71
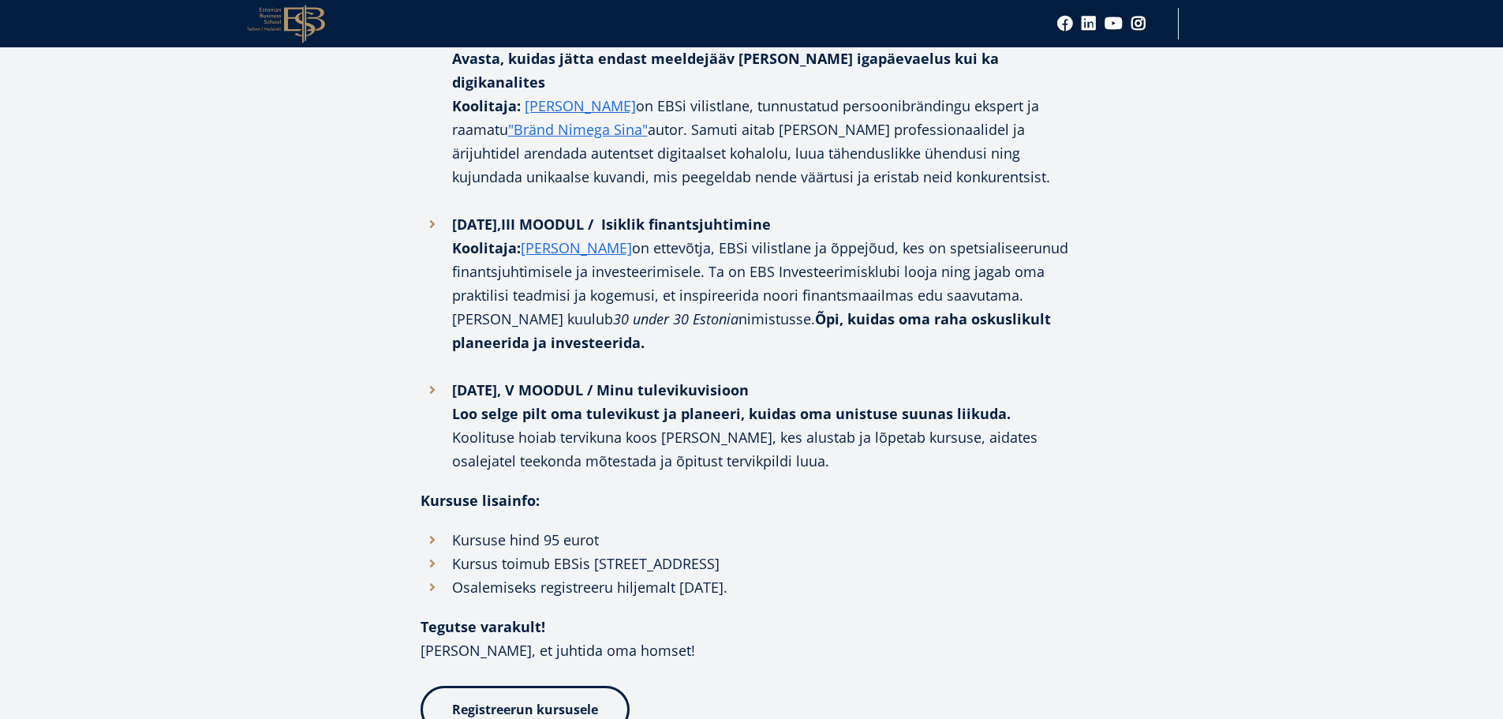
click at [813, 528] on li "Kursuse hind 95 eurot" at bounding box center [752, 540] width 663 height 24
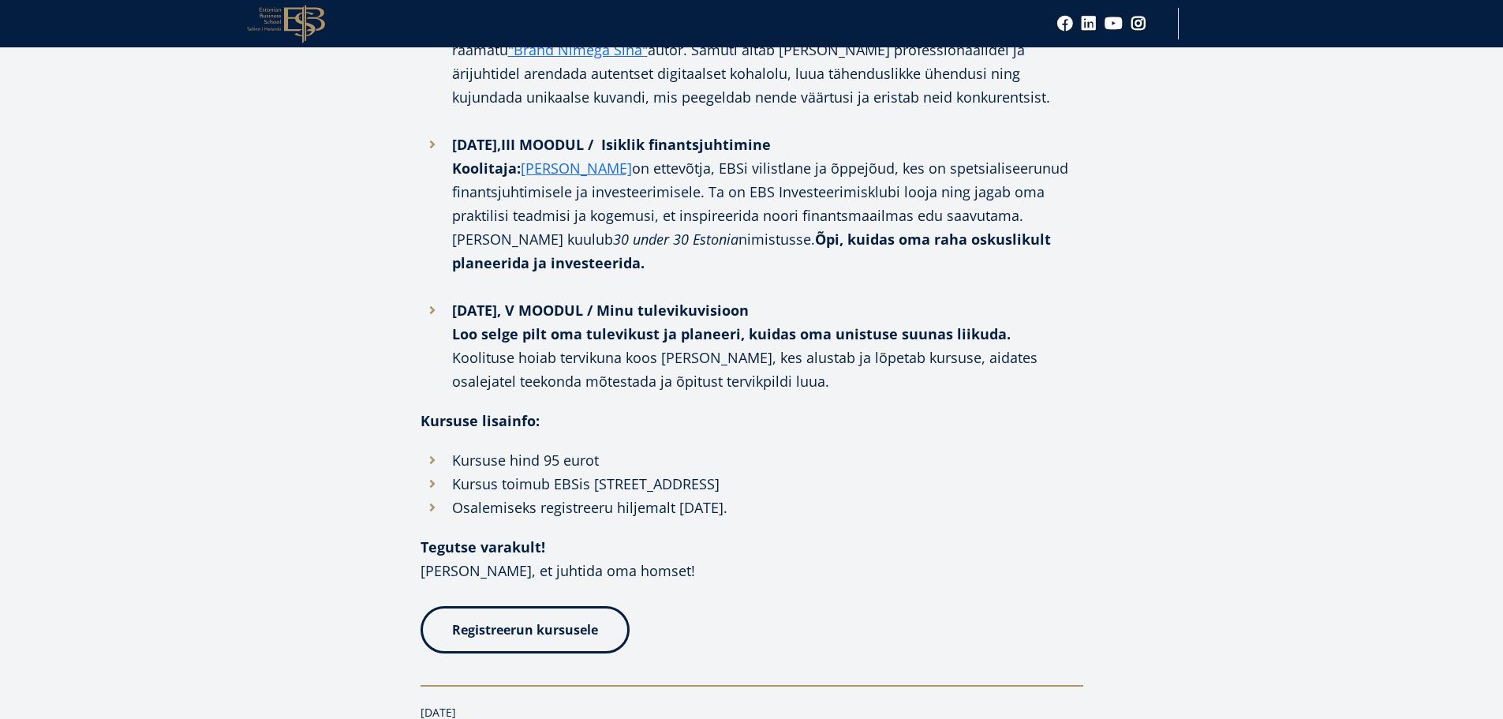
scroll to position [1815, 0]
drag, startPoint x: 665, startPoint y: 191, endPoint x: 787, endPoint y: 252, distance: 135.8
click at [787, 299] on li "12.03.2025, V MOODUL / Minu tulevikuvisioon Loo selge pilt oma tulevikust ja pl…" at bounding box center [752, 346] width 663 height 95
click at [782, 299] on li "12.03.2025, V MOODUL / Minu tulevikuvisioon Loo selge pilt oma tulevikust ja pl…" at bounding box center [752, 346] width 663 height 95
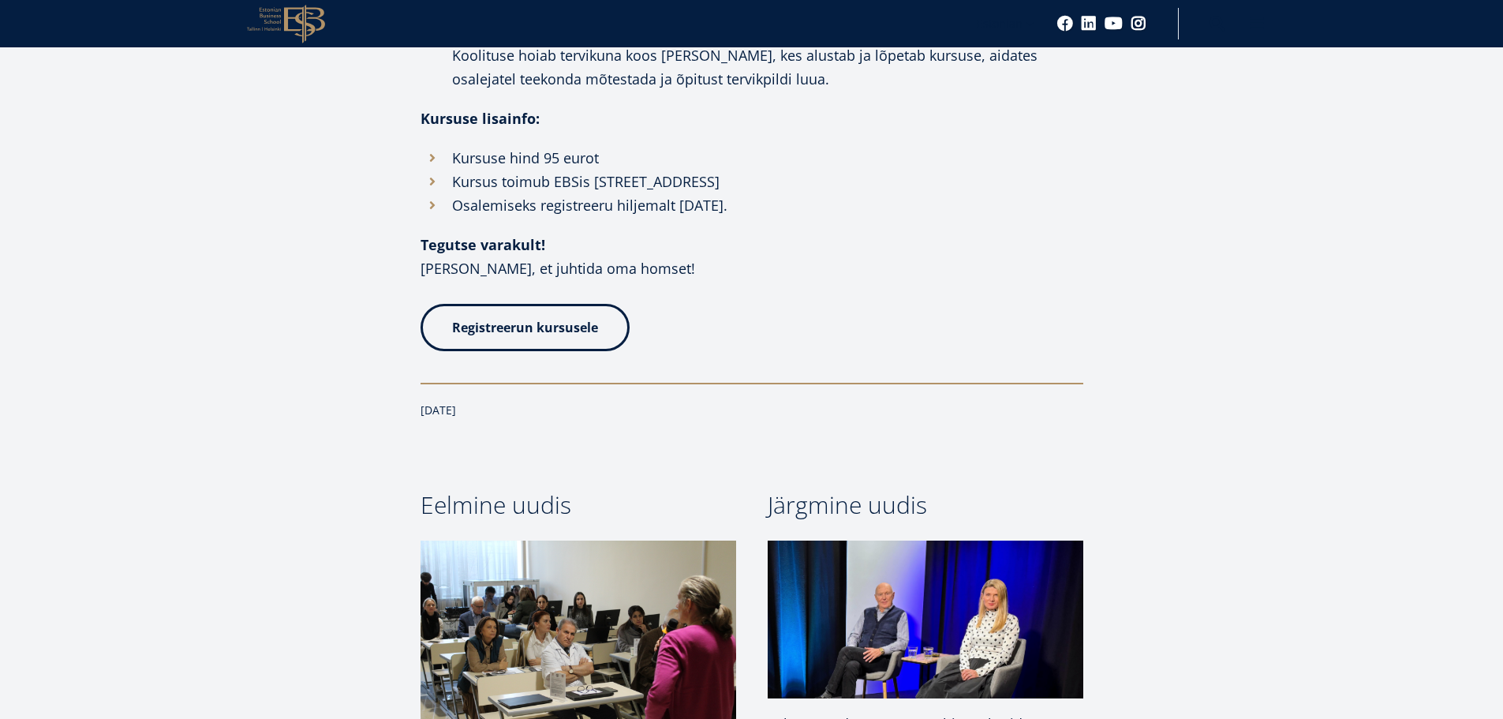
scroll to position [2209, 0]
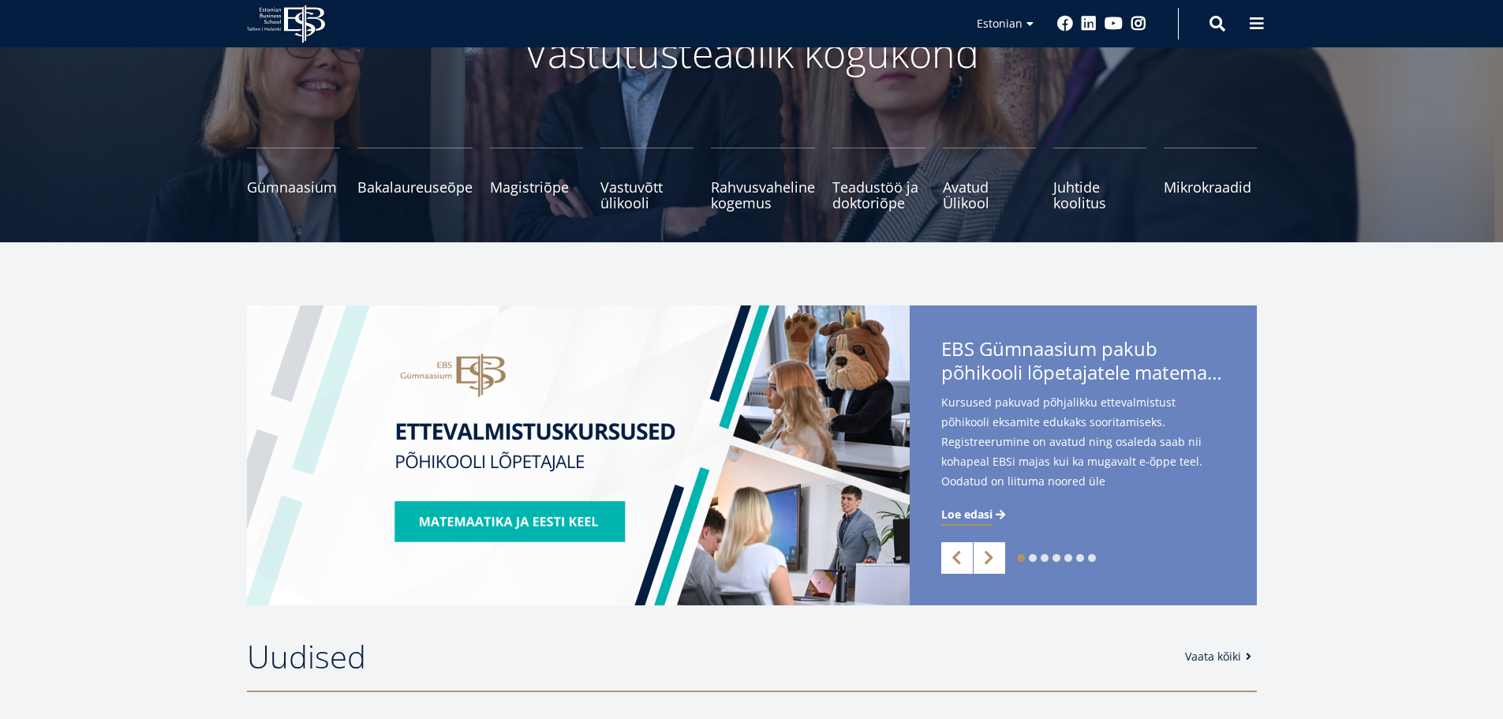
scroll to position [237, 0]
